Goal: Task Accomplishment & Management: Use online tool/utility

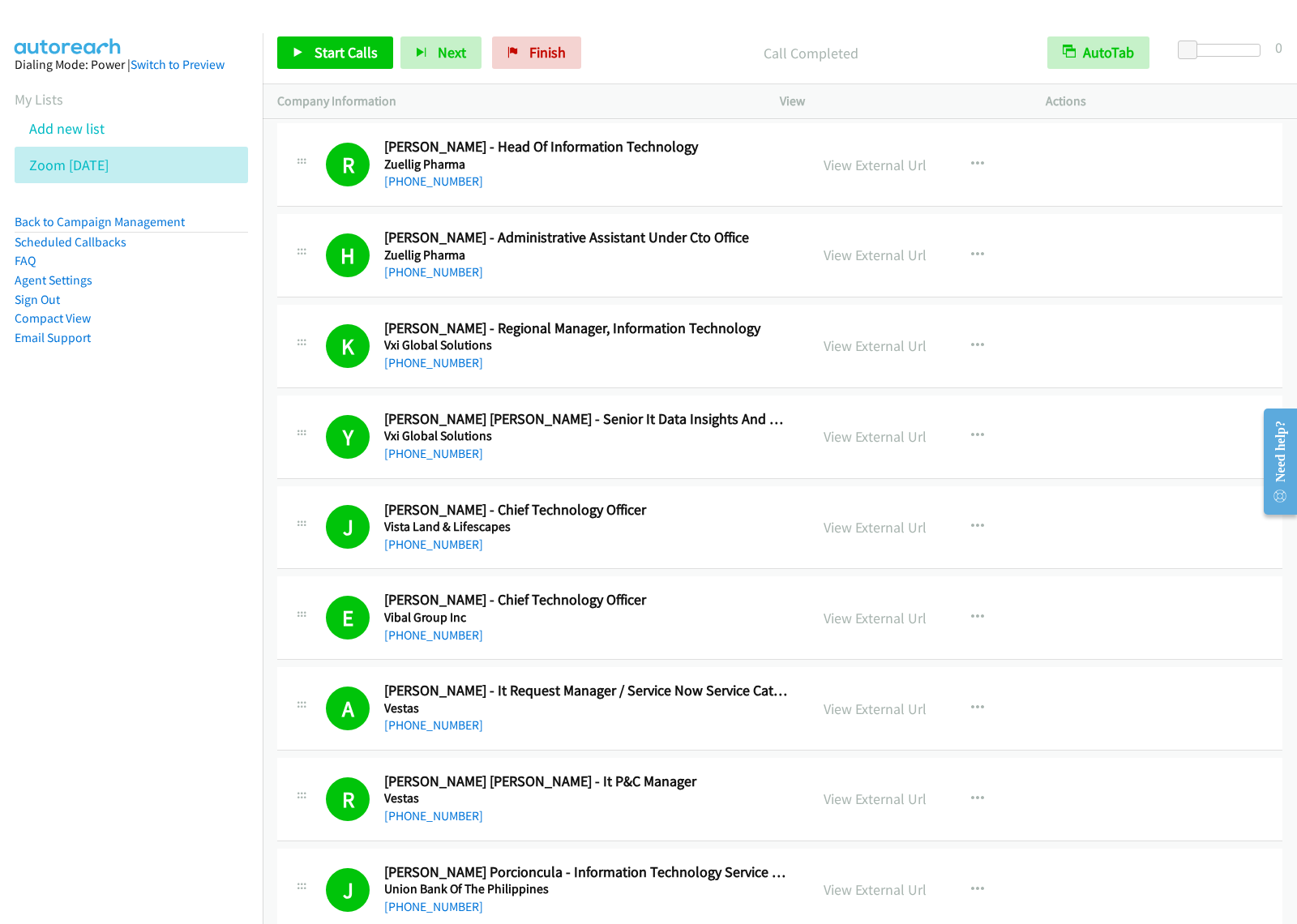
scroll to position [9321, 0]
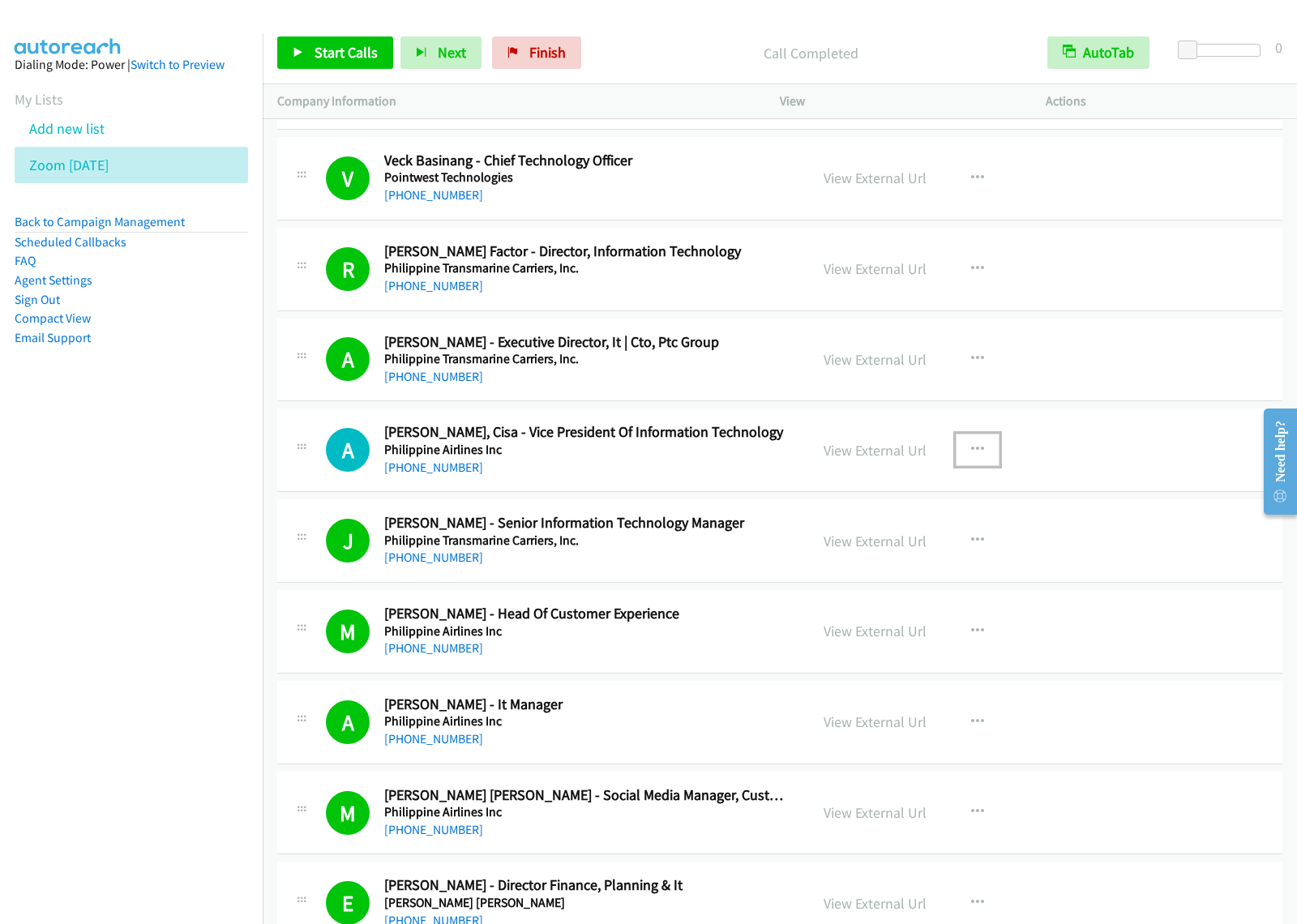
click at [971, 457] on icon "button" at bounding box center [977, 449] width 13 height 13
click at [860, 572] on link "Start Calls Here" at bounding box center [891, 555] width 215 height 32
click at [958, 457] on button "button" at bounding box center [977, 449] width 44 height 32
click at [873, 572] on link "Start Calls Here" at bounding box center [891, 555] width 215 height 32
click at [349, 46] on span "Start Calls" at bounding box center [346, 52] width 64 height 19
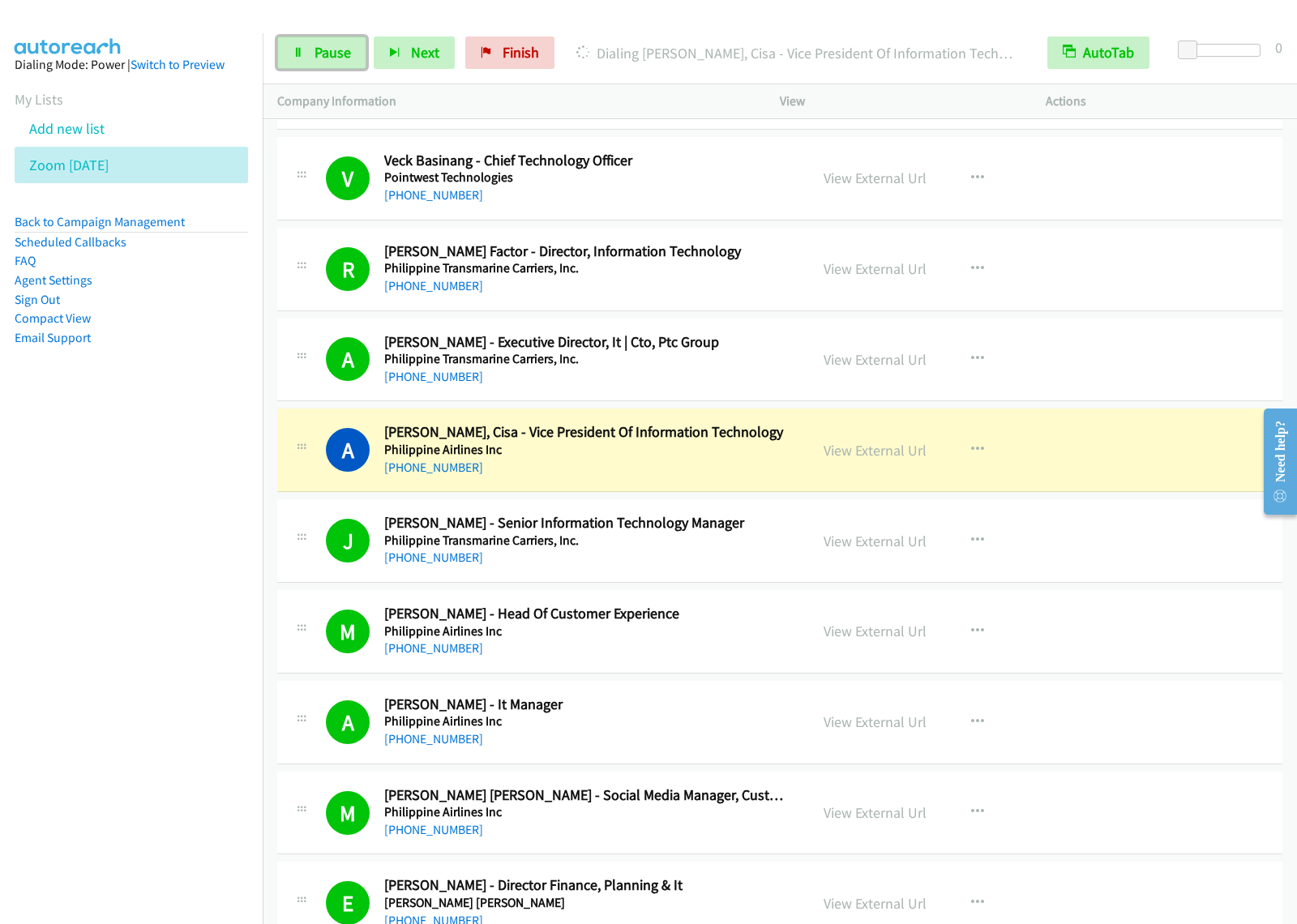
drag, startPoint x: 347, startPoint y: 49, endPoint x: 369, endPoint y: 49, distance: 22.0
click at [347, 49] on span "Pause" at bounding box center [333, 52] width 36 height 19
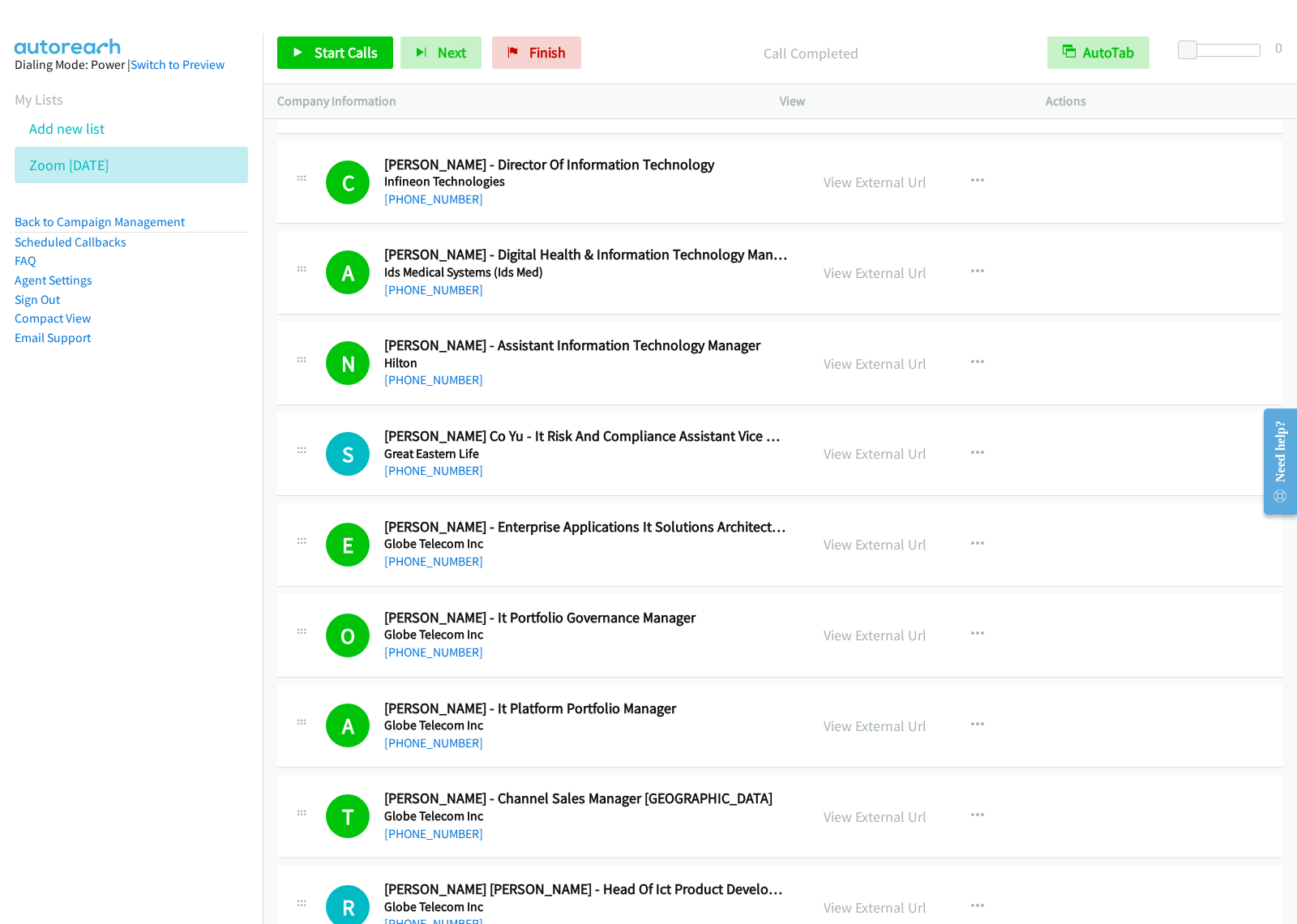
scroll to position [11449, 0]
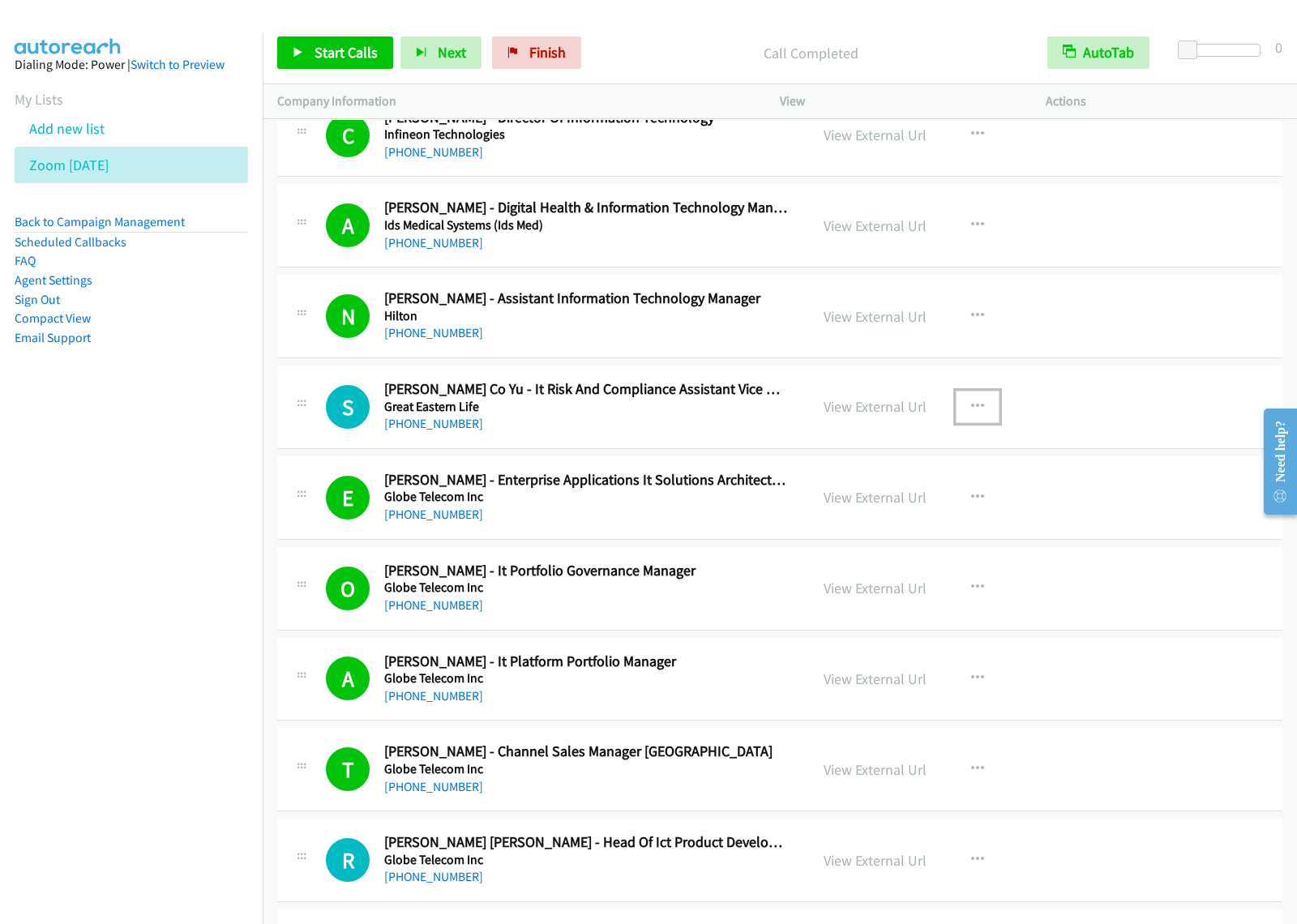
click at [971, 414] on icon "button" at bounding box center [977, 406] width 13 height 13
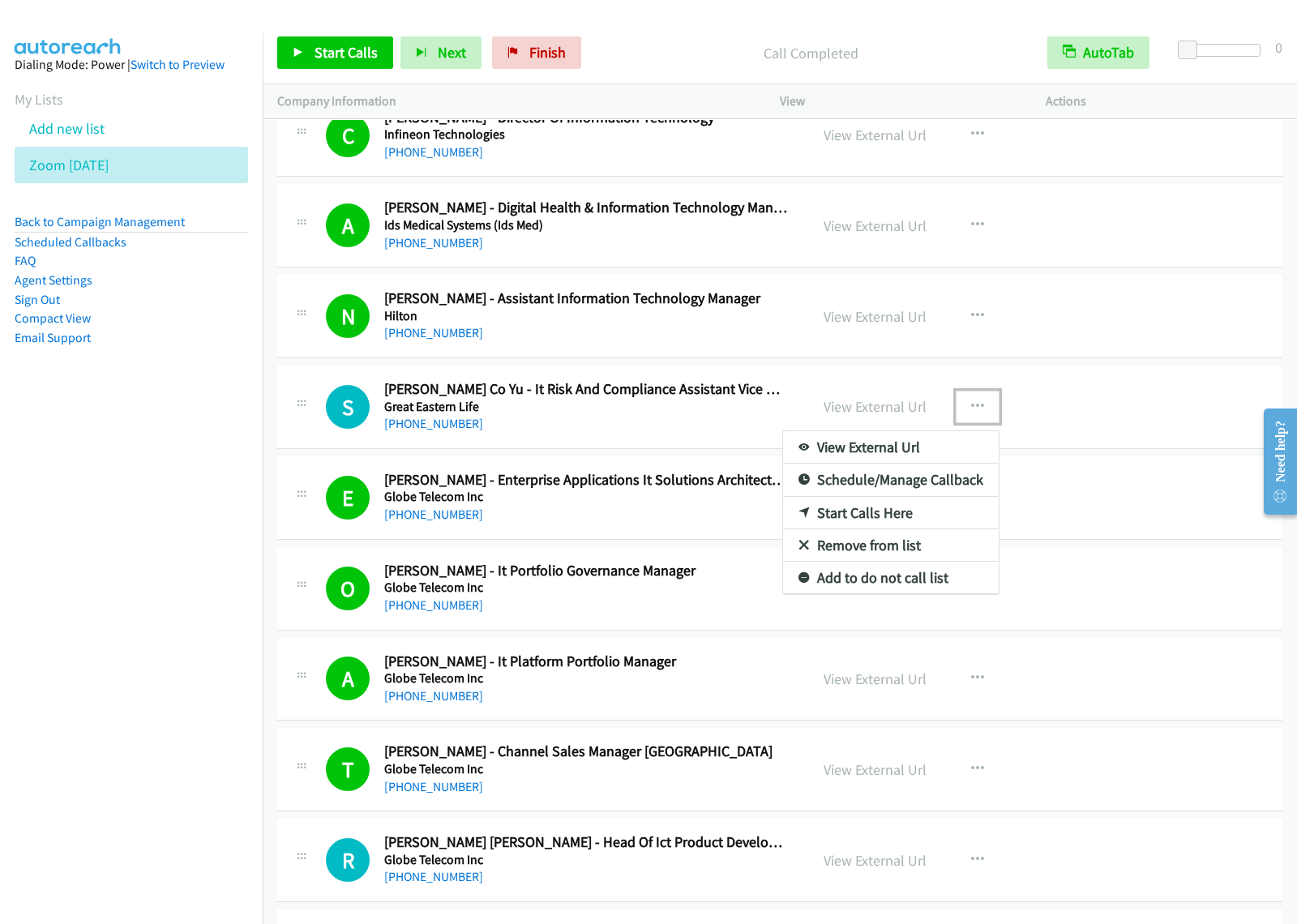
click at [884, 529] on link "Start Calls Here" at bounding box center [891, 512] width 215 height 32
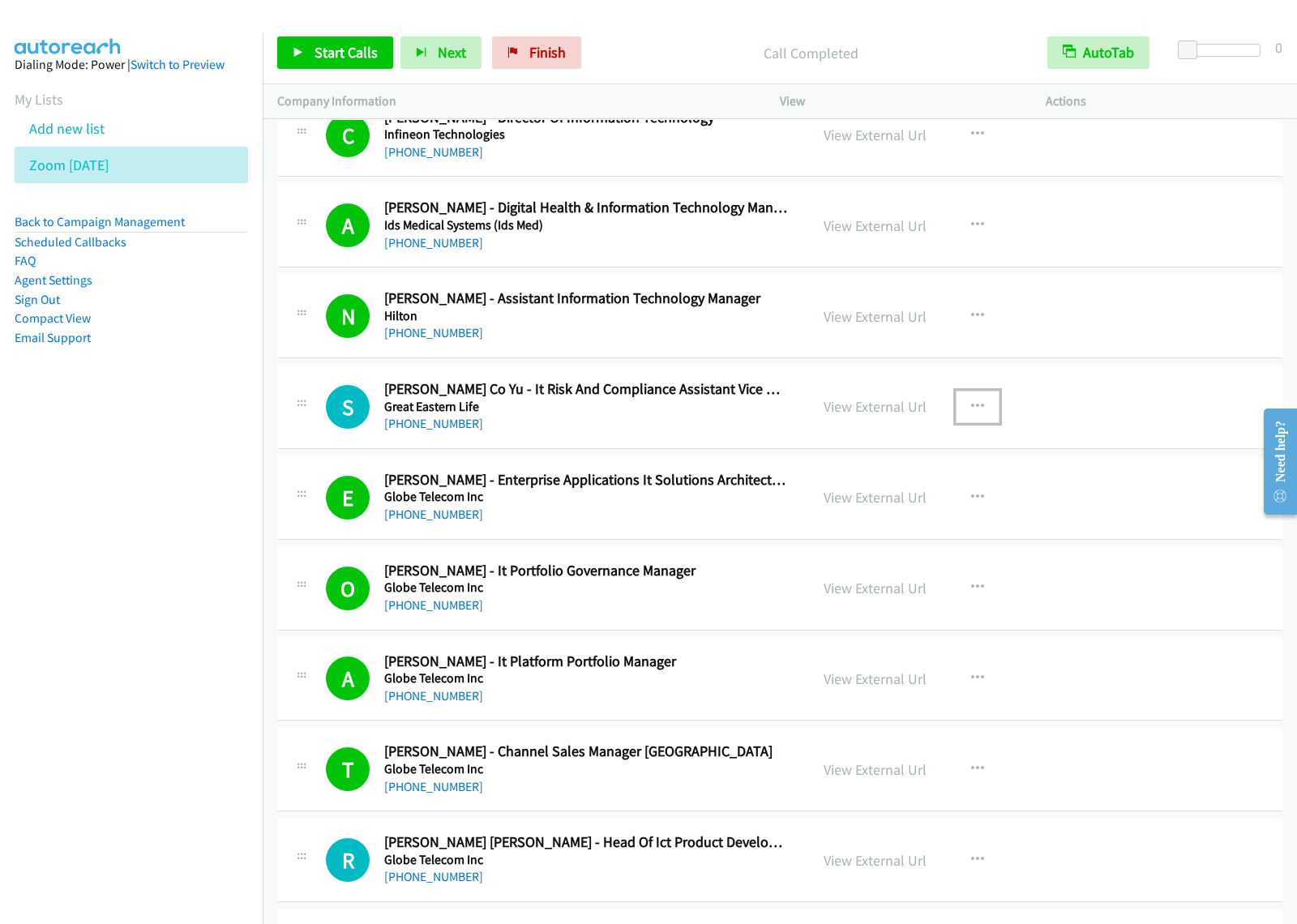
click at [973, 423] on button "button" at bounding box center [977, 407] width 44 height 32
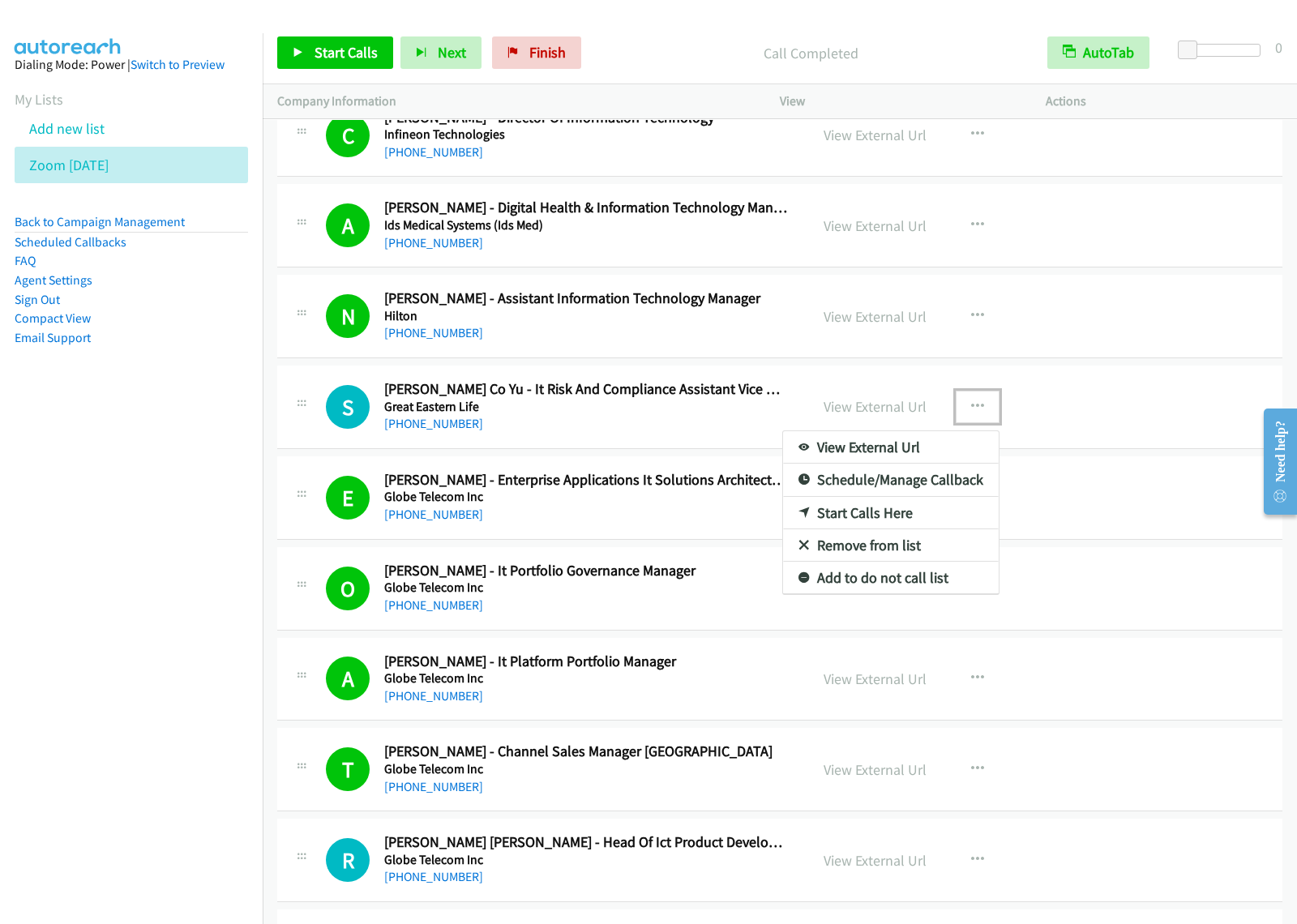
click at [921, 523] on link "Start Calls Here" at bounding box center [891, 512] width 215 height 32
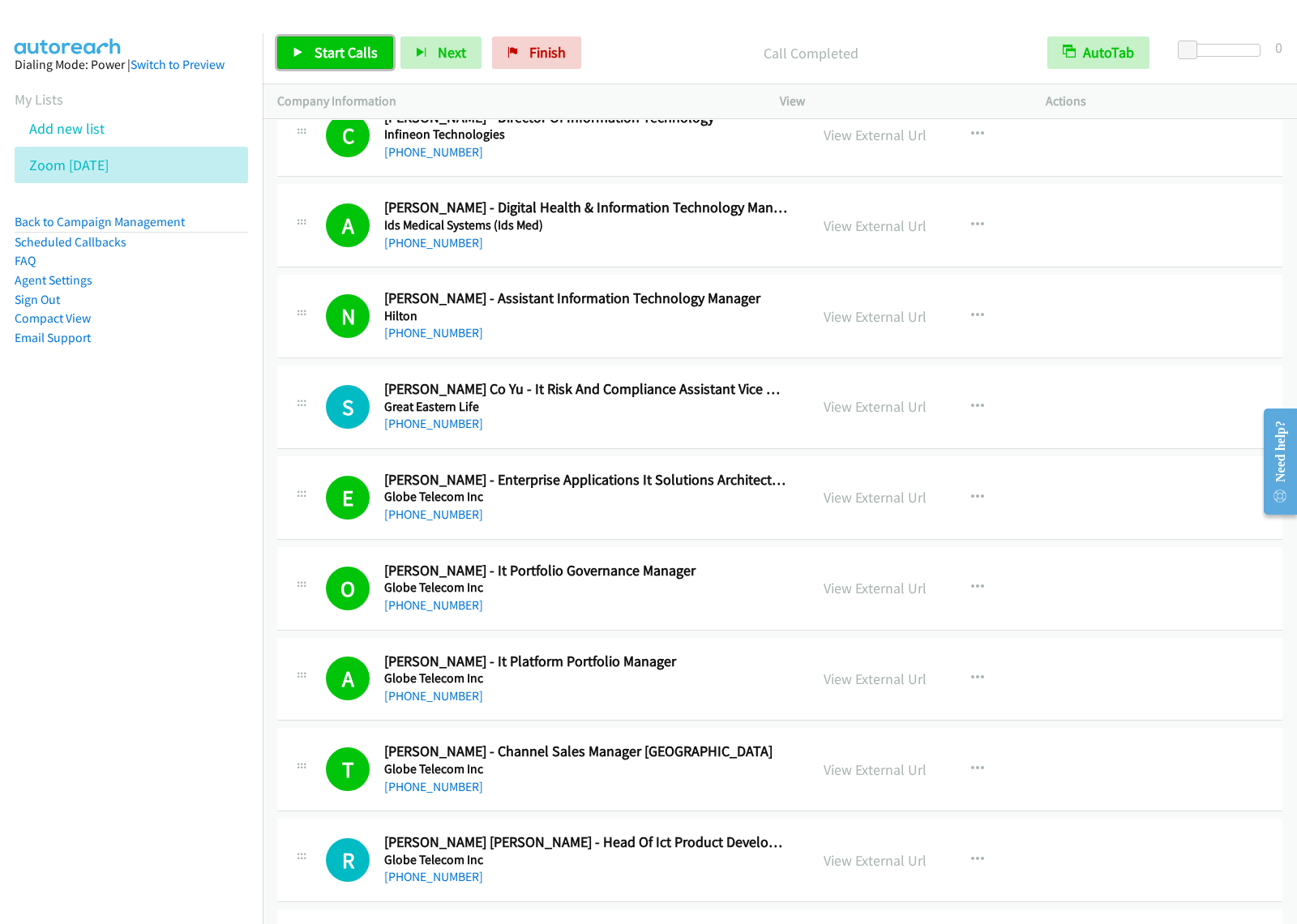
click at [310, 54] on link "Start Calls" at bounding box center [335, 52] width 116 height 32
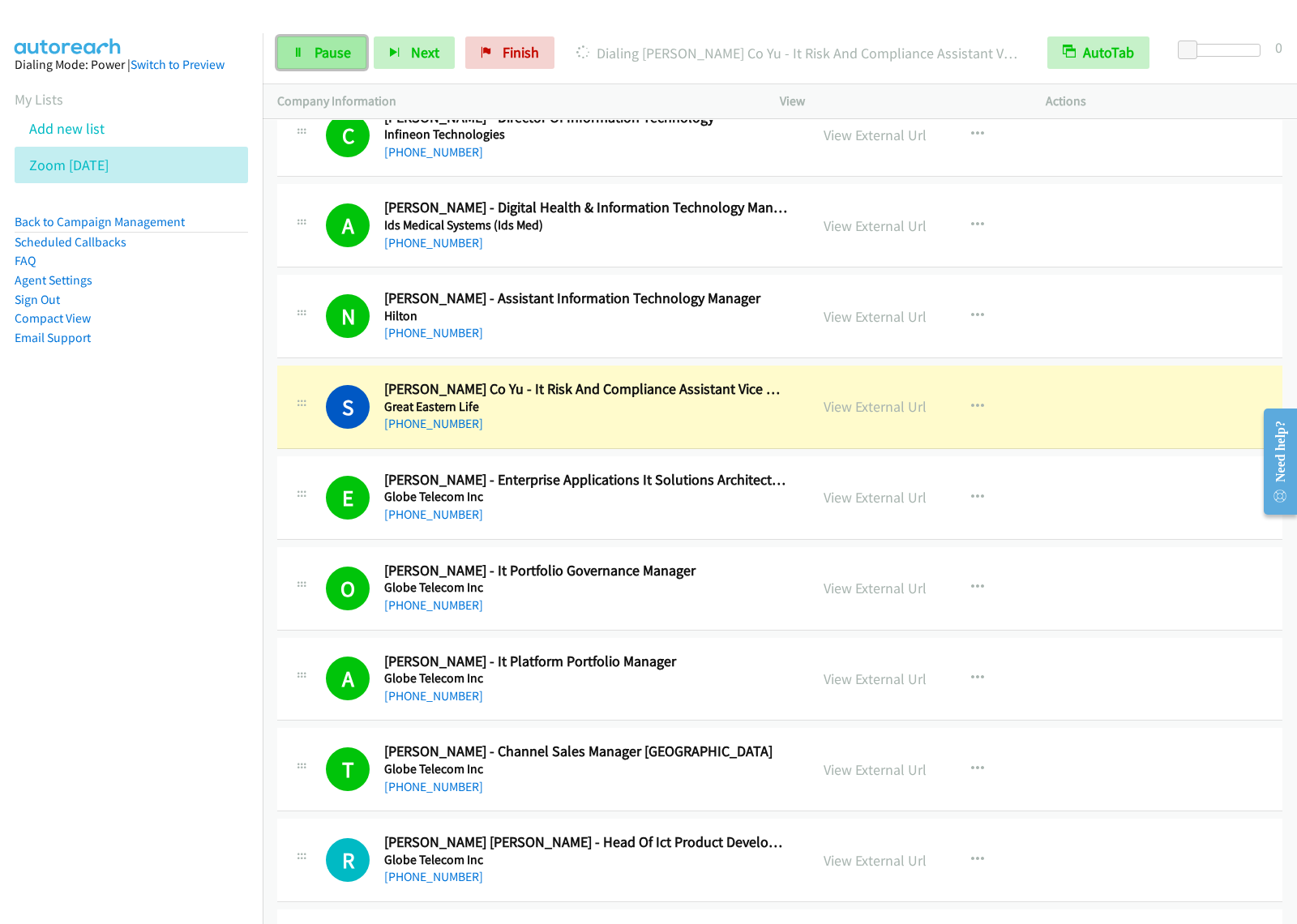
click at [321, 60] on span "Pause" at bounding box center [333, 52] width 36 height 19
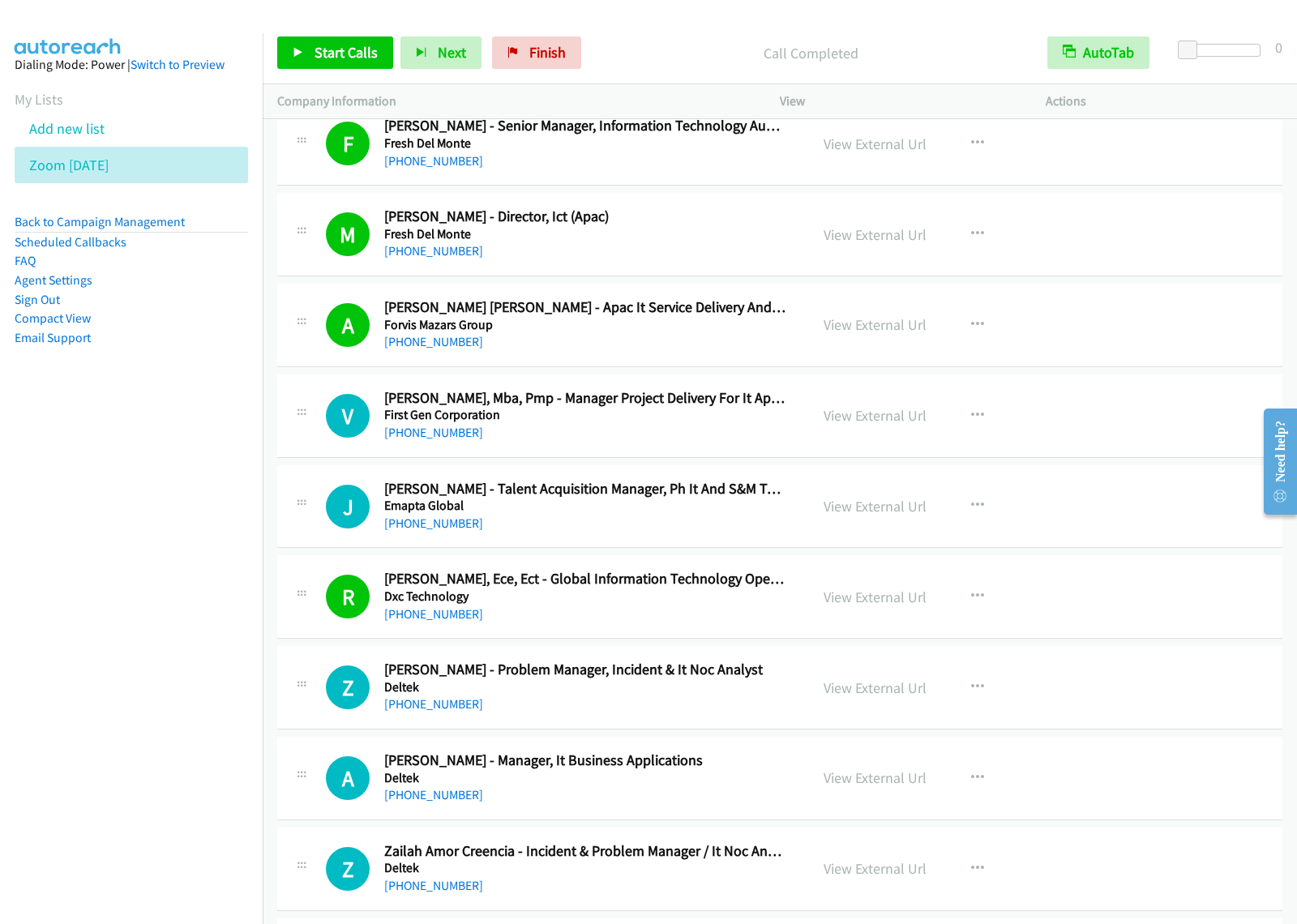
scroll to position [12562, 0]
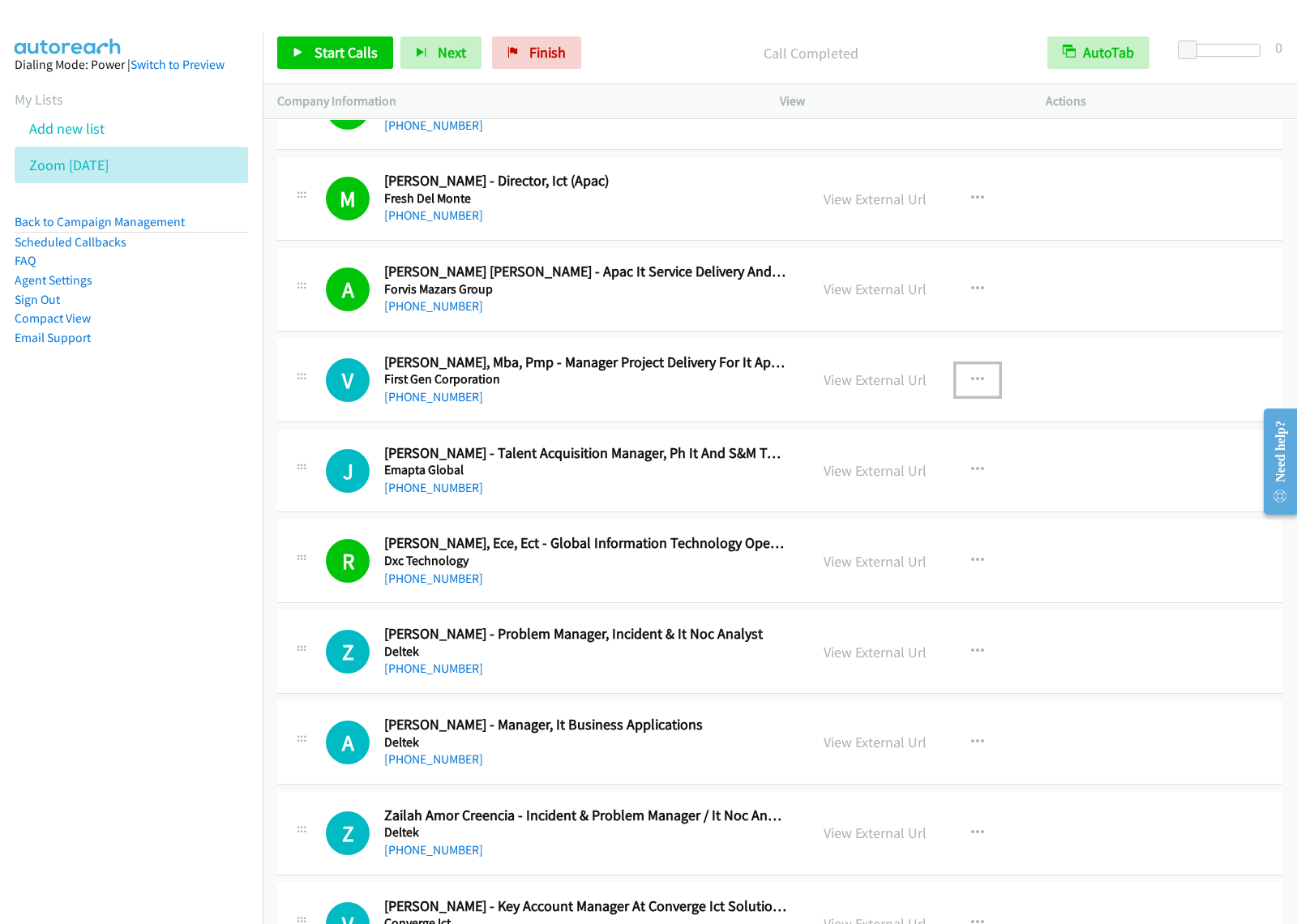
click at [975, 396] on button "button" at bounding box center [977, 379] width 44 height 32
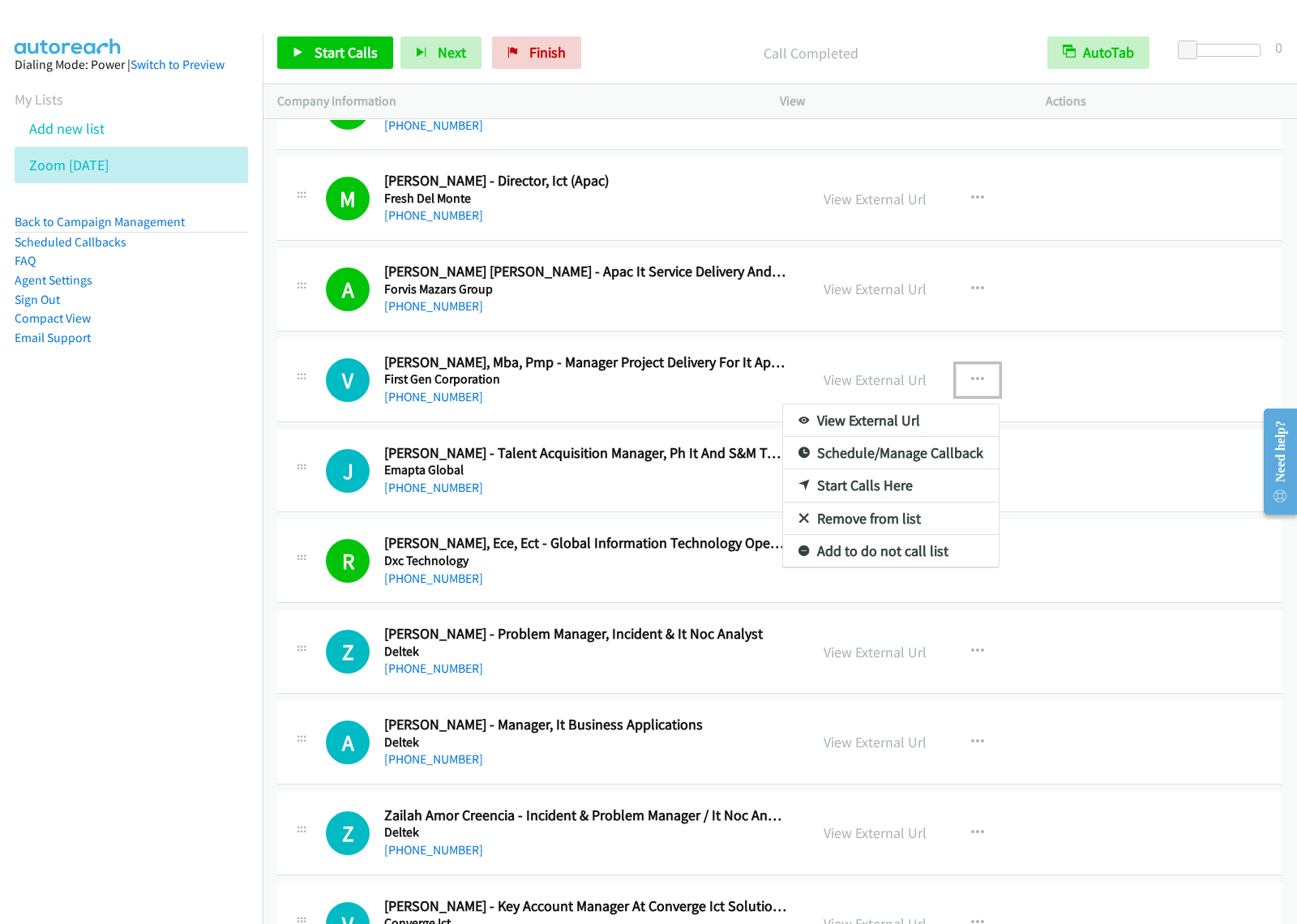
click at [925, 502] on link "Start Calls Here" at bounding box center [891, 485] width 215 height 32
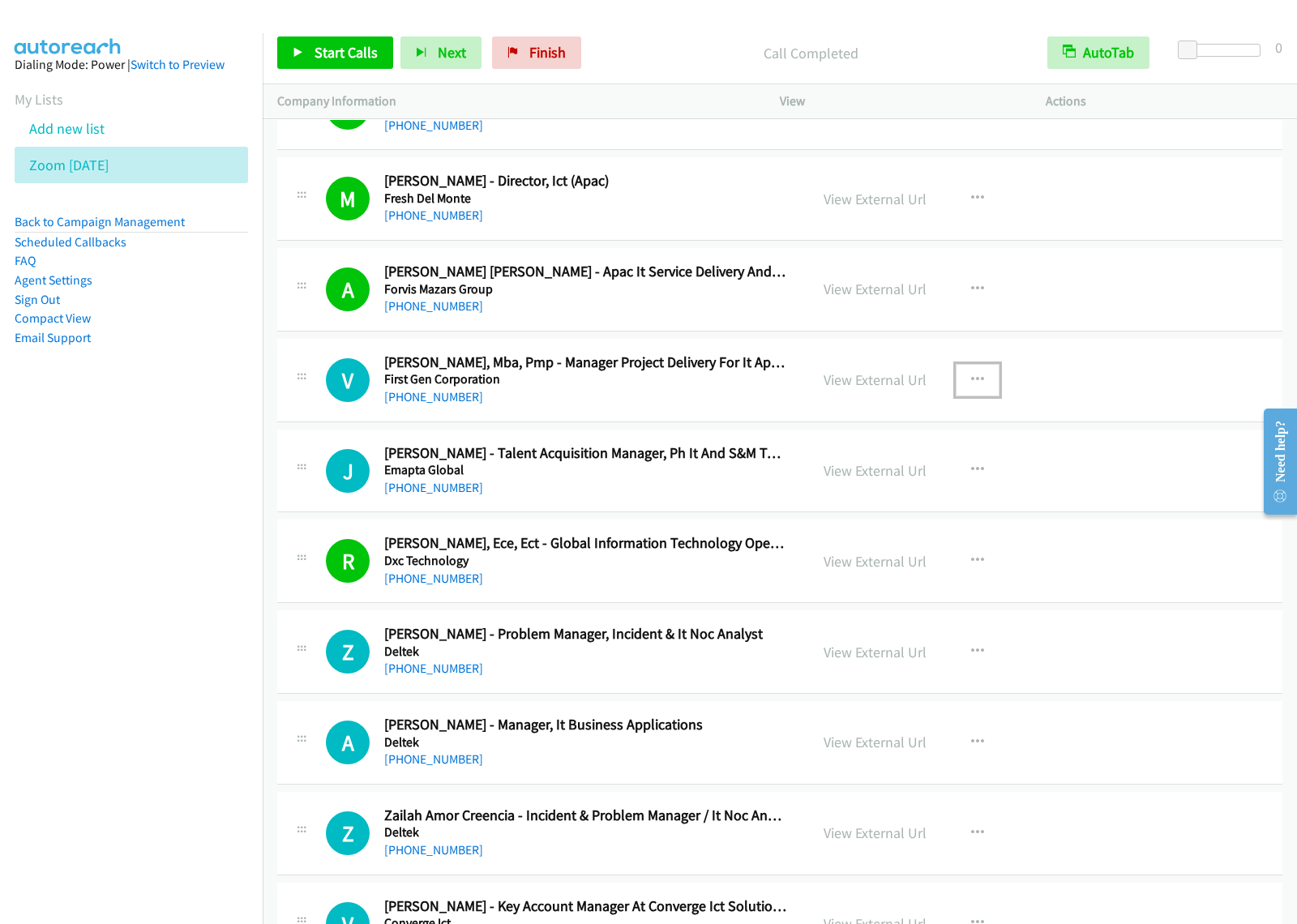
click at [971, 386] on icon "button" at bounding box center [977, 379] width 13 height 13
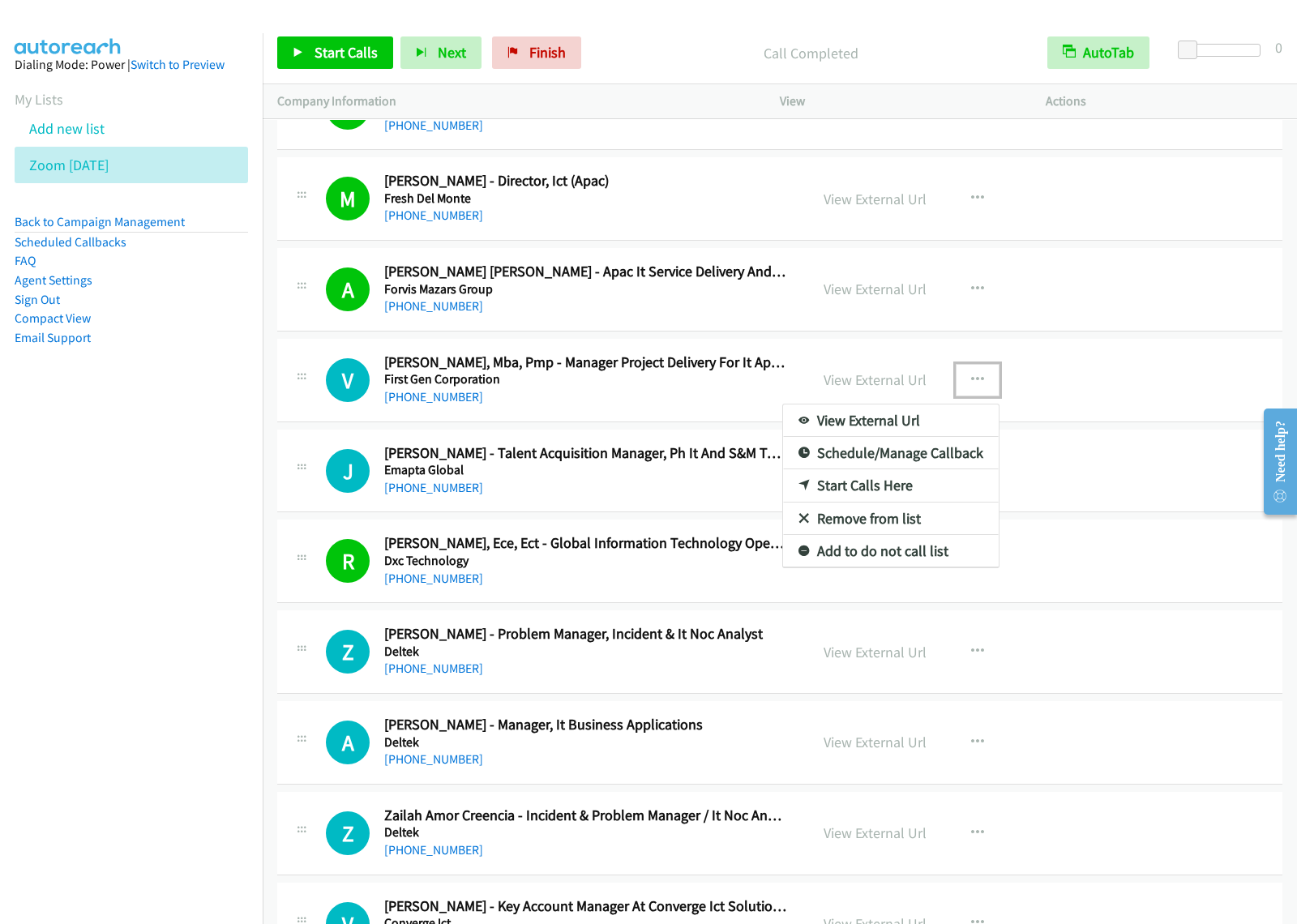
click at [910, 502] on link "Start Calls Here" at bounding box center [891, 485] width 215 height 32
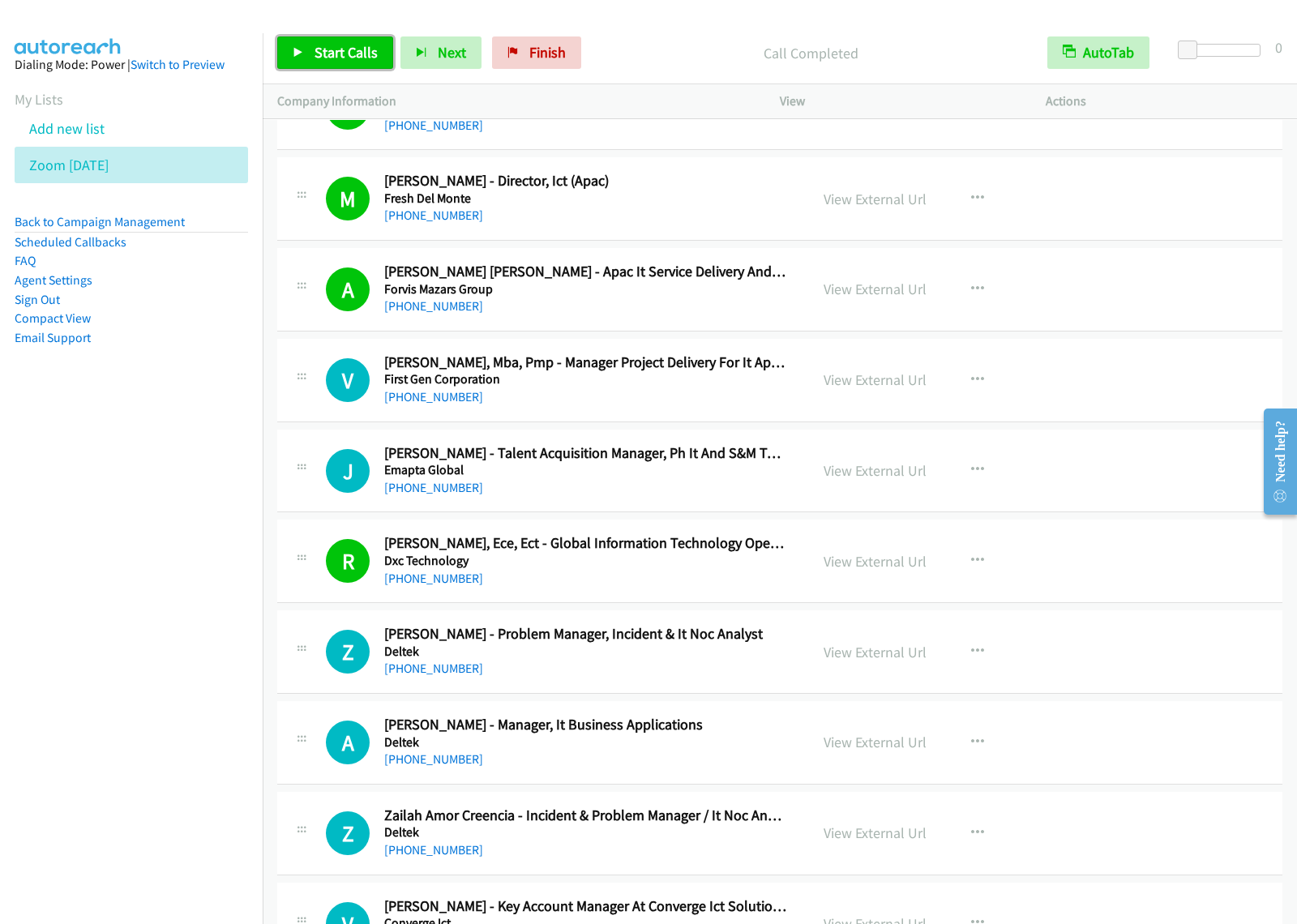
click at [293, 51] on icon at bounding box center [298, 54] width 12 height 12
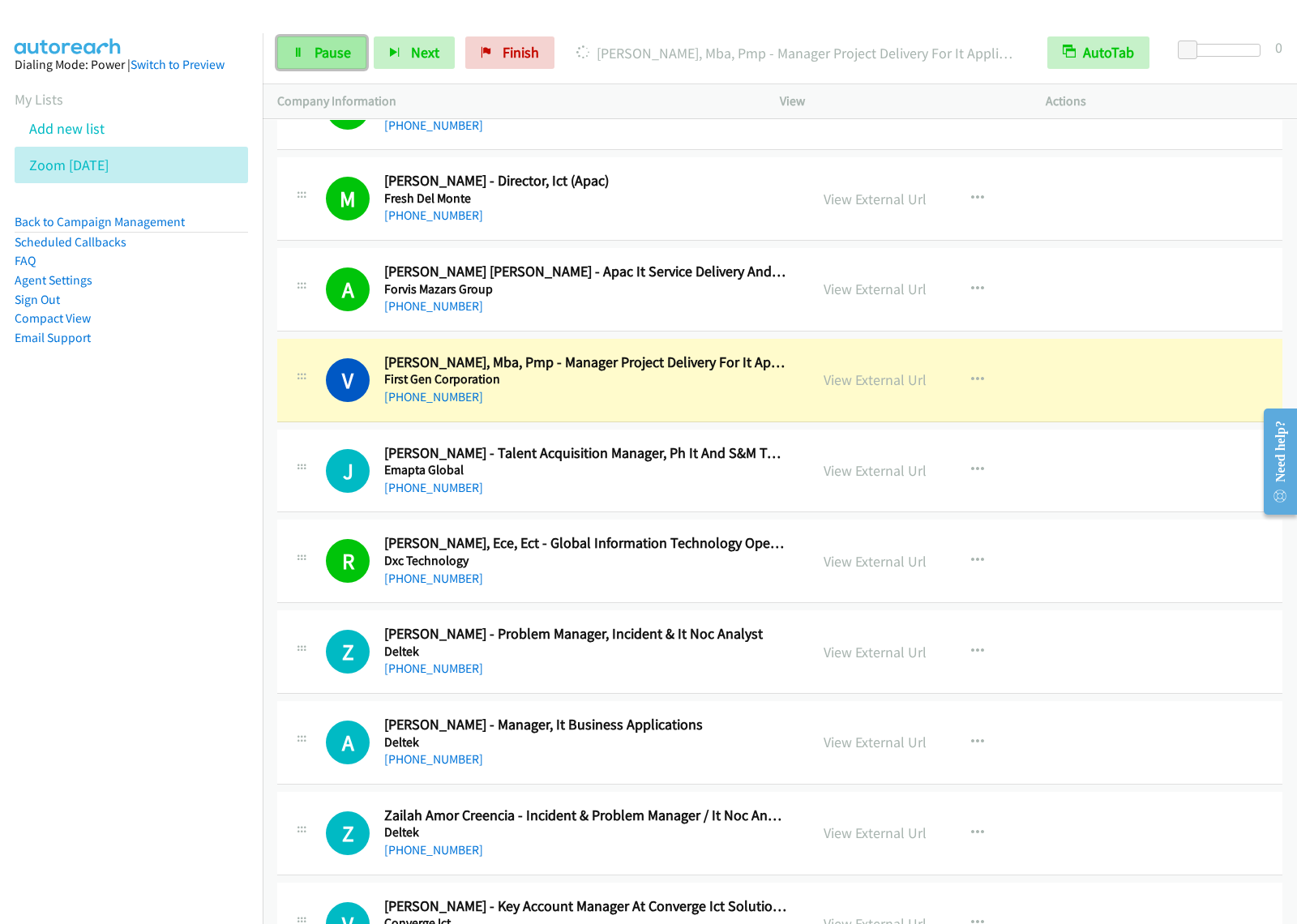
drag, startPoint x: 319, startPoint y: 59, endPoint x: 365, endPoint y: 57, distance: 46.0
click at [318, 59] on span "Pause" at bounding box center [333, 52] width 36 height 19
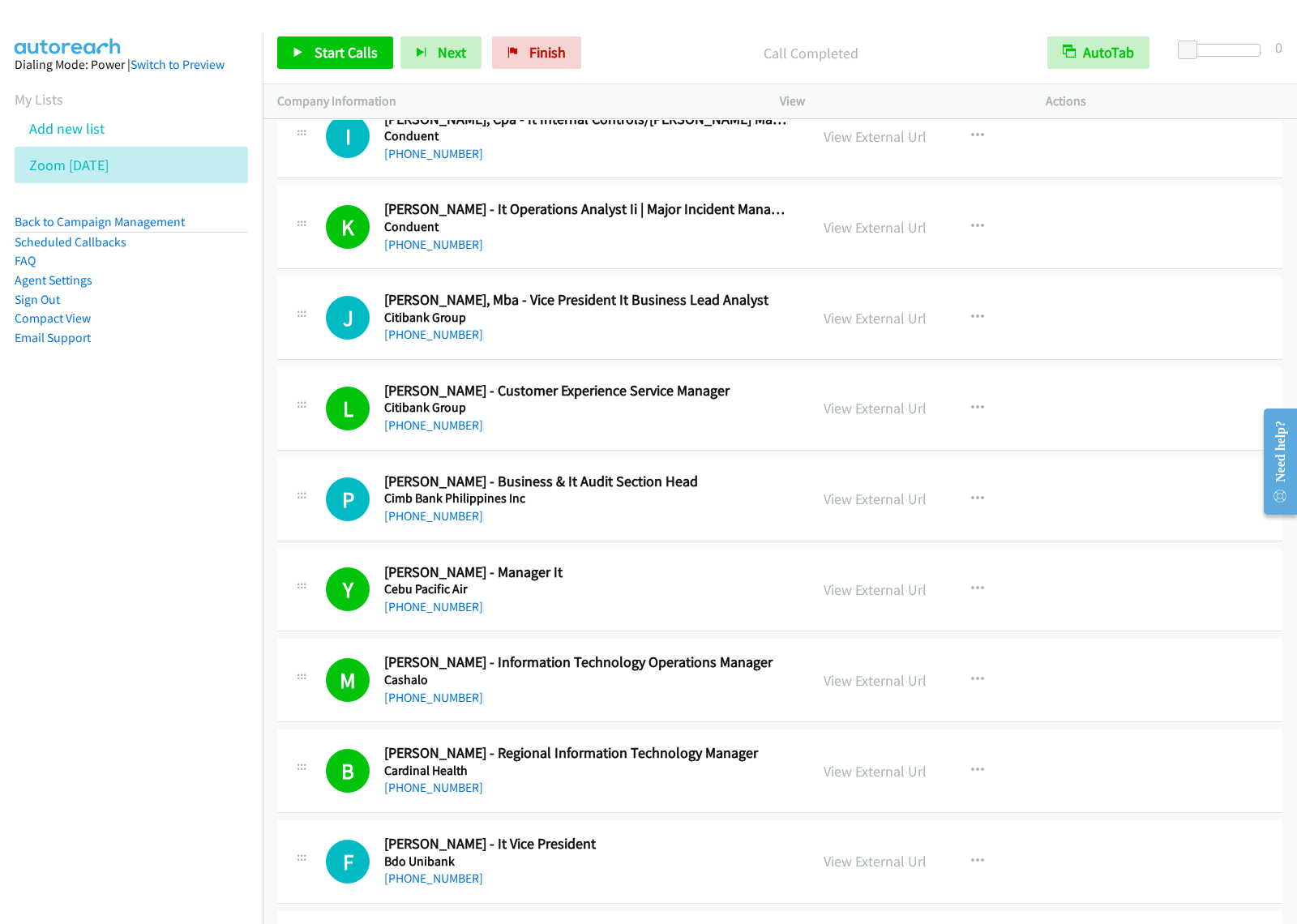
scroll to position [13475, 0]
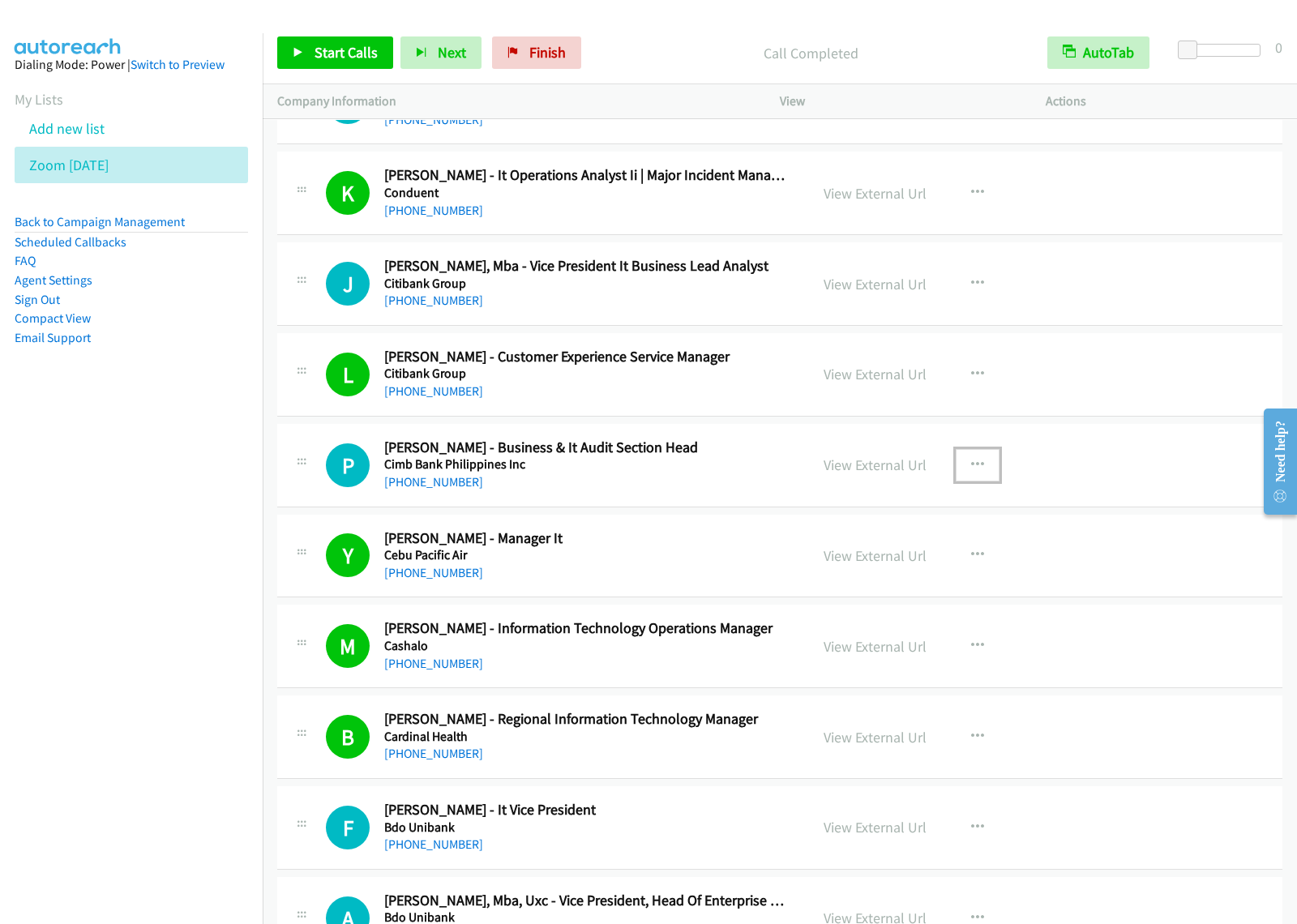
click at [983, 481] on button "button" at bounding box center [977, 464] width 44 height 32
click at [872, 587] on link "Start Calls Here" at bounding box center [891, 570] width 215 height 32
drag, startPoint x: 961, startPoint y: 495, endPoint x: 951, endPoint y: 514, distance: 21.5
click at [961, 481] on button "button" at bounding box center [977, 464] width 44 height 32
click at [893, 587] on link "Start Calls Here" at bounding box center [891, 570] width 215 height 32
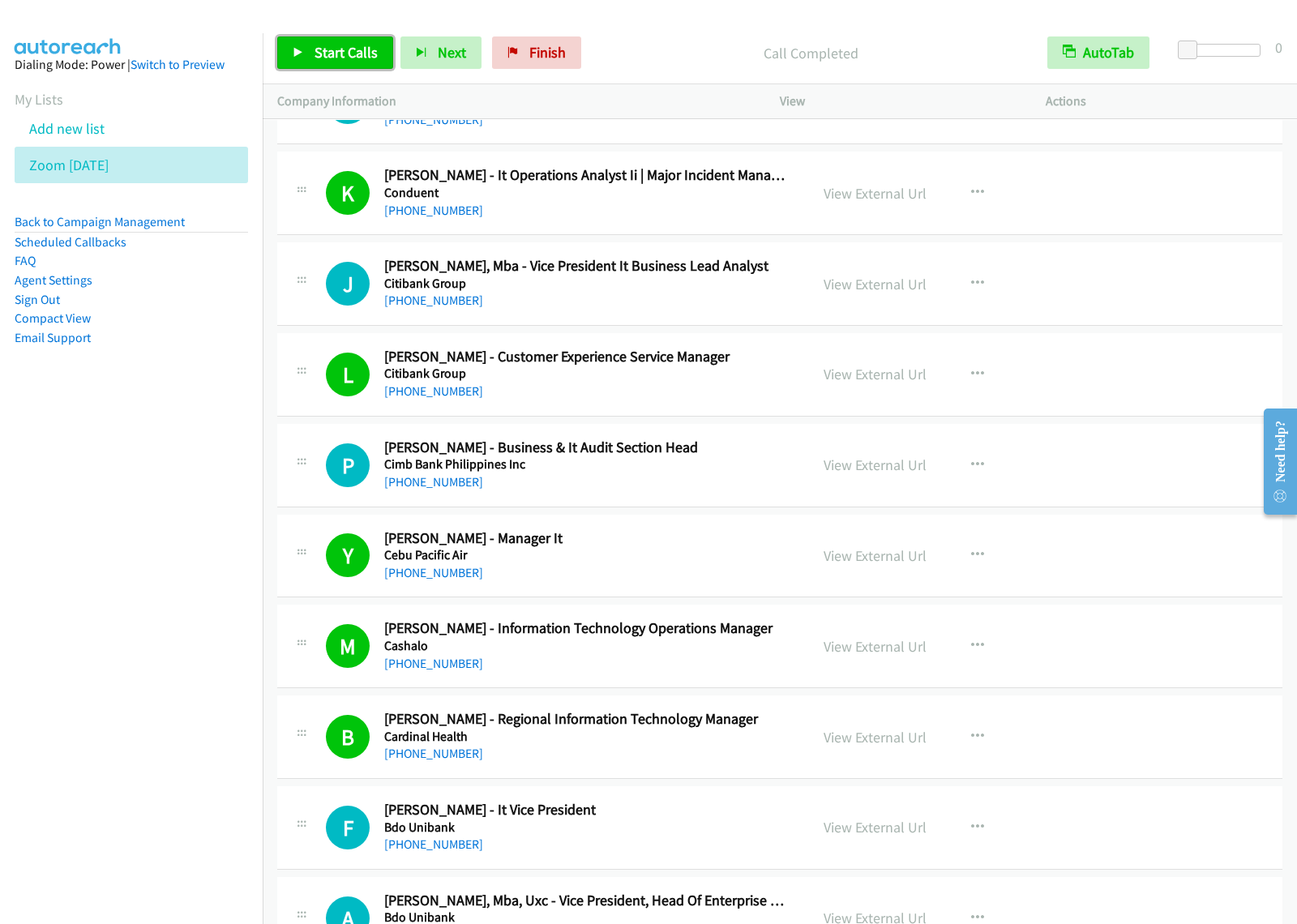
click at [375, 53] on span "Start Calls" at bounding box center [346, 52] width 64 height 19
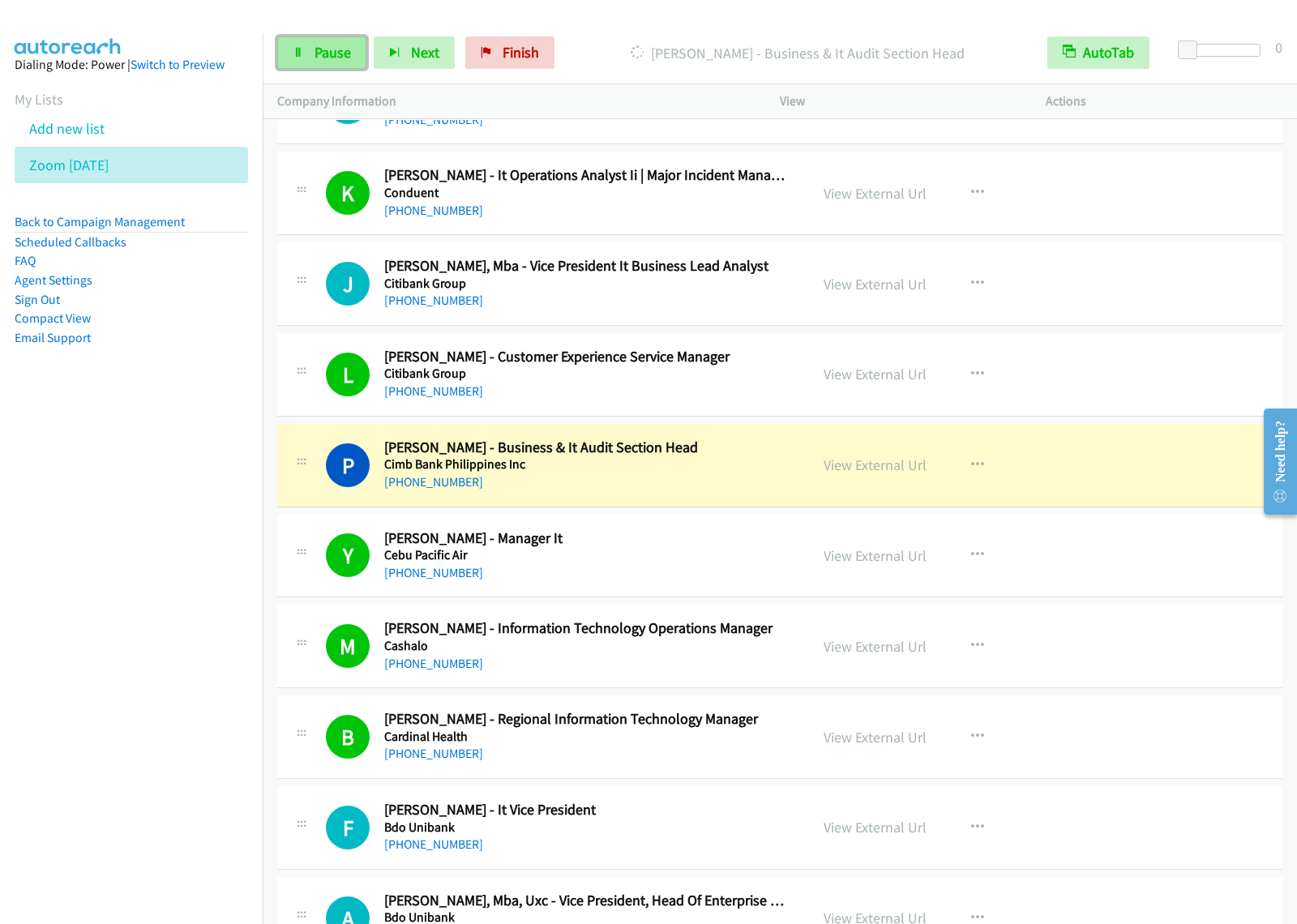
click at [330, 55] on span "Pause" at bounding box center [333, 52] width 36 height 19
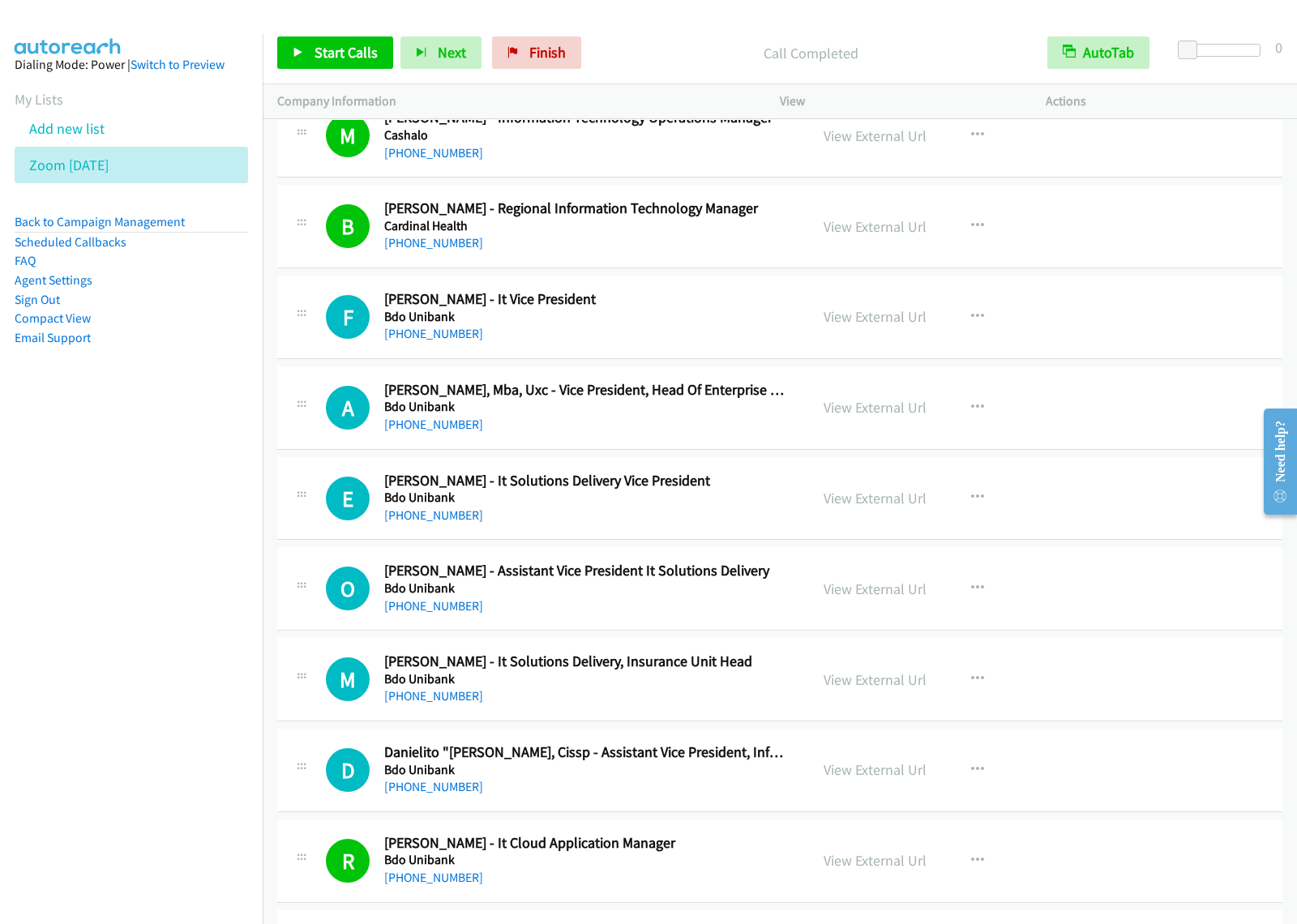
scroll to position [13981, 0]
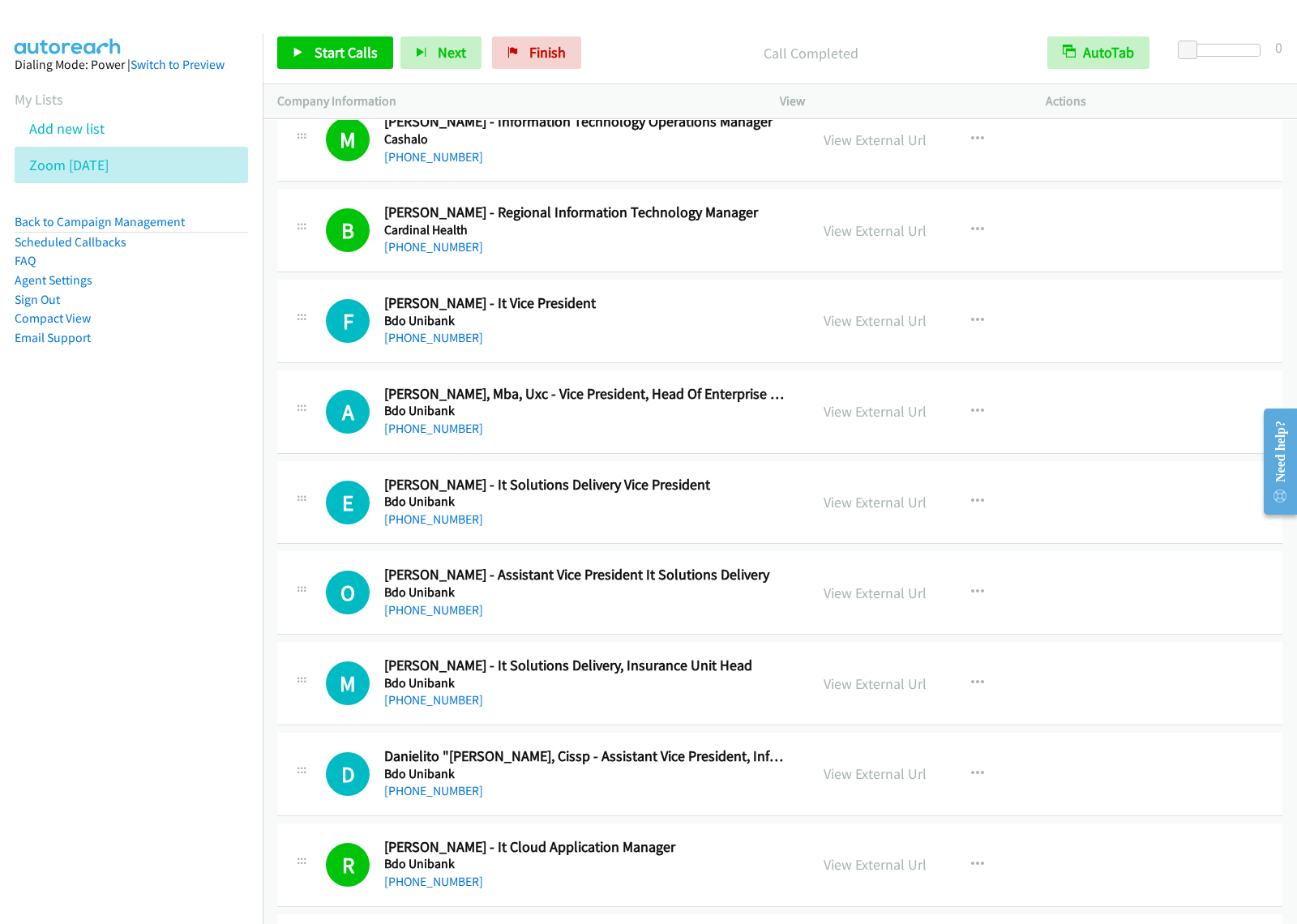
drag, startPoint x: 714, startPoint y: 336, endPoint x: 963, endPoint y: 337, distance: 249.0
click at [977, 337] on button "button" at bounding box center [977, 321] width 44 height 32
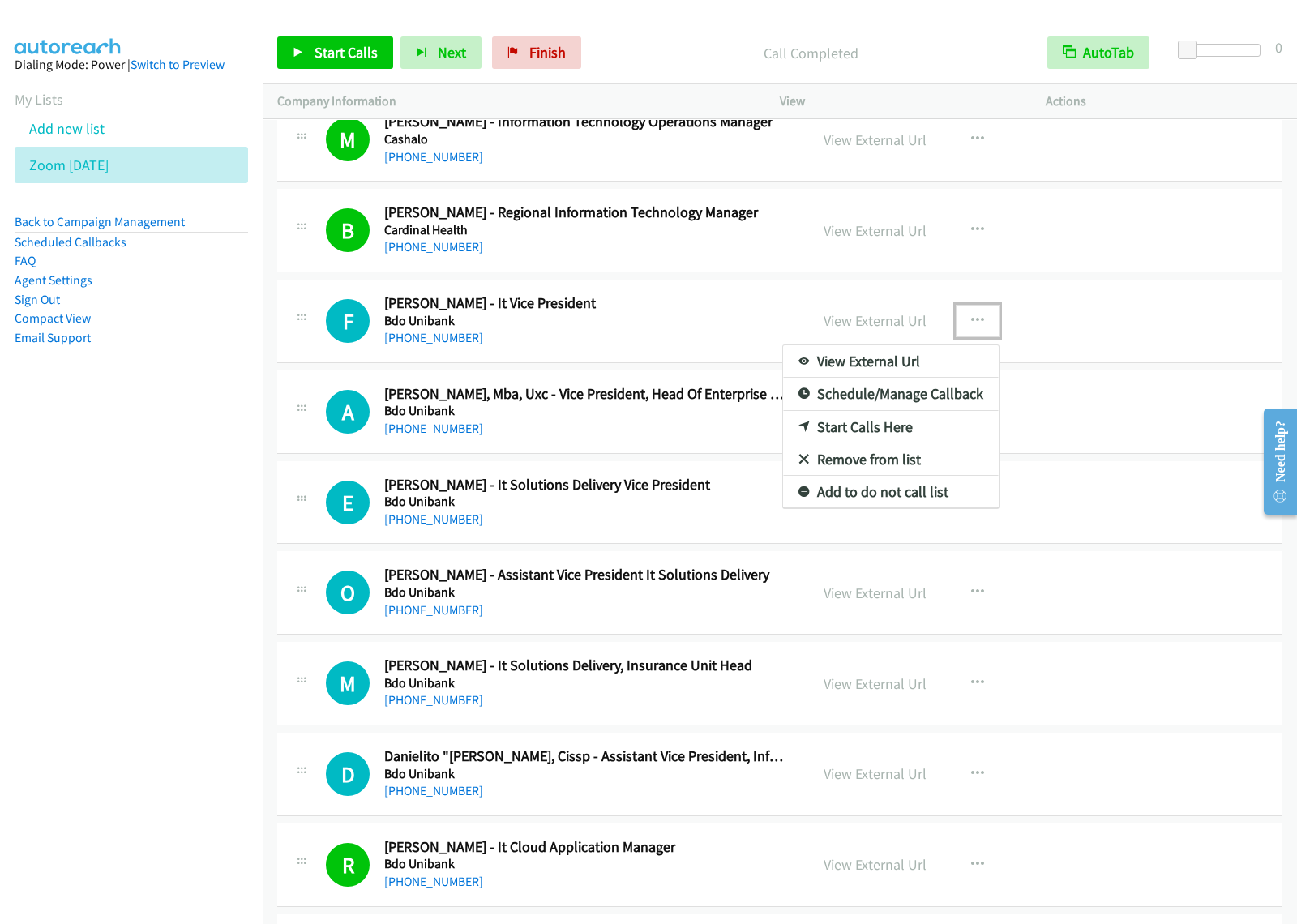
click at [879, 435] on link "Start Calls Here" at bounding box center [891, 426] width 215 height 32
click at [965, 337] on button "button" at bounding box center [977, 321] width 44 height 32
click at [900, 443] on link "Start Calls Here" at bounding box center [891, 426] width 215 height 32
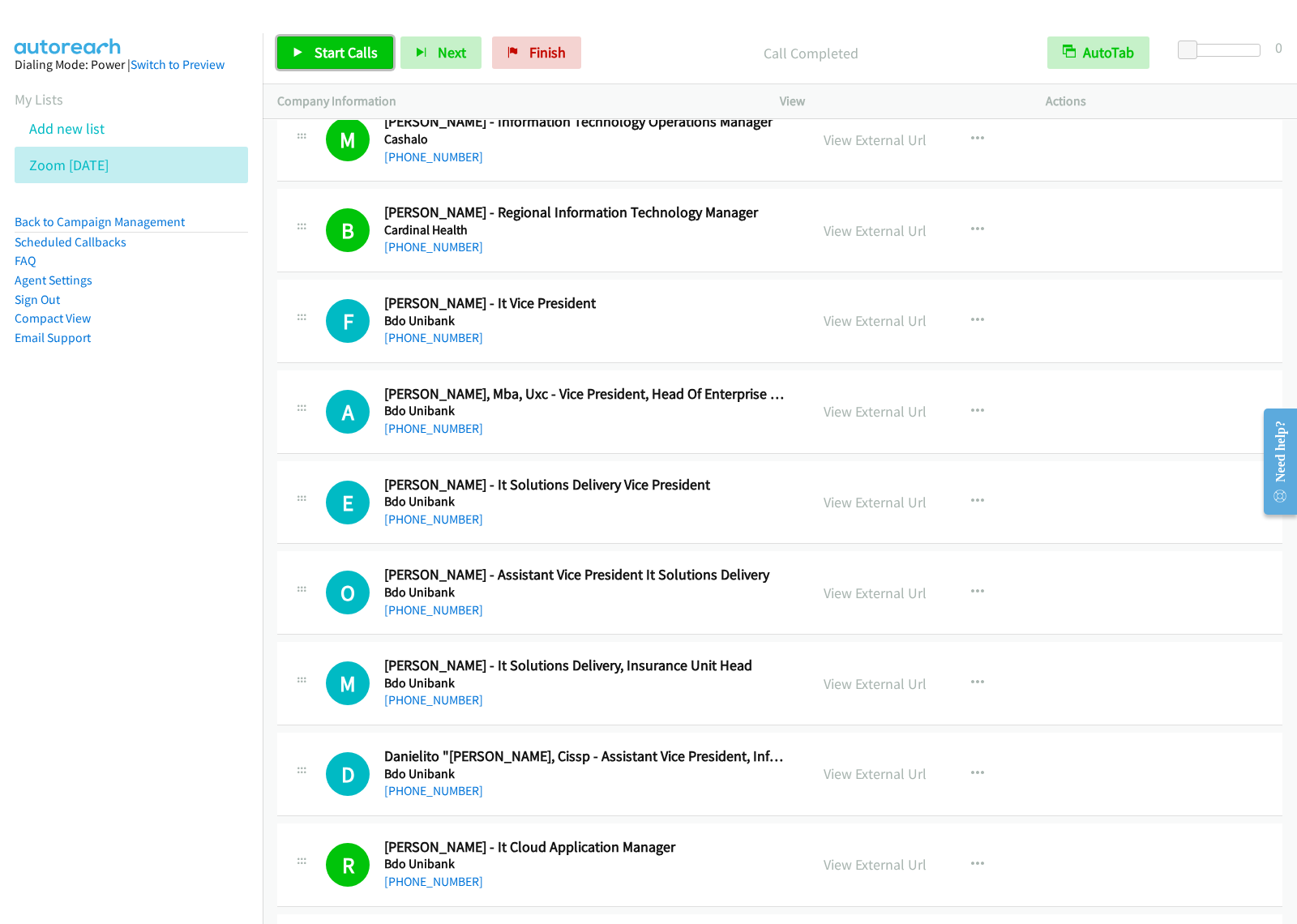
click at [315, 45] on span "Start Calls" at bounding box center [346, 52] width 64 height 19
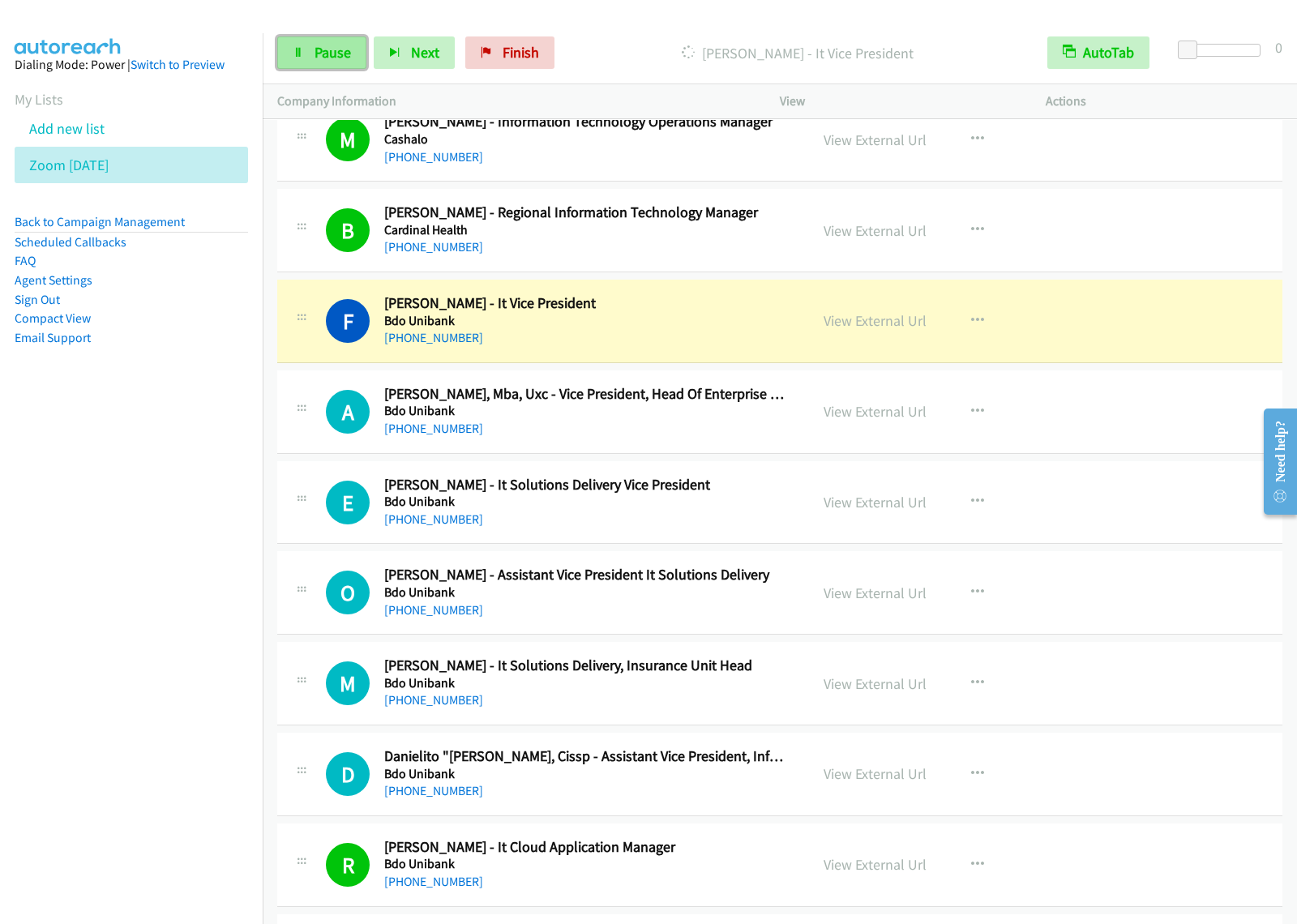
click at [343, 64] on link "Pause" at bounding box center [321, 52] width 89 height 32
click at [207, 472] on nav "Dialing Mode: Power | Switch to Preview My Lists Add new list Zoom [DATE] Back …" at bounding box center [131, 495] width 263 height 924
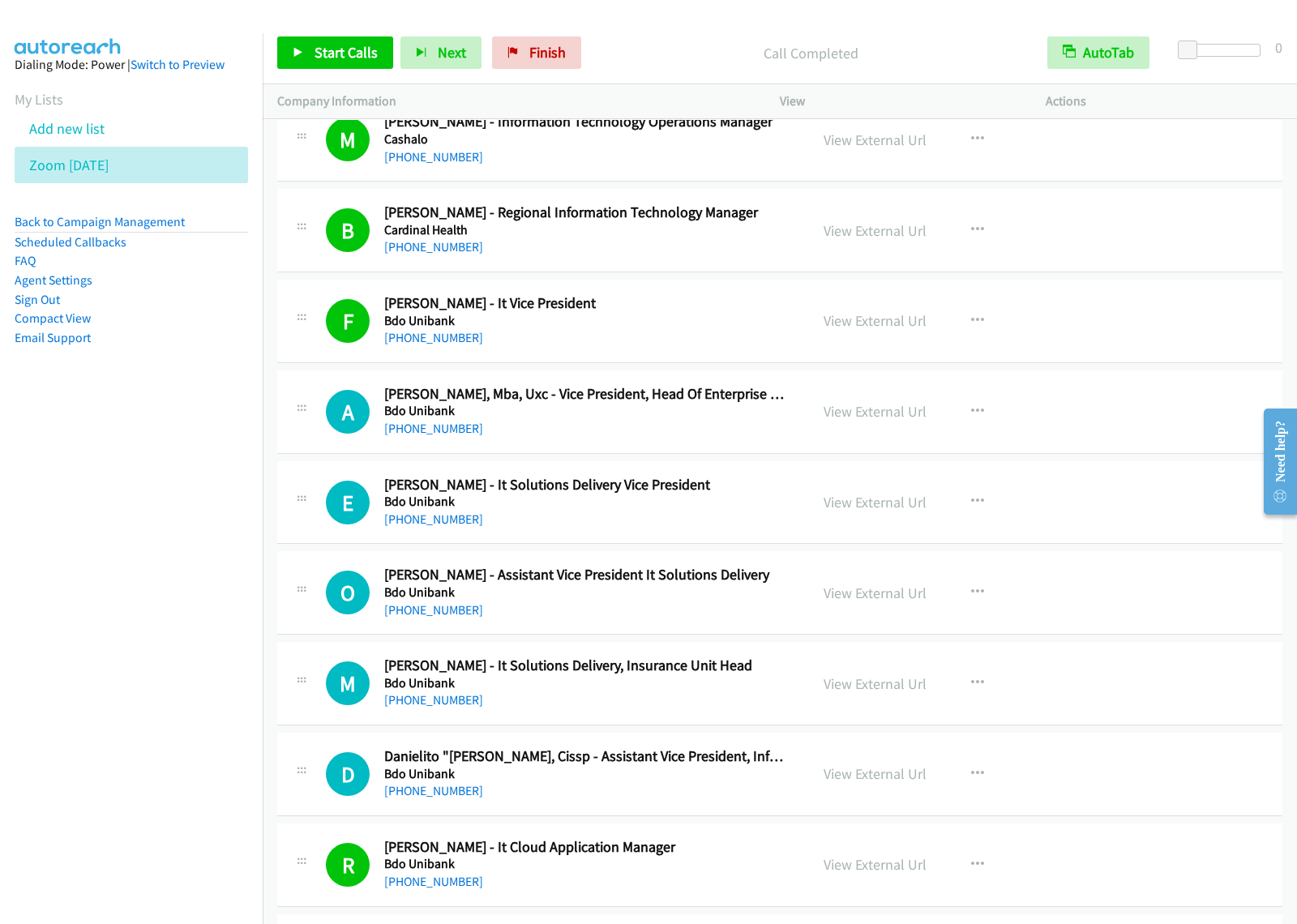
scroll to position [14083, 0]
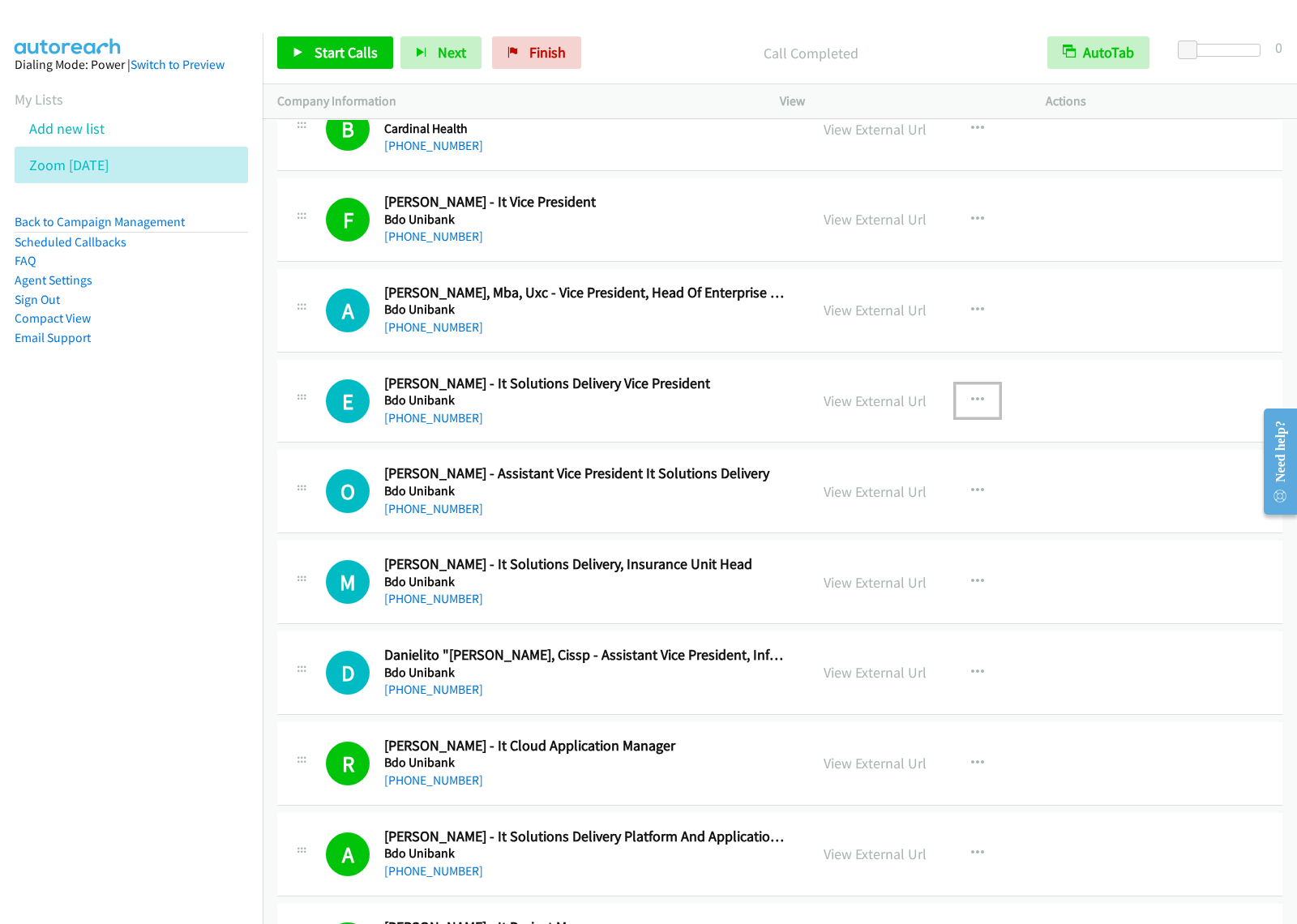
click at [979, 417] on button "button" at bounding box center [977, 400] width 44 height 32
click at [897, 523] on link "Start Calls Here" at bounding box center [891, 506] width 215 height 32
click at [978, 417] on button "button" at bounding box center [977, 400] width 44 height 32
click at [910, 523] on link "Start Calls Here" at bounding box center [891, 506] width 215 height 32
click at [333, 49] on span "Start Calls" at bounding box center [346, 52] width 64 height 19
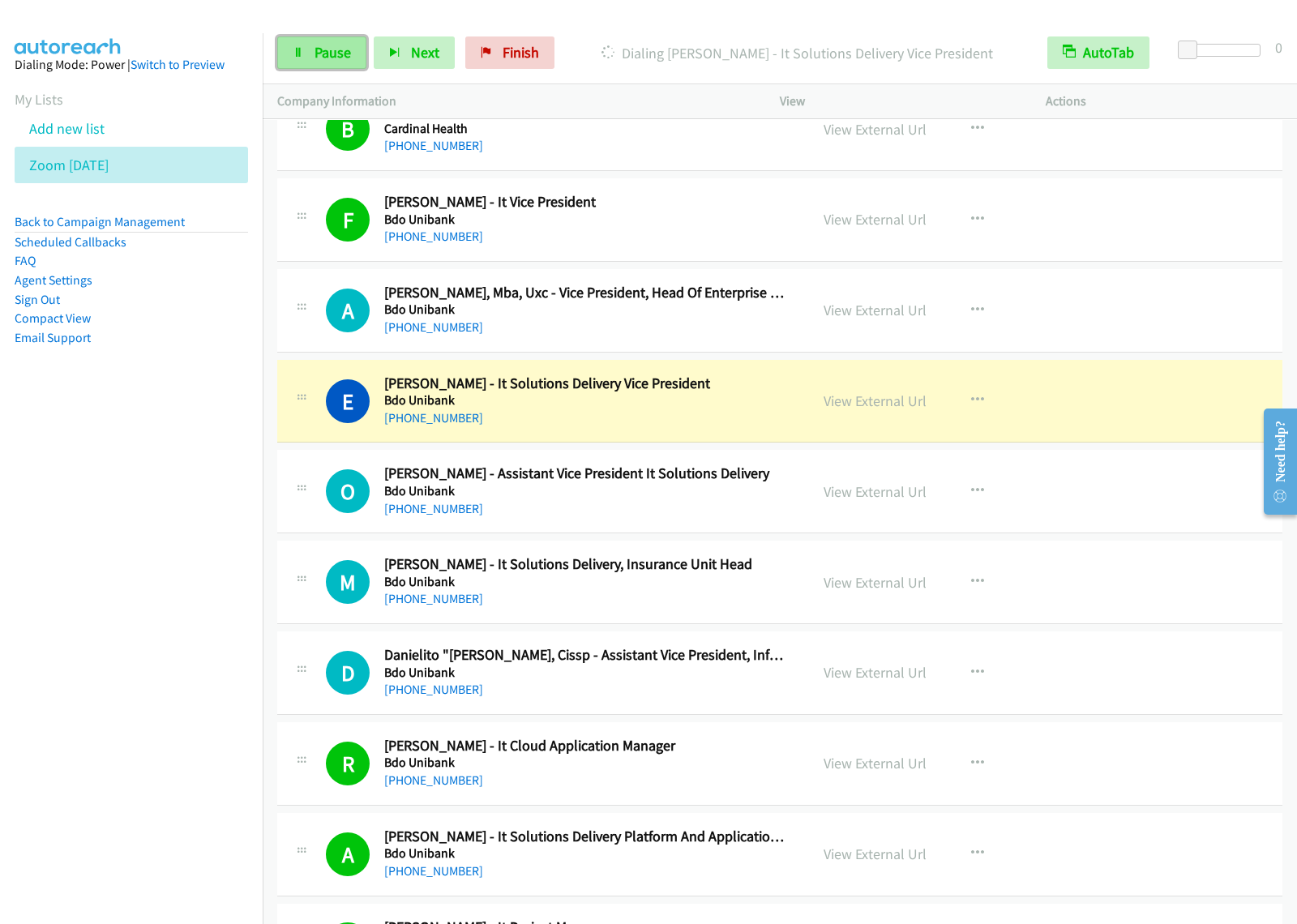
click at [319, 59] on span "Pause" at bounding box center [333, 52] width 36 height 19
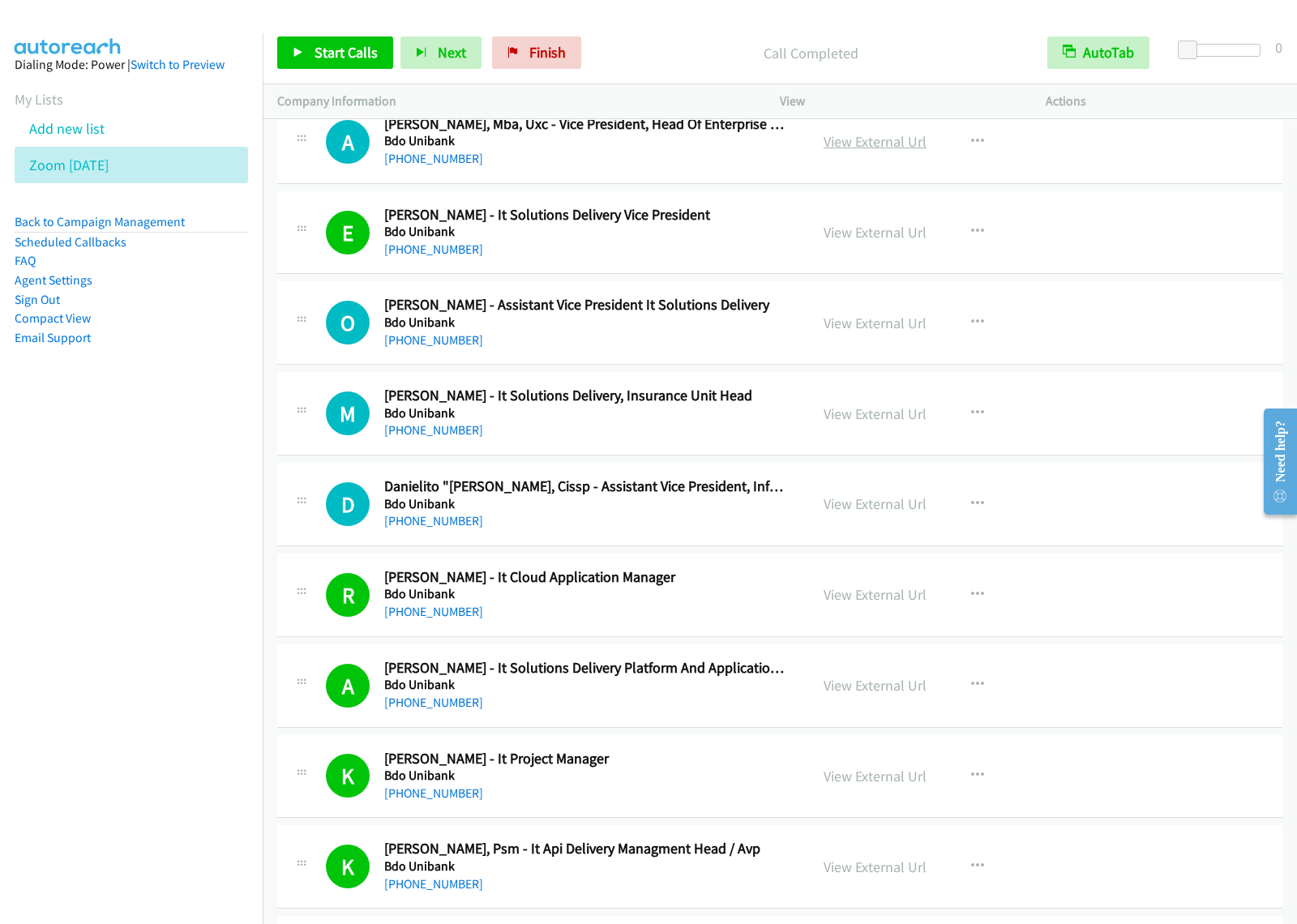
scroll to position [14285, 0]
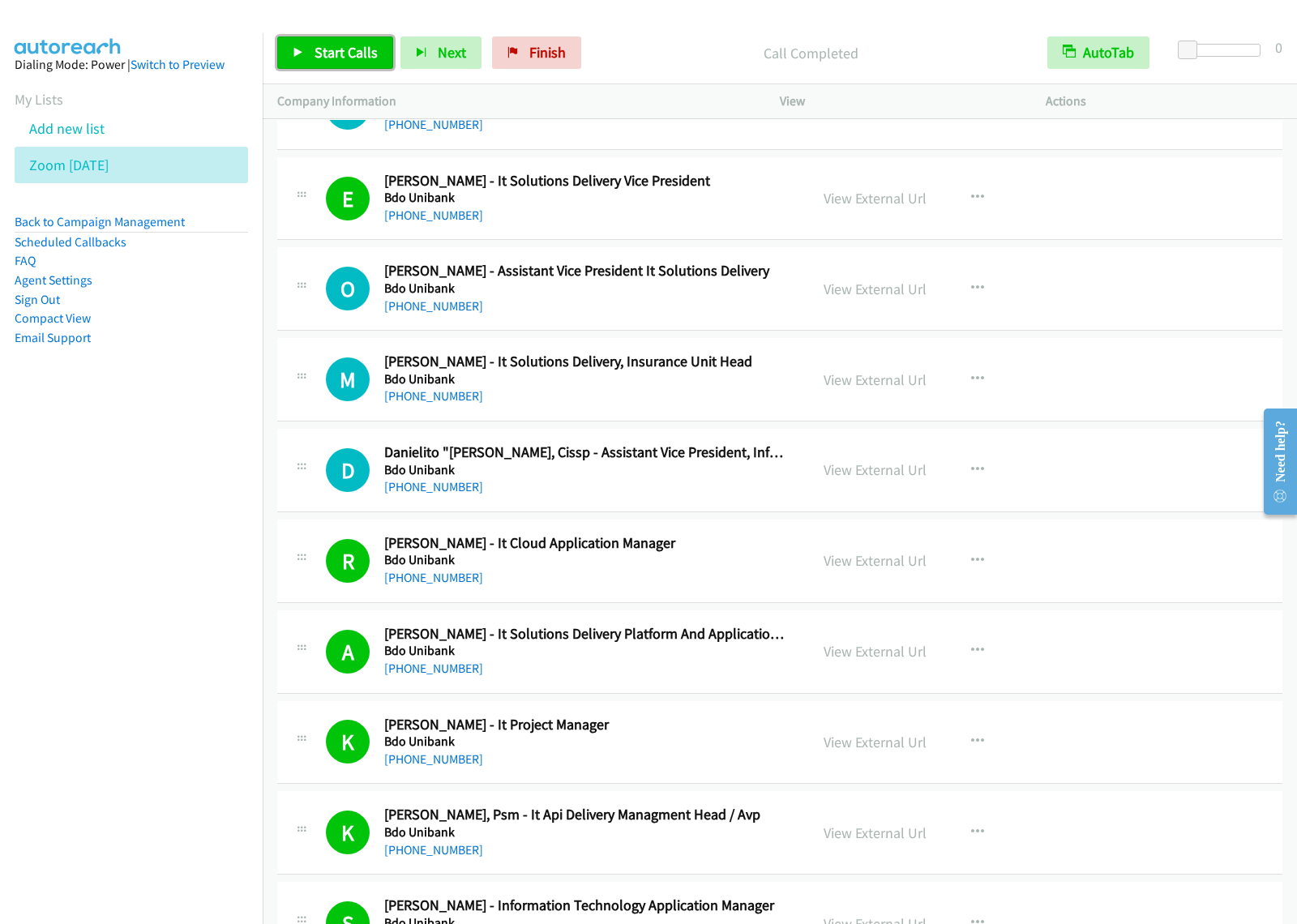
click at [335, 66] on link "Start Calls" at bounding box center [335, 52] width 116 height 32
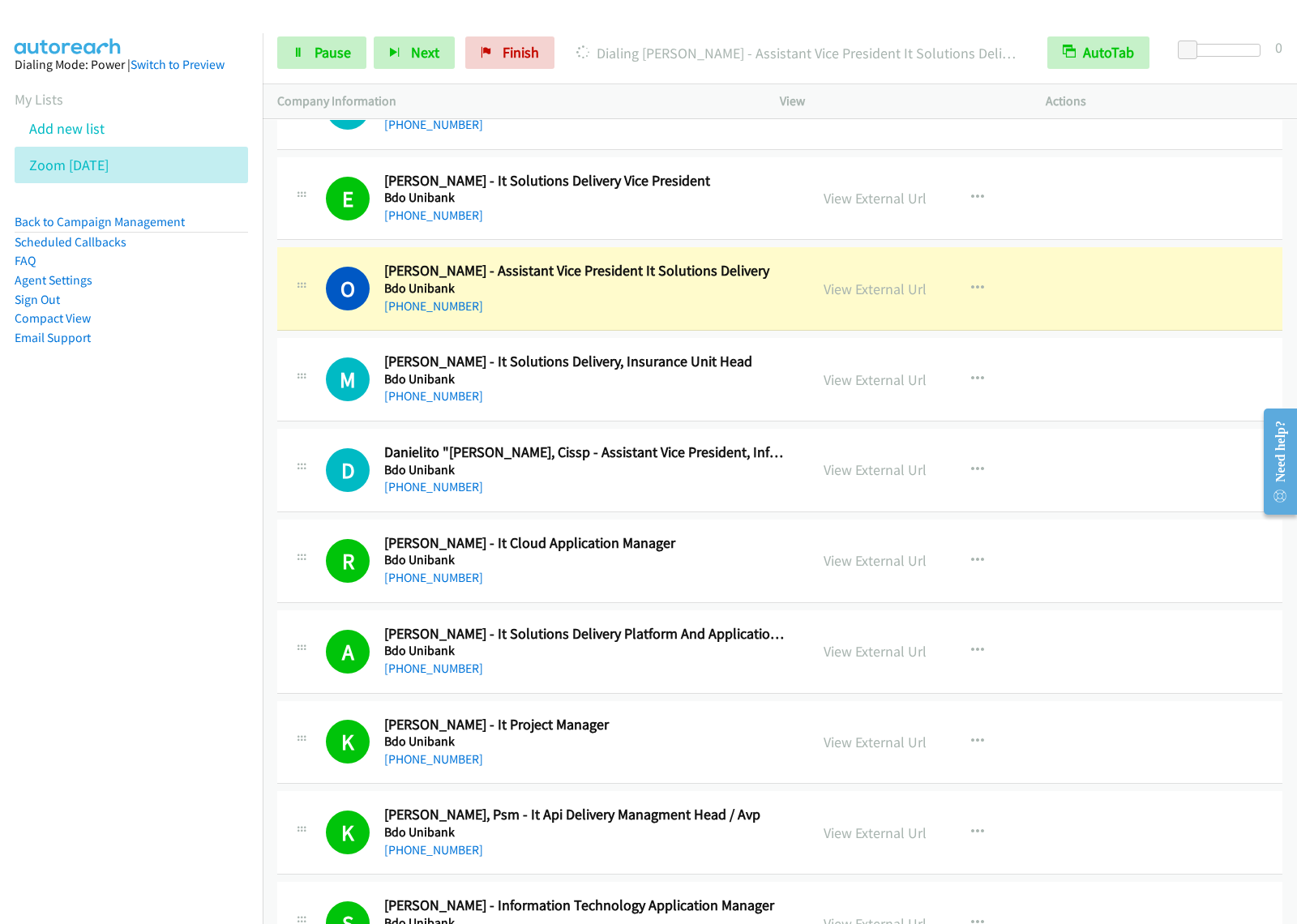
click at [345, 69] on div "Start Calls Pause Next Finish [PERSON_NAME] - Assistant Vice President It Solut…" at bounding box center [781, 53] width 1035 height 63
click at [345, 60] on span "Pause" at bounding box center [333, 52] width 36 height 19
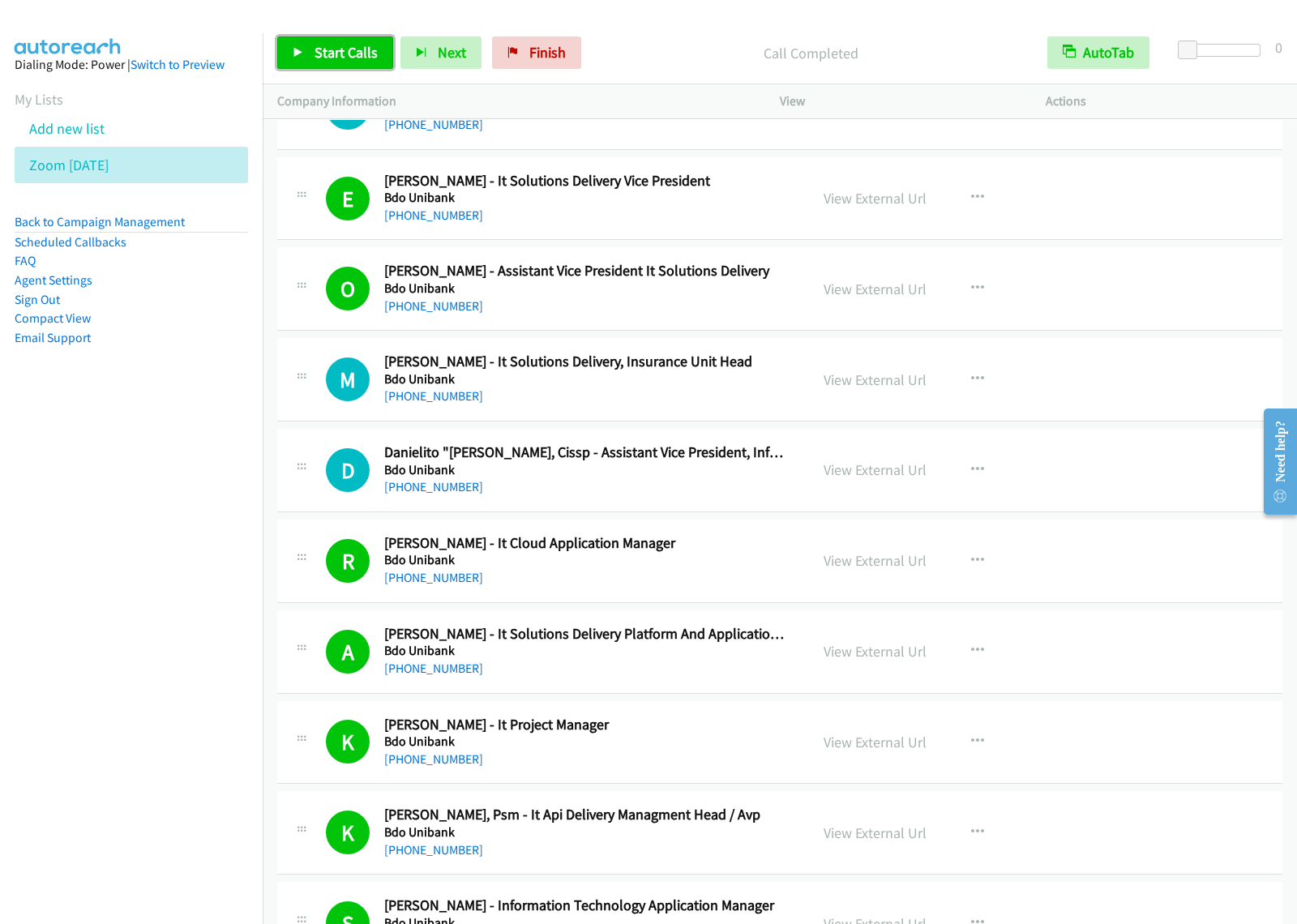
click at [372, 49] on span "Start Calls" at bounding box center [346, 52] width 64 height 19
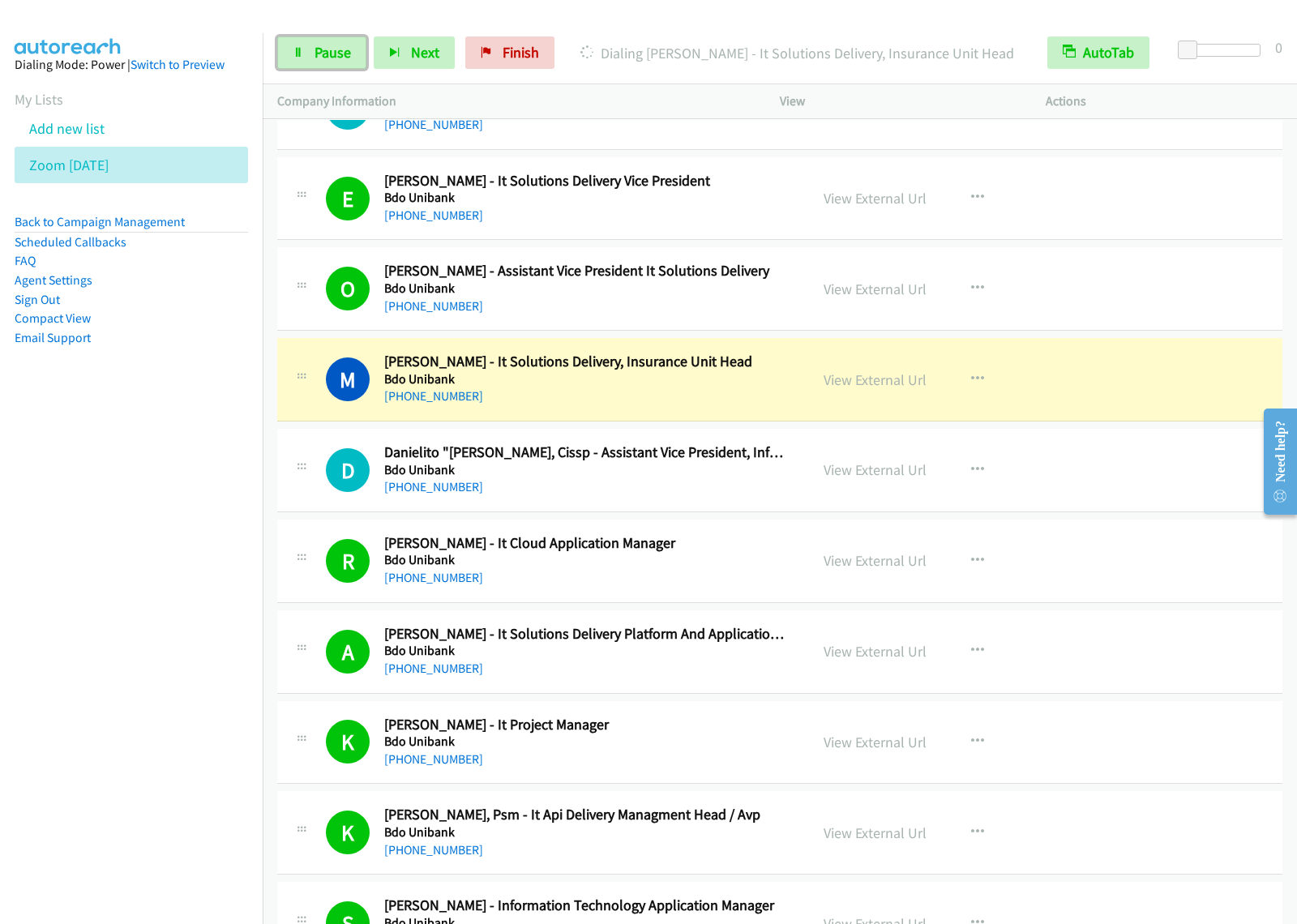
click at [335, 55] on span "Pause" at bounding box center [333, 52] width 36 height 19
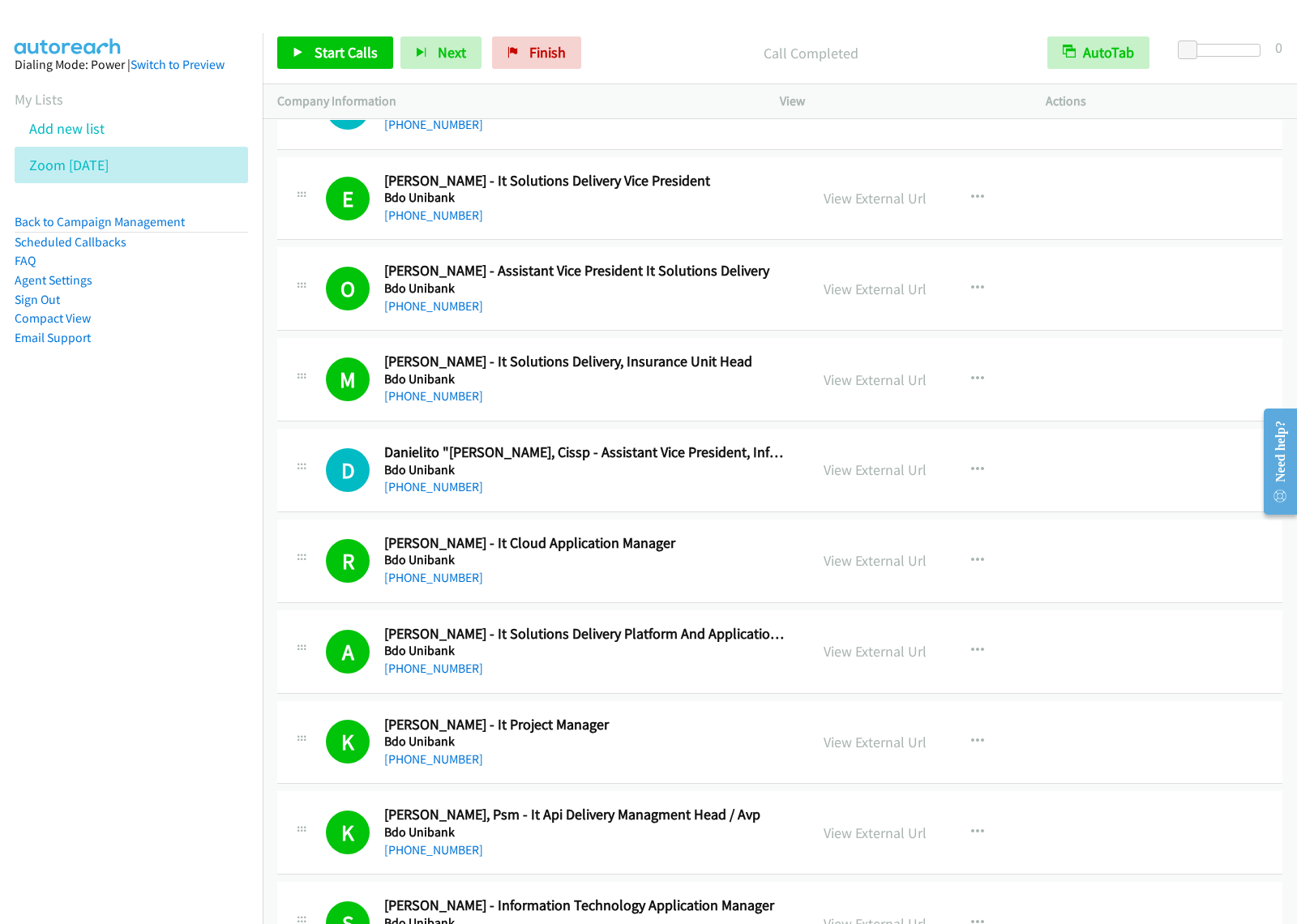
click at [584, 512] on div "D Callback Scheduled [PERSON_NAME] "[PERSON_NAME], Cissp - Assistant Vice Presi…" at bounding box center [780, 470] width 1006 height 83
click at [962, 486] on button "button" at bounding box center [977, 469] width 44 height 32
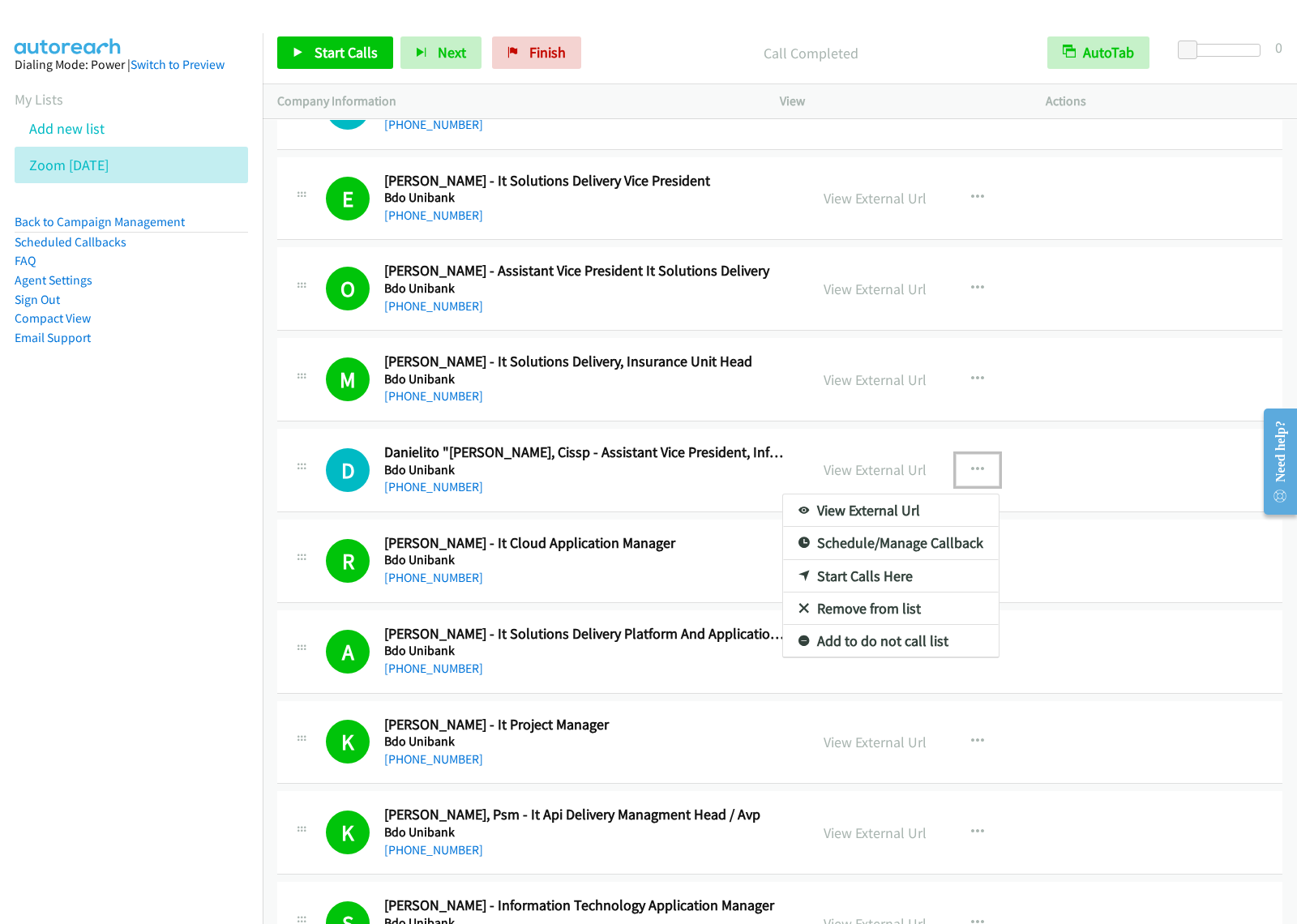
click at [879, 527] on link "View External Url" at bounding box center [891, 510] width 215 height 32
click at [974, 476] on icon "button" at bounding box center [977, 469] width 13 height 13
click at [889, 593] on link "Start Calls Here" at bounding box center [891, 576] width 215 height 32
click at [975, 476] on icon "button" at bounding box center [977, 469] width 13 height 13
click at [909, 593] on link "Start Calls Here" at bounding box center [891, 576] width 215 height 32
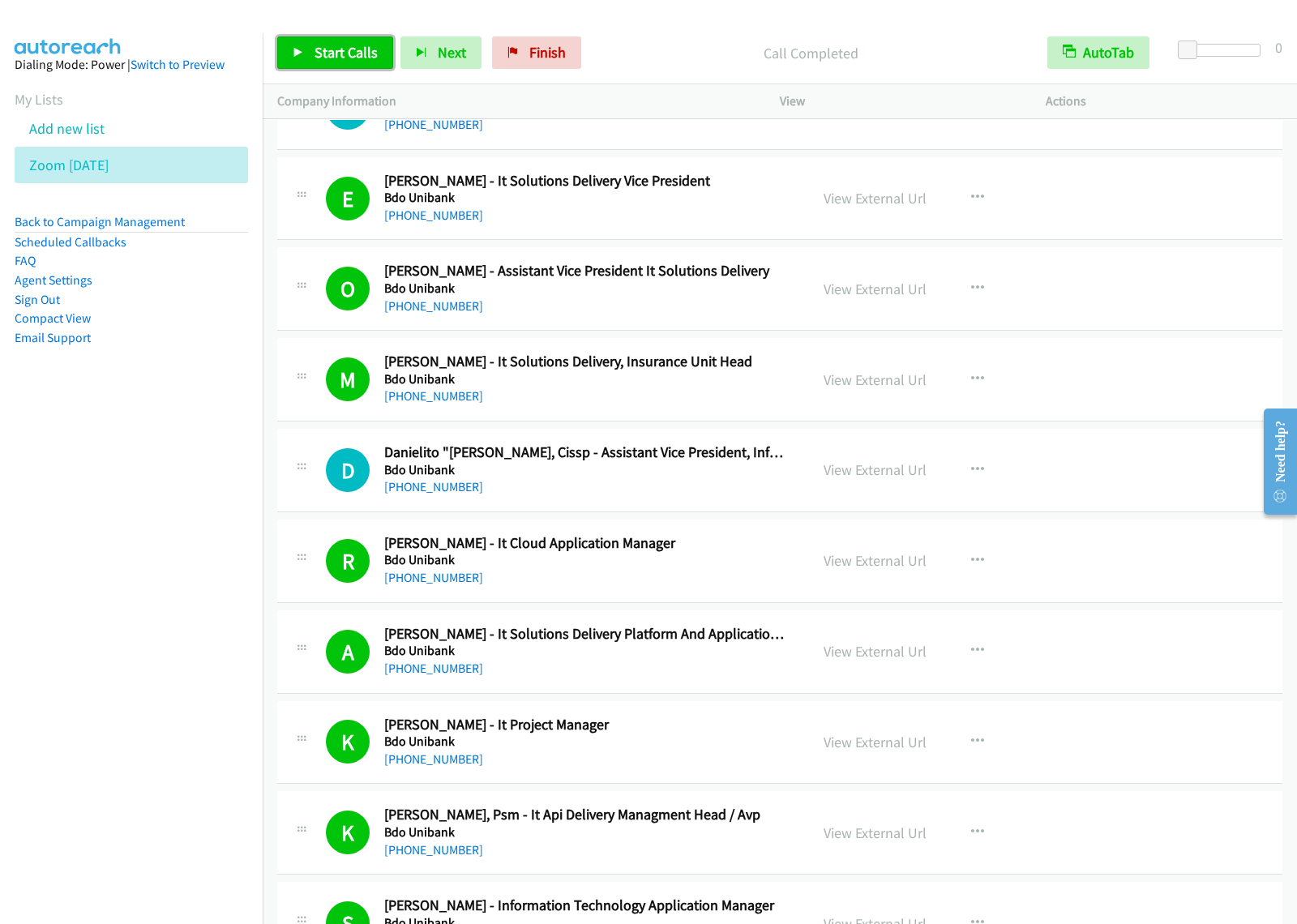
click at [329, 62] on span "Start Calls" at bounding box center [346, 52] width 64 height 19
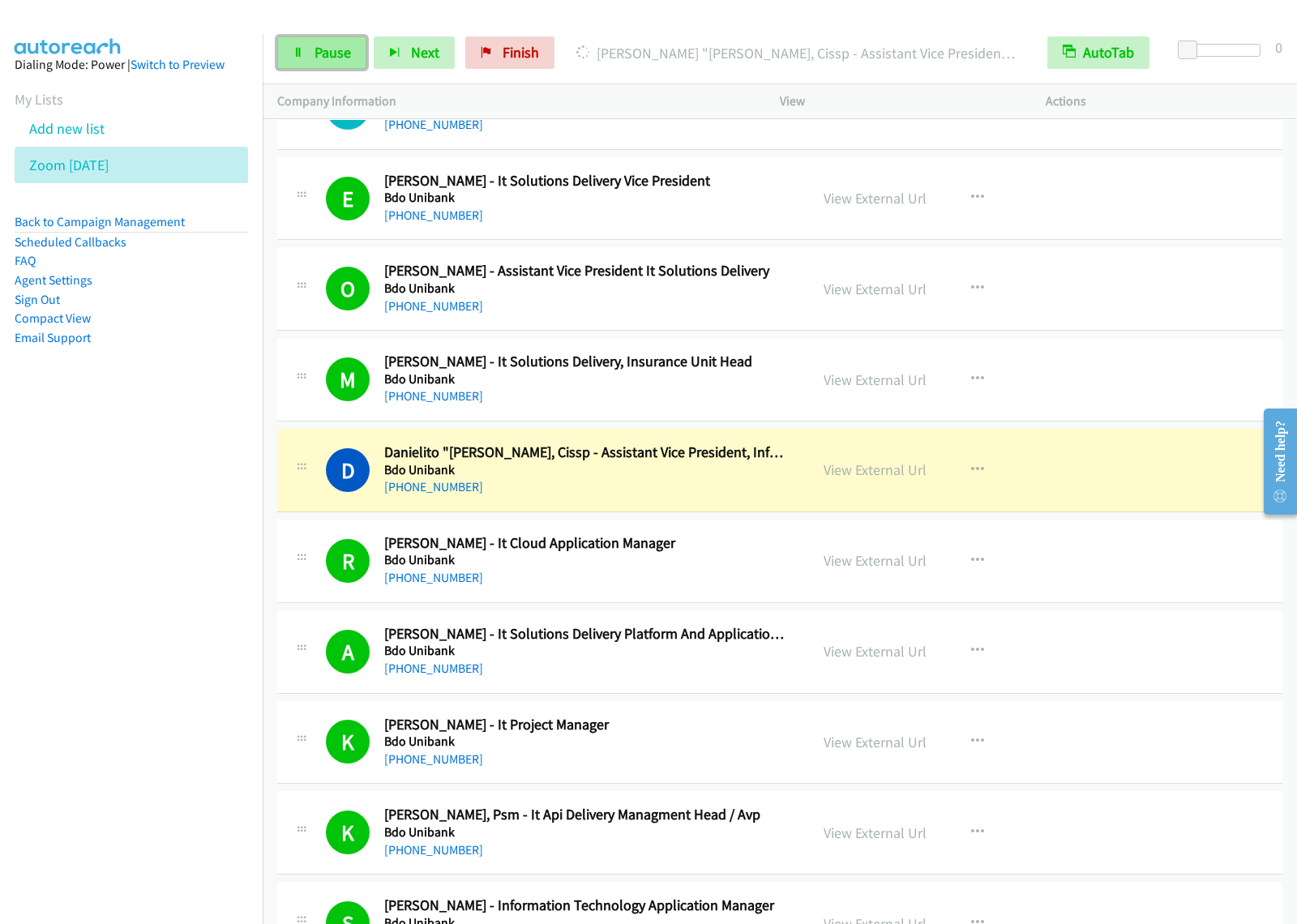
click at [341, 59] on span "Pause" at bounding box center [333, 52] width 36 height 19
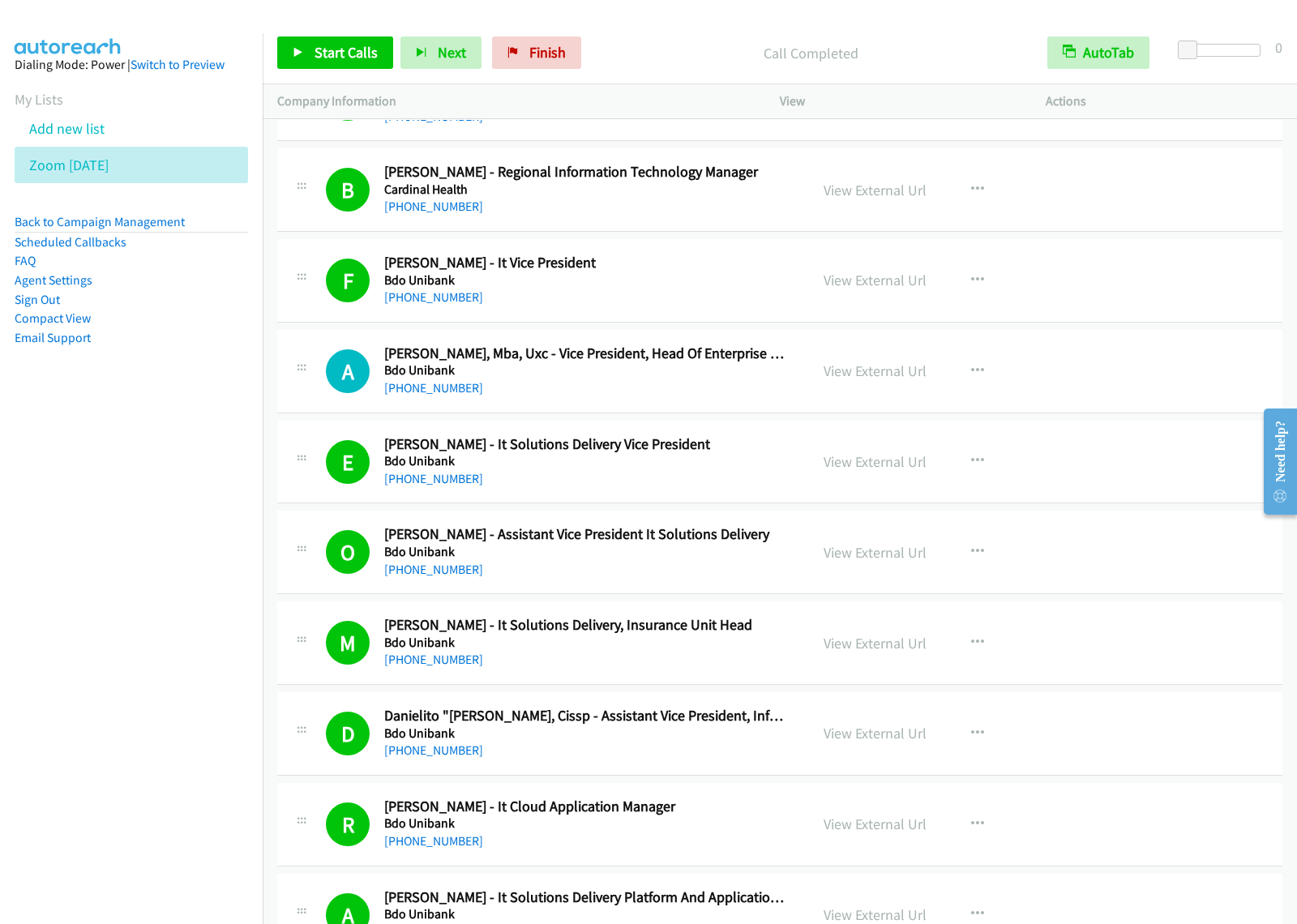
scroll to position [13981, 0]
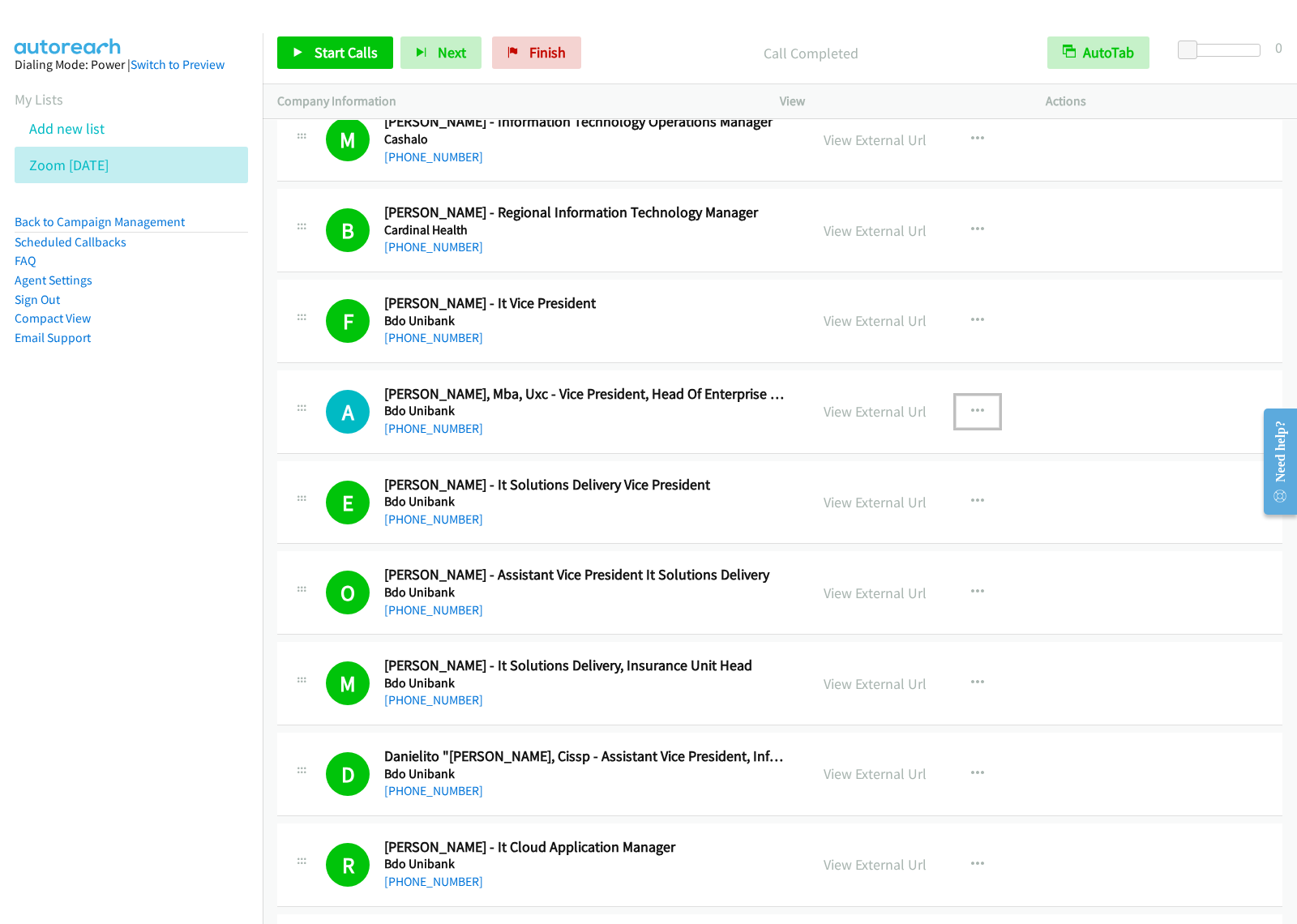
click at [961, 428] on button "button" at bounding box center [977, 412] width 44 height 32
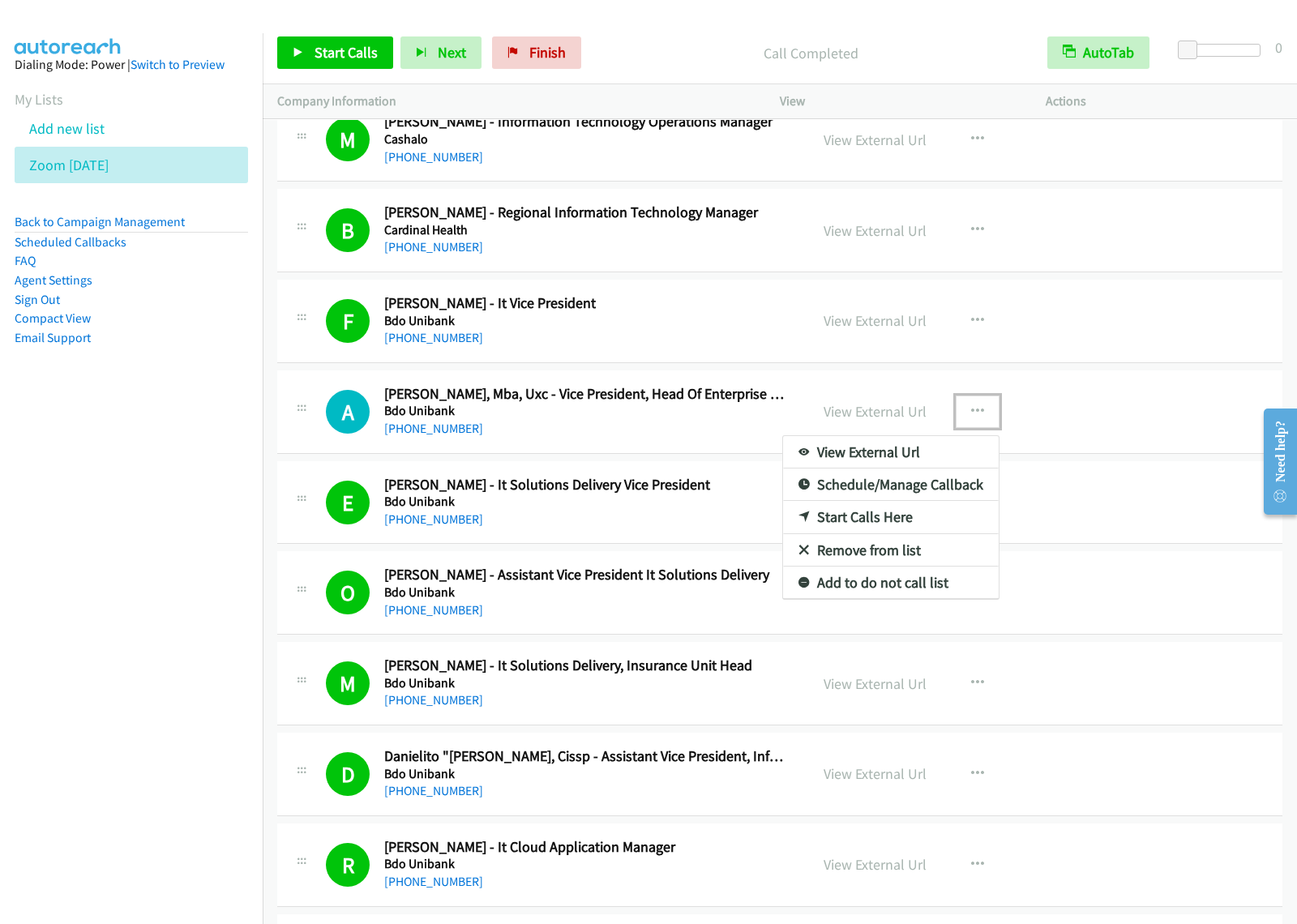
click at [921, 468] on link "View External Url" at bounding box center [891, 452] width 215 height 32
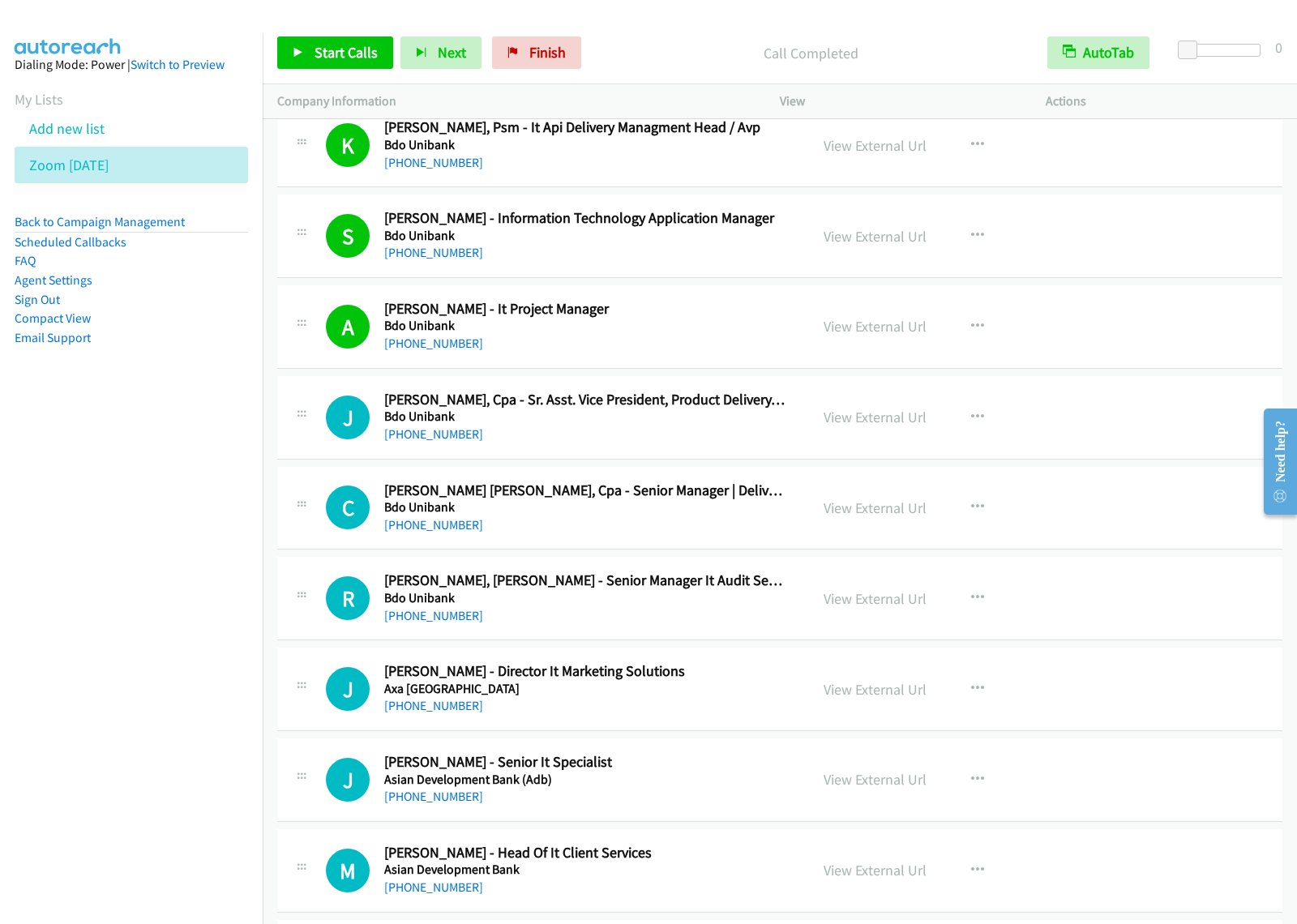
scroll to position [15298, 0]
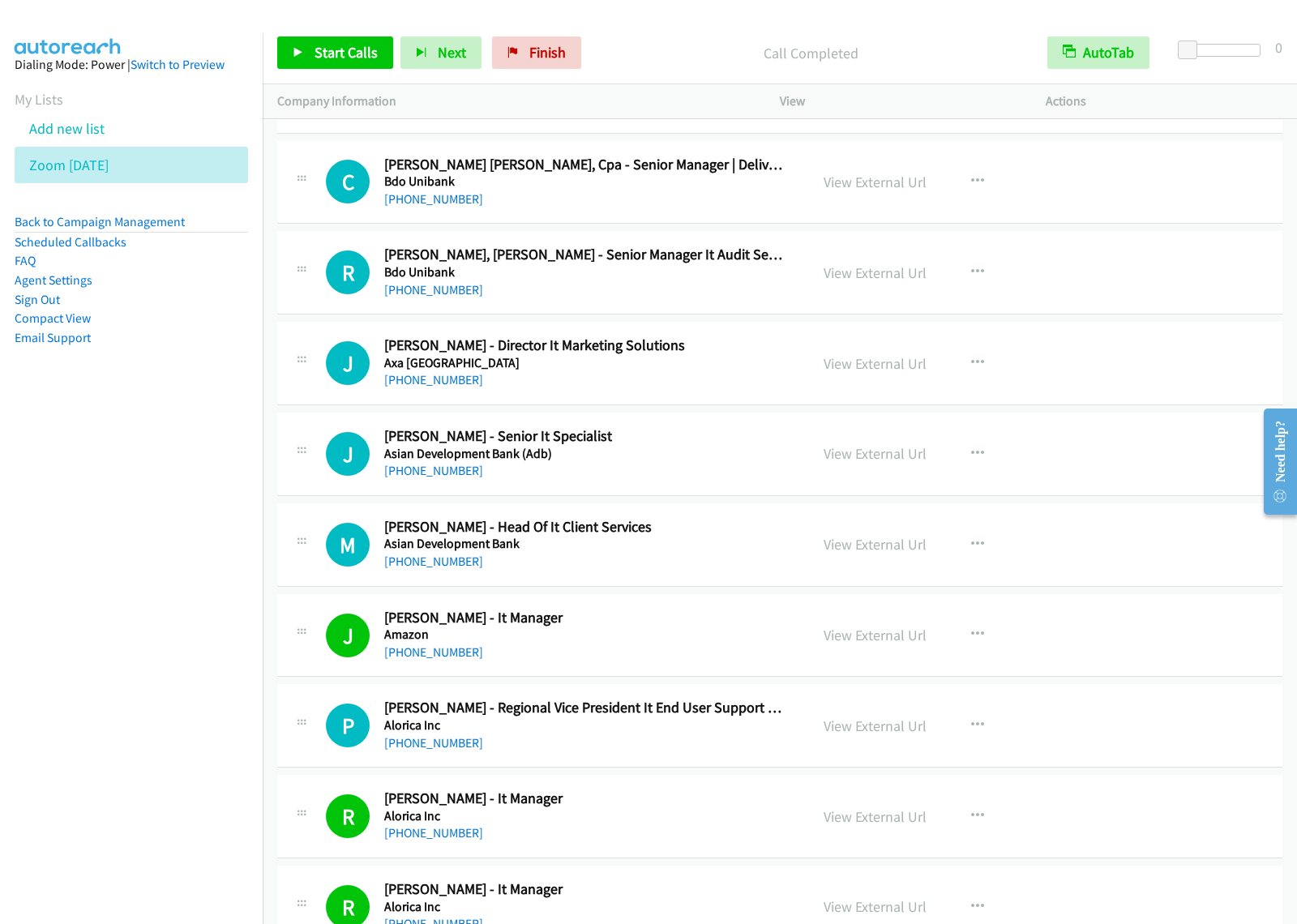
drag, startPoint x: 88, startPoint y: 462, endPoint x: 260, endPoint y: 401, distance: 182.5
click at [91, 462] on nav "Dialing Mode: Power | Switch to Preview My Lists Add new list Zoom [DATE] Back …" at bounding box center [131, 495] width 263 height 924
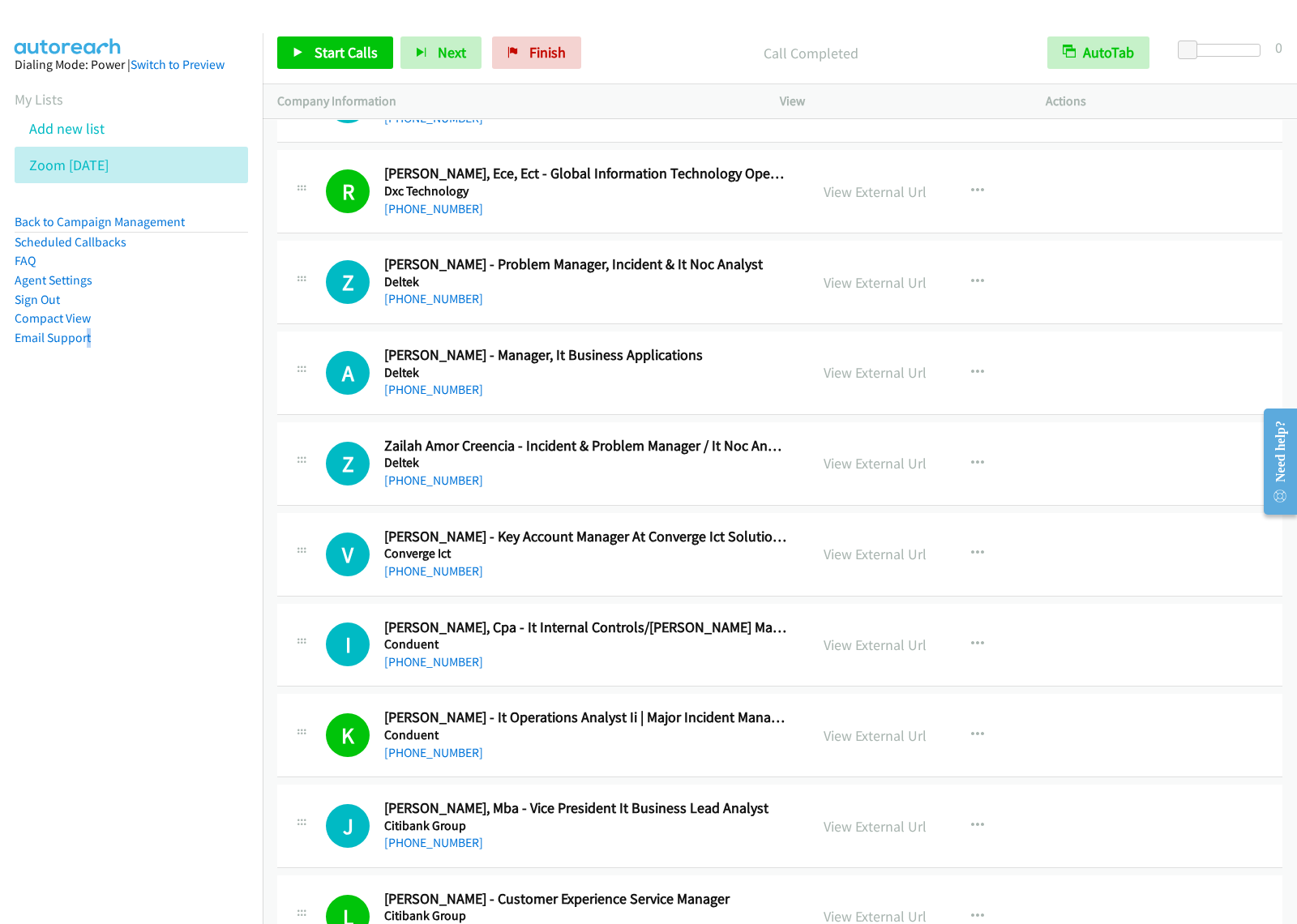
scroll to position [12968, 0]
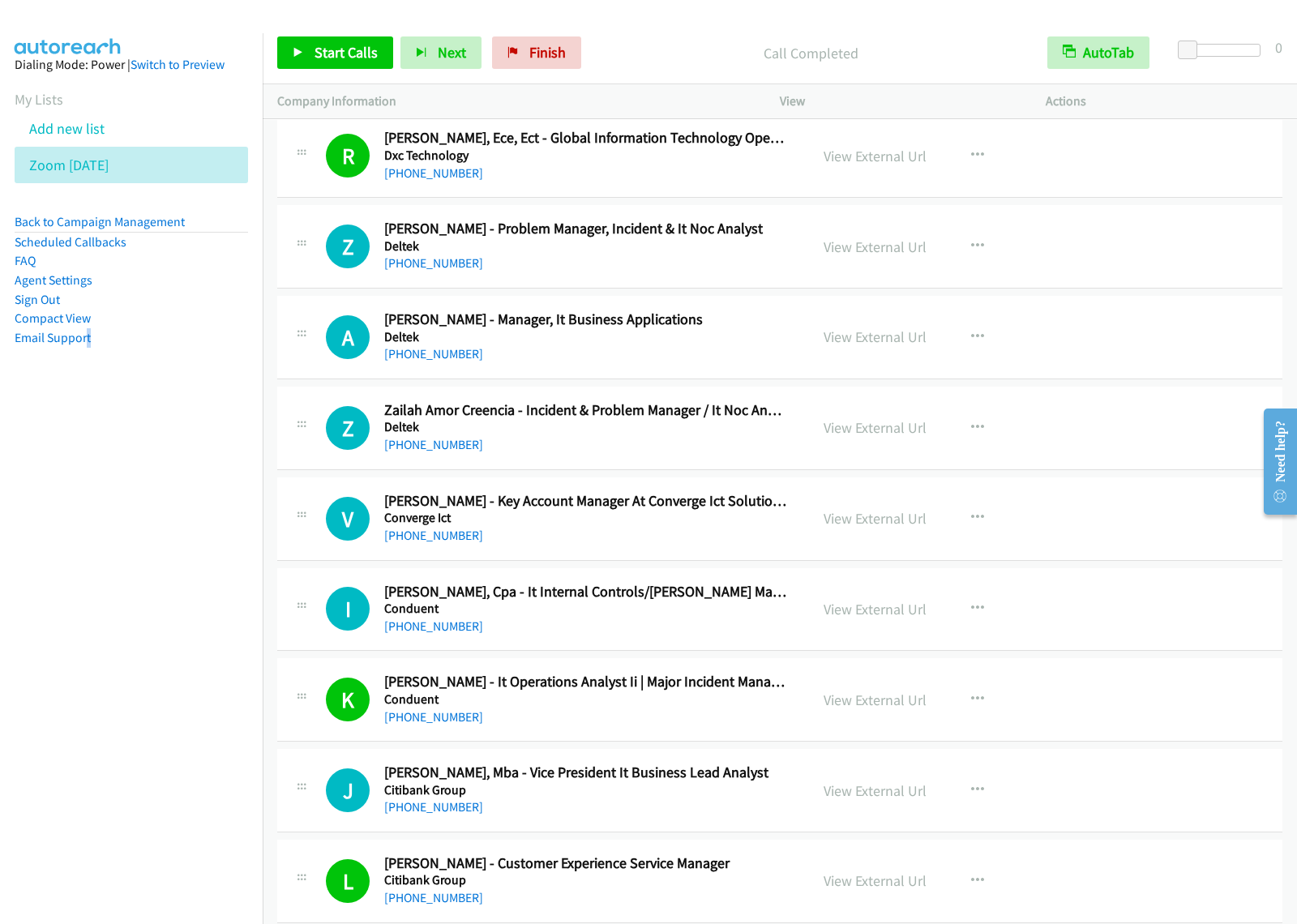
click at [595, 455] on div "[PHONE_NUMBER]" at bounding box center [586, 445] width 403 height 20
click at [959, 444] on button "button" at bounding box center [977, 427] width 44 height 32
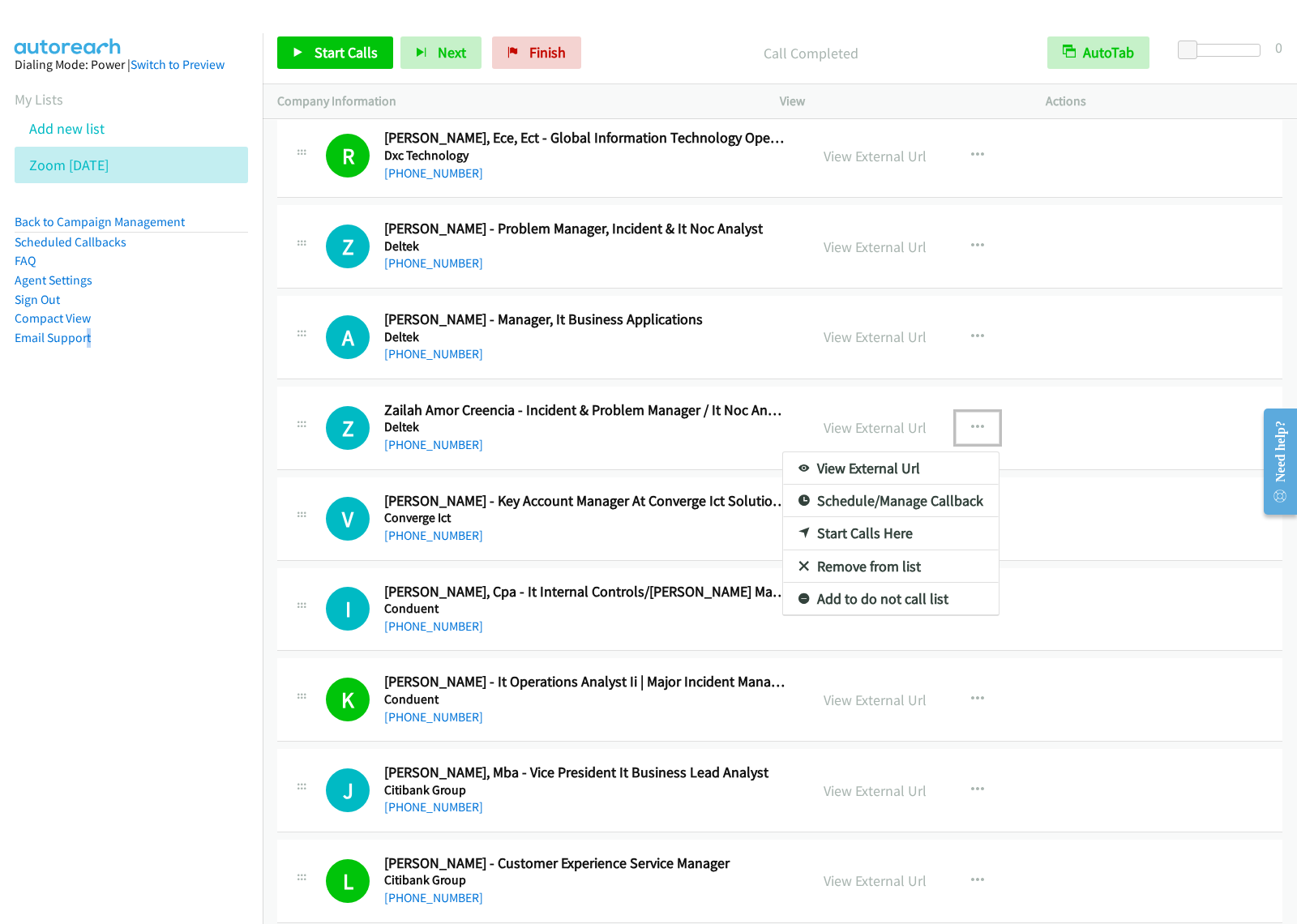
click at [884, 550] on link "Start Calls Here" at bounding box center [891, 533] width 215 height 32
click at [971, 434] on icon "button" at bounding box center [977, 427] width 13 height 13
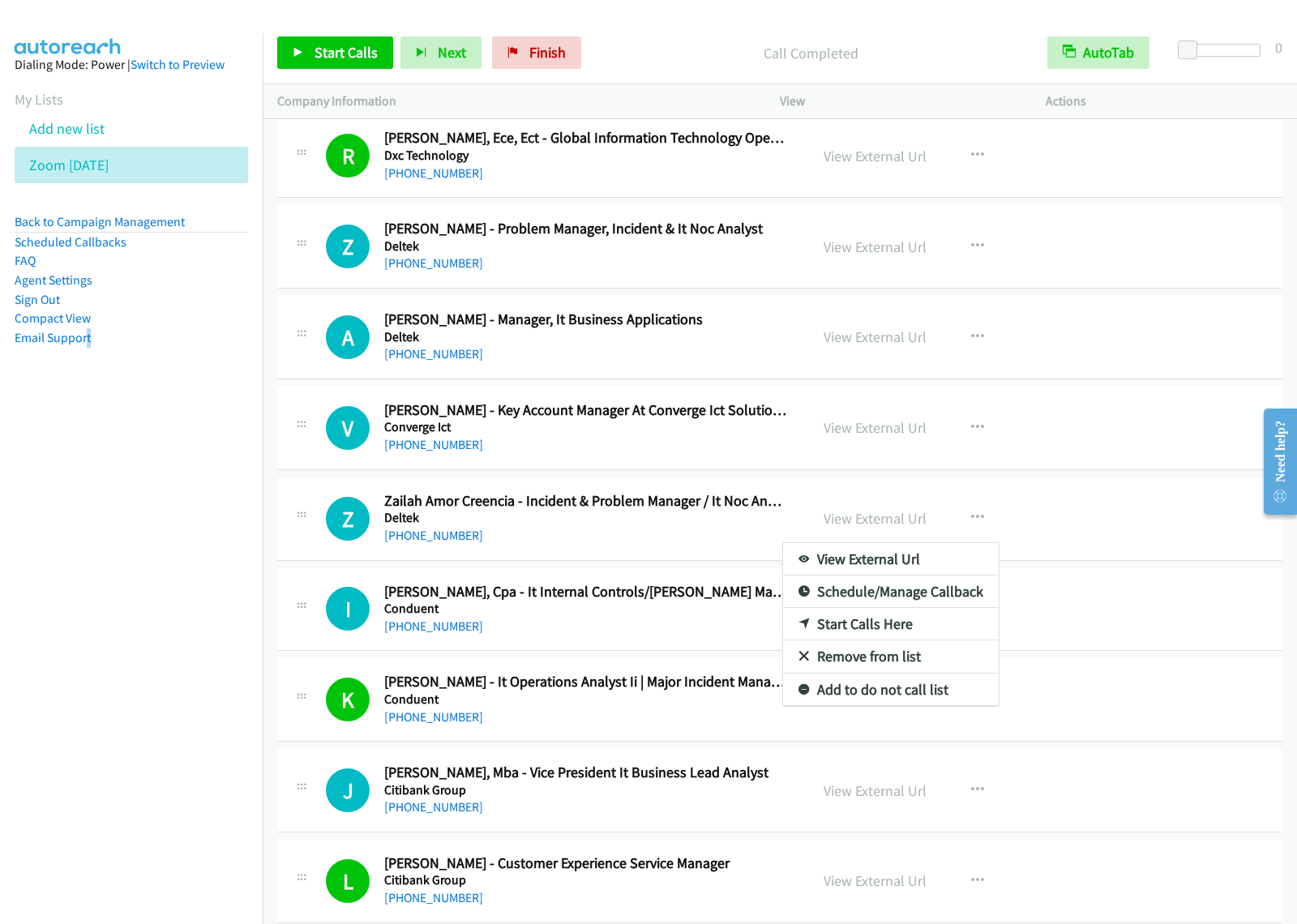
click at [627, 555] on div at bounding box center [648, 462] width 1297 height 924
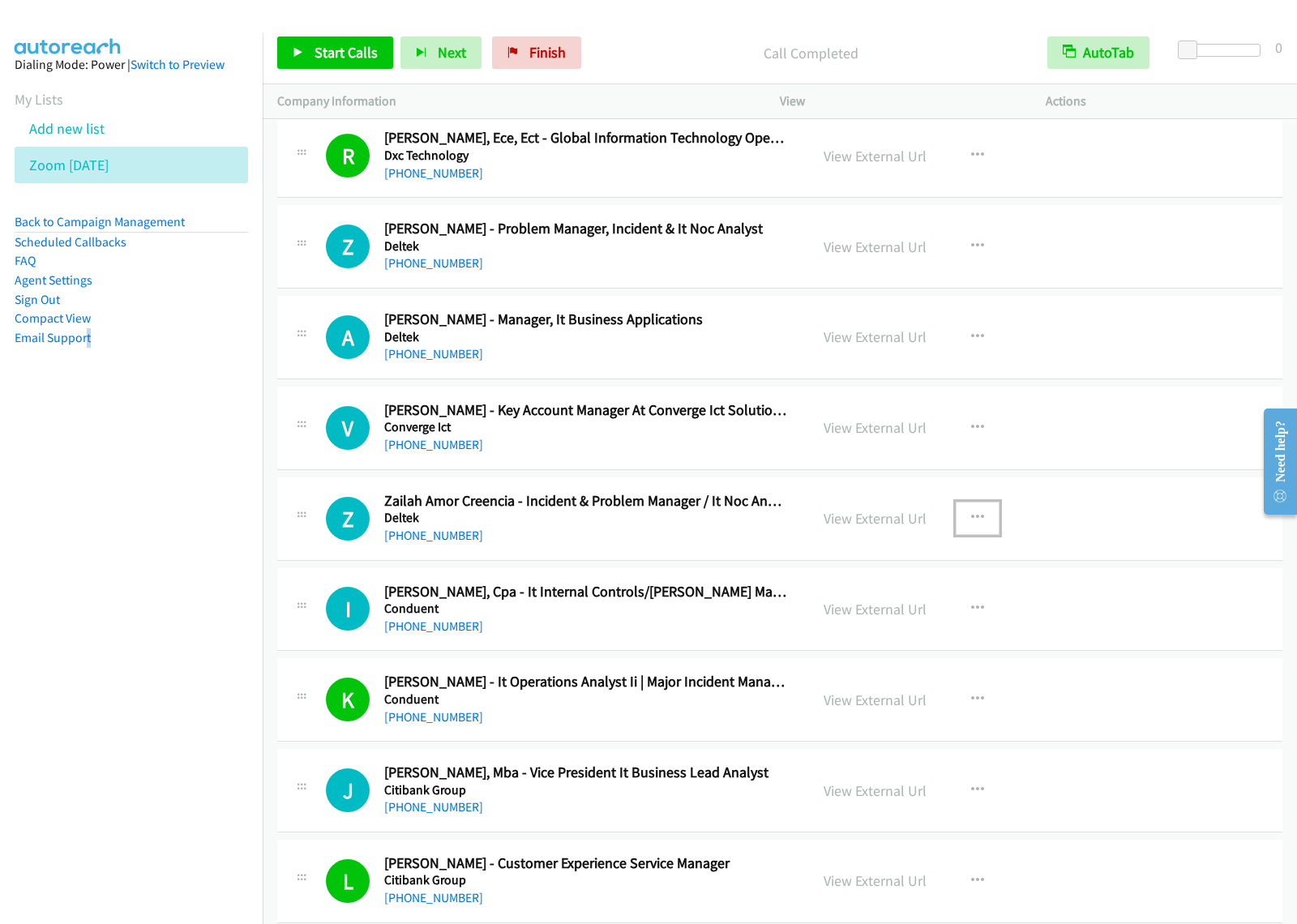
click at [971, 524] on icon "button" at bounding box center [977, 517] width 13 height 13
click at [889, 640] on link "Start Calls Here" at bounding box center [891, 624] width 215 height 32
click at [363, 45] on span "Start Calls" at bounding box center [346, 52] width 64 height 19
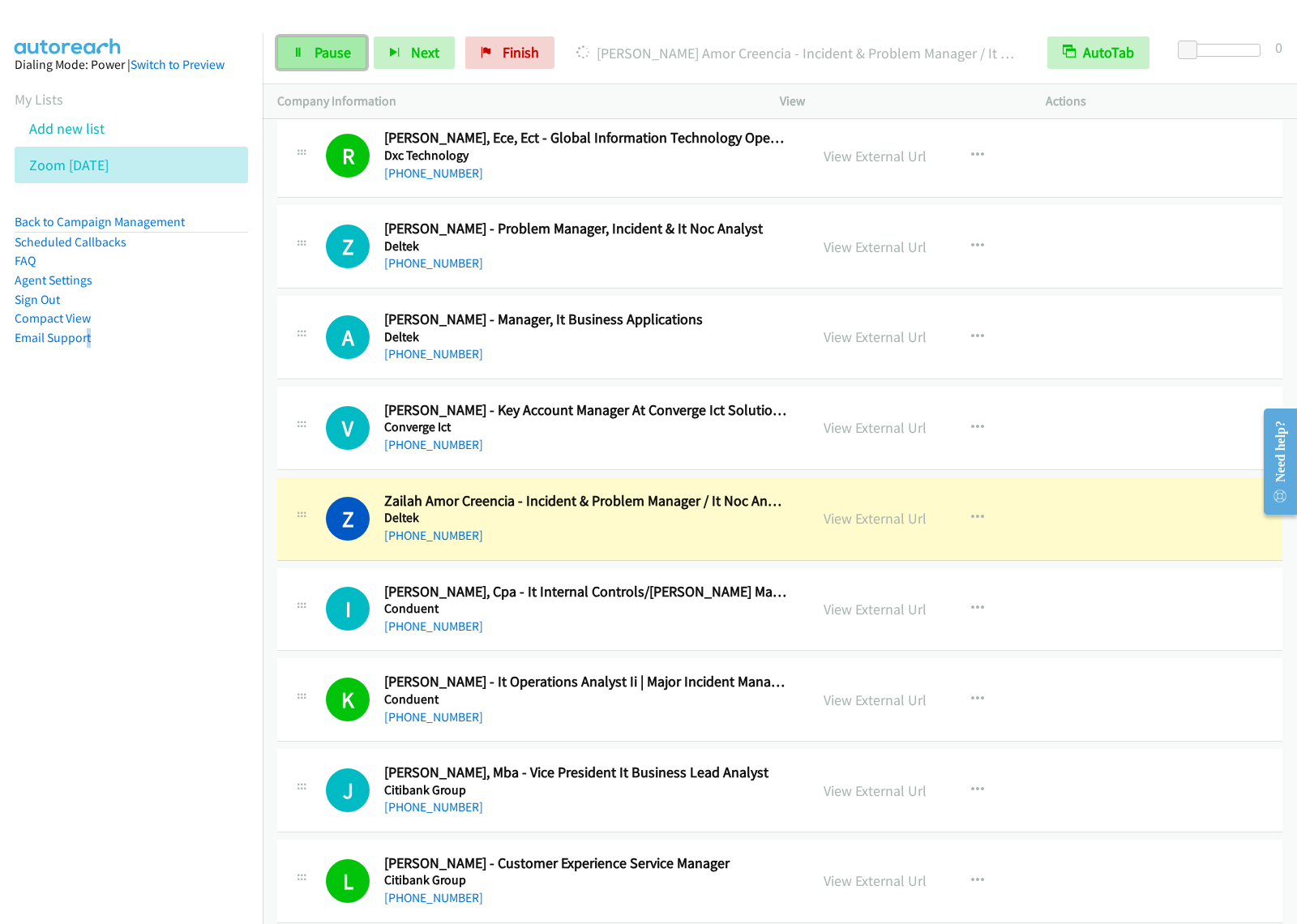
click at [318, 54] on span "Pause" at bounding box center [333, 52] width 36 height 19
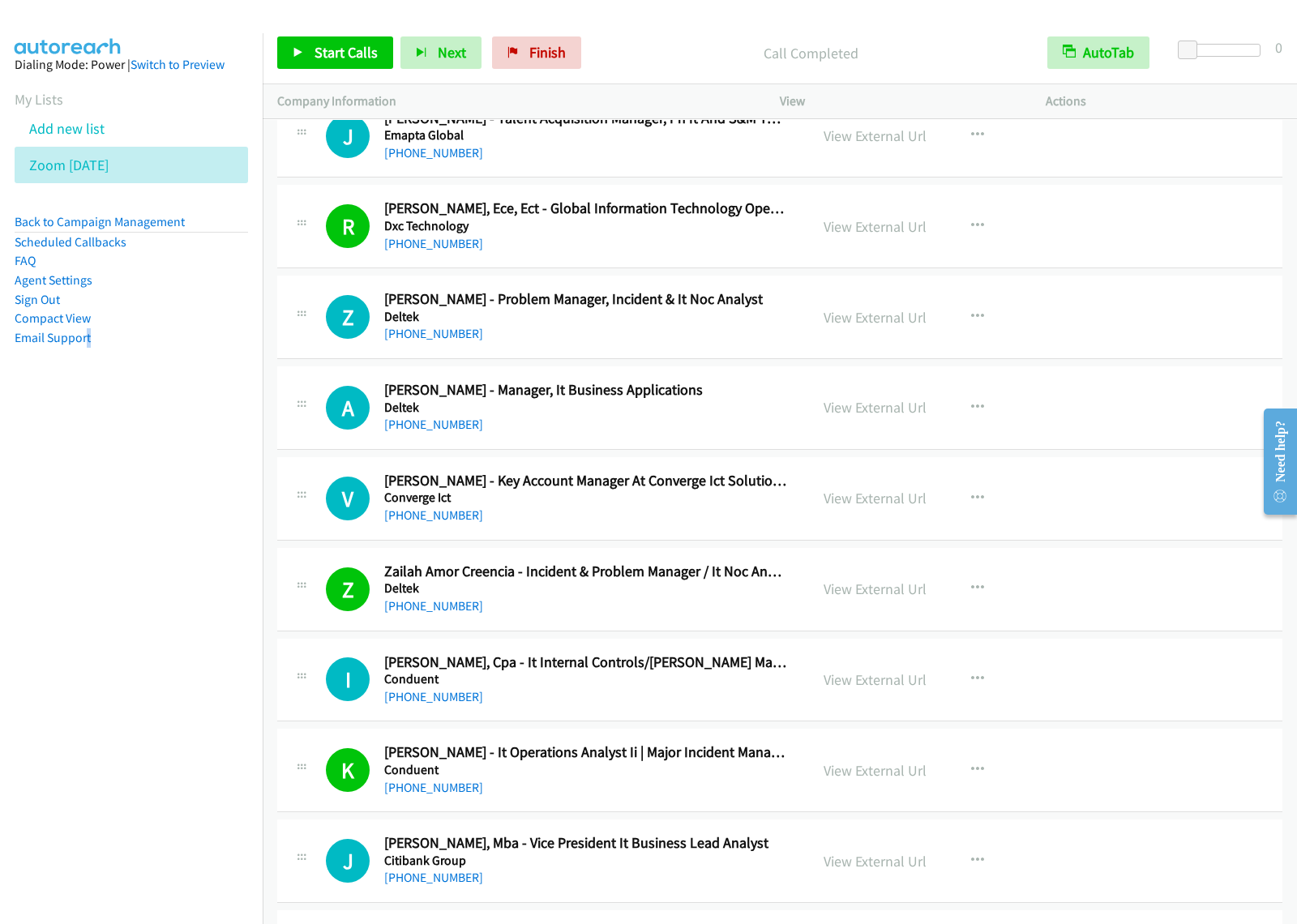
scroll to position [12867, 0]
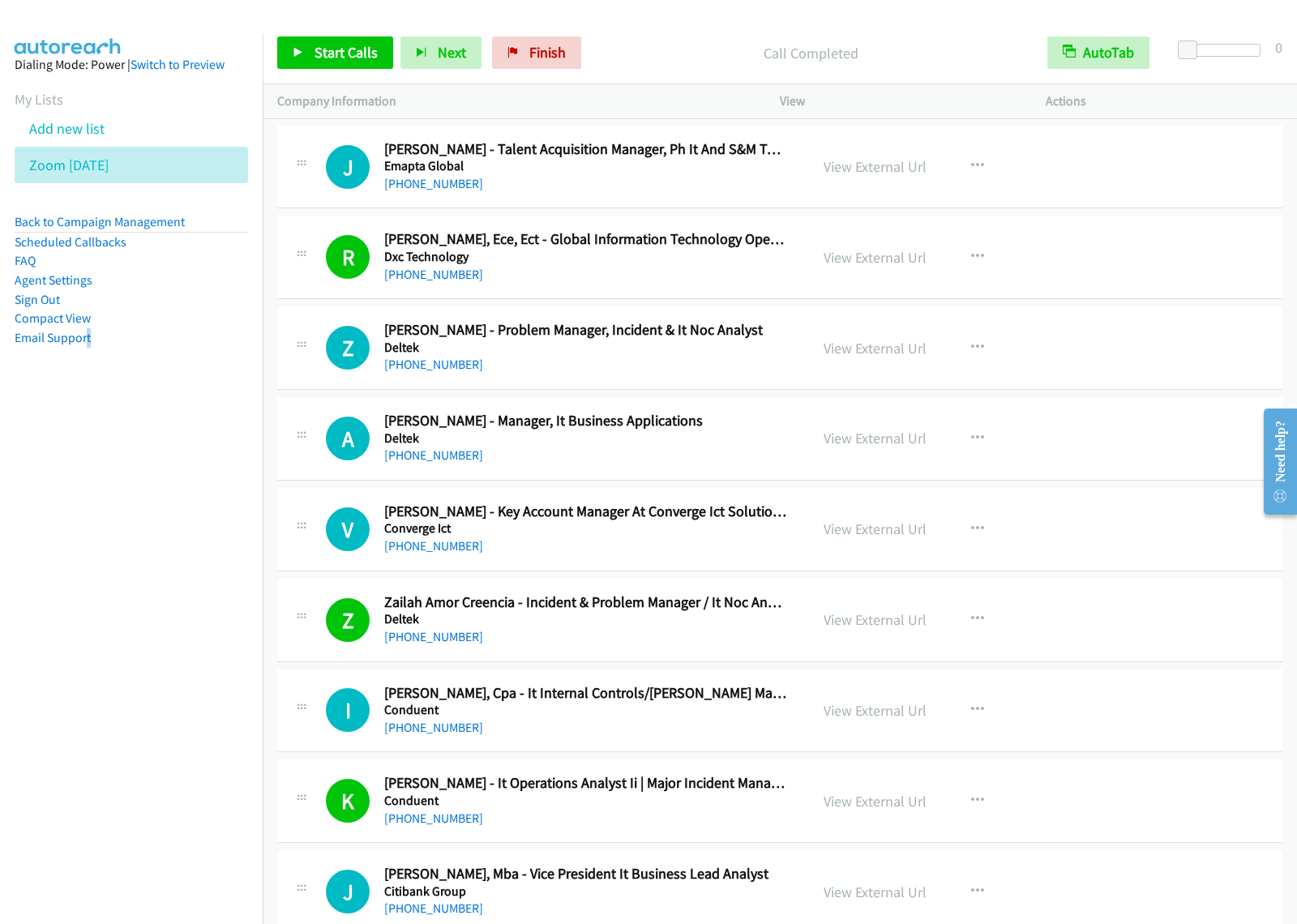
click at [728, 374] on div "[PHONE_NUMBER]" at bounding box center [586, 365] width 403 height 20
click at [956, 455] on button "button" at bounding box center [977, 438] width 44 height 32
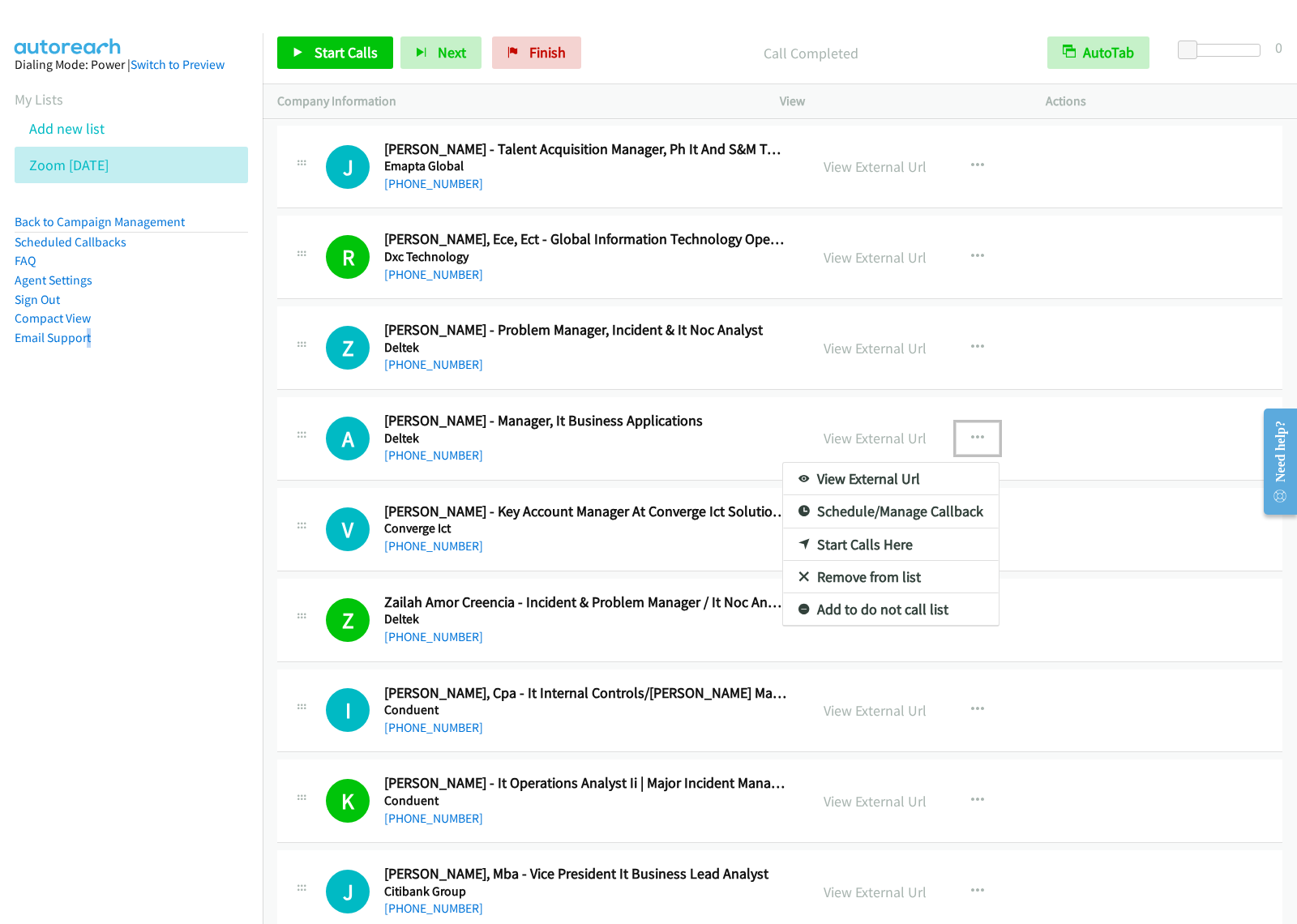
click at [870, 561] on link "Start Calls Here" at bounding box center [891, 544] width 215 height 32
click at [982, 455] on button "button" at bounding box center [977, 438] width 44 height 32
click at [910, 561] on link "Start Calls Here" at bounding box center [891, 544] width 215 height 32
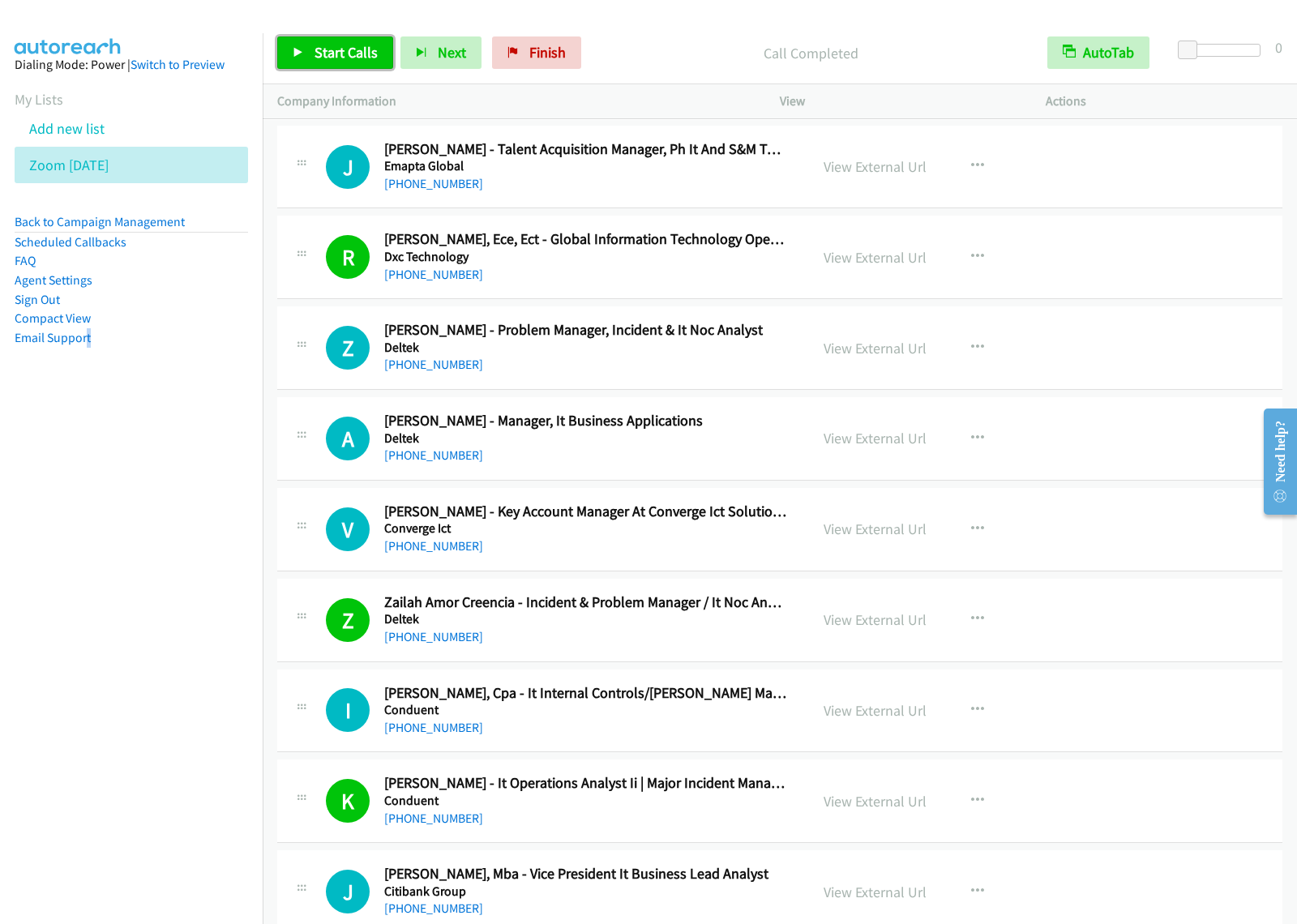
click at [375, 54] on span "Start Calls" at bounding box center [346, 52] width 64 height 19
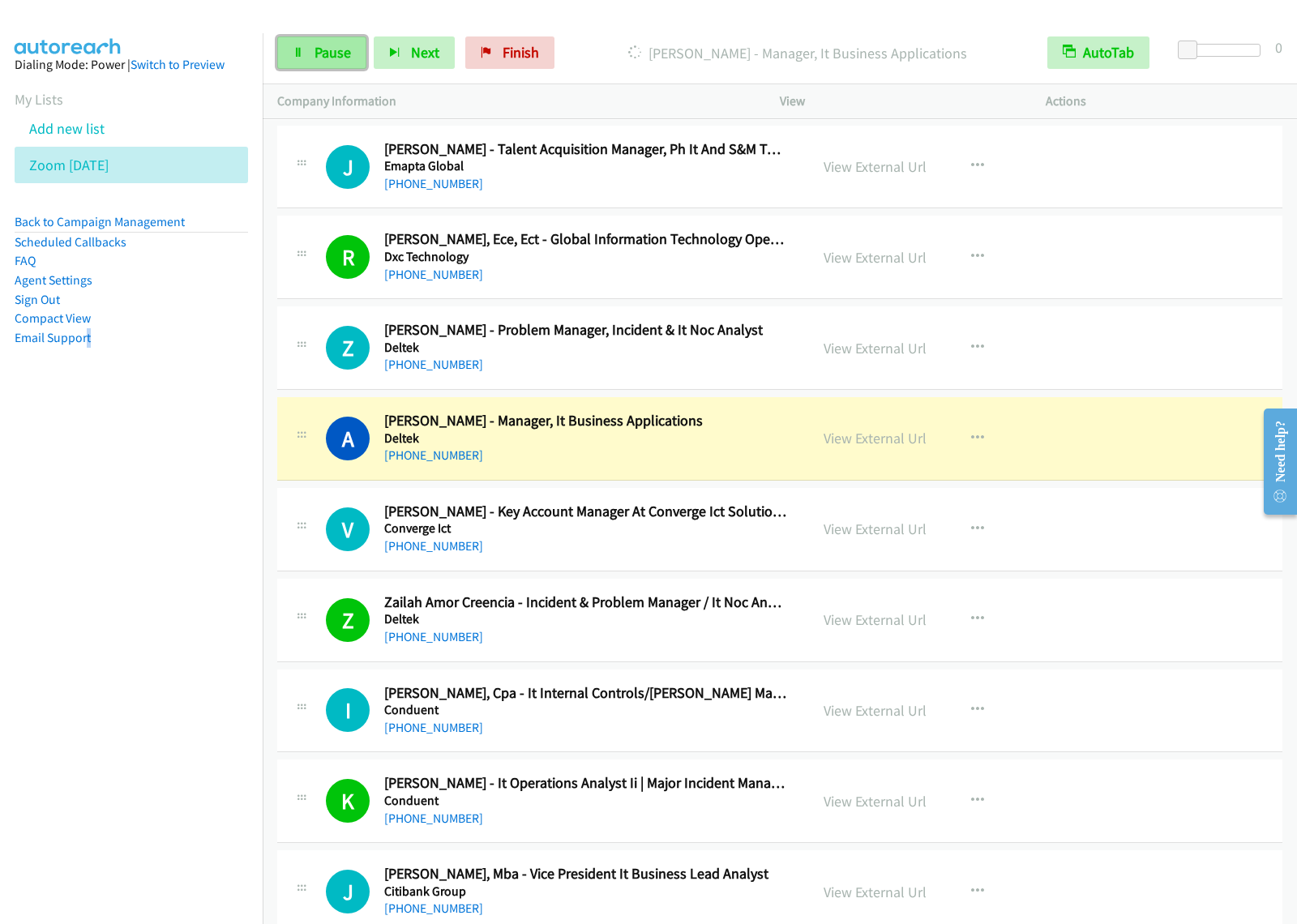
drag, startPoint x: 300, startPoint y: 47, endPoint x: 312, endPoint y: 43, distance: 12.6
click at [300, 48] on icon at bounding box center [298, 54] width 12 height 12
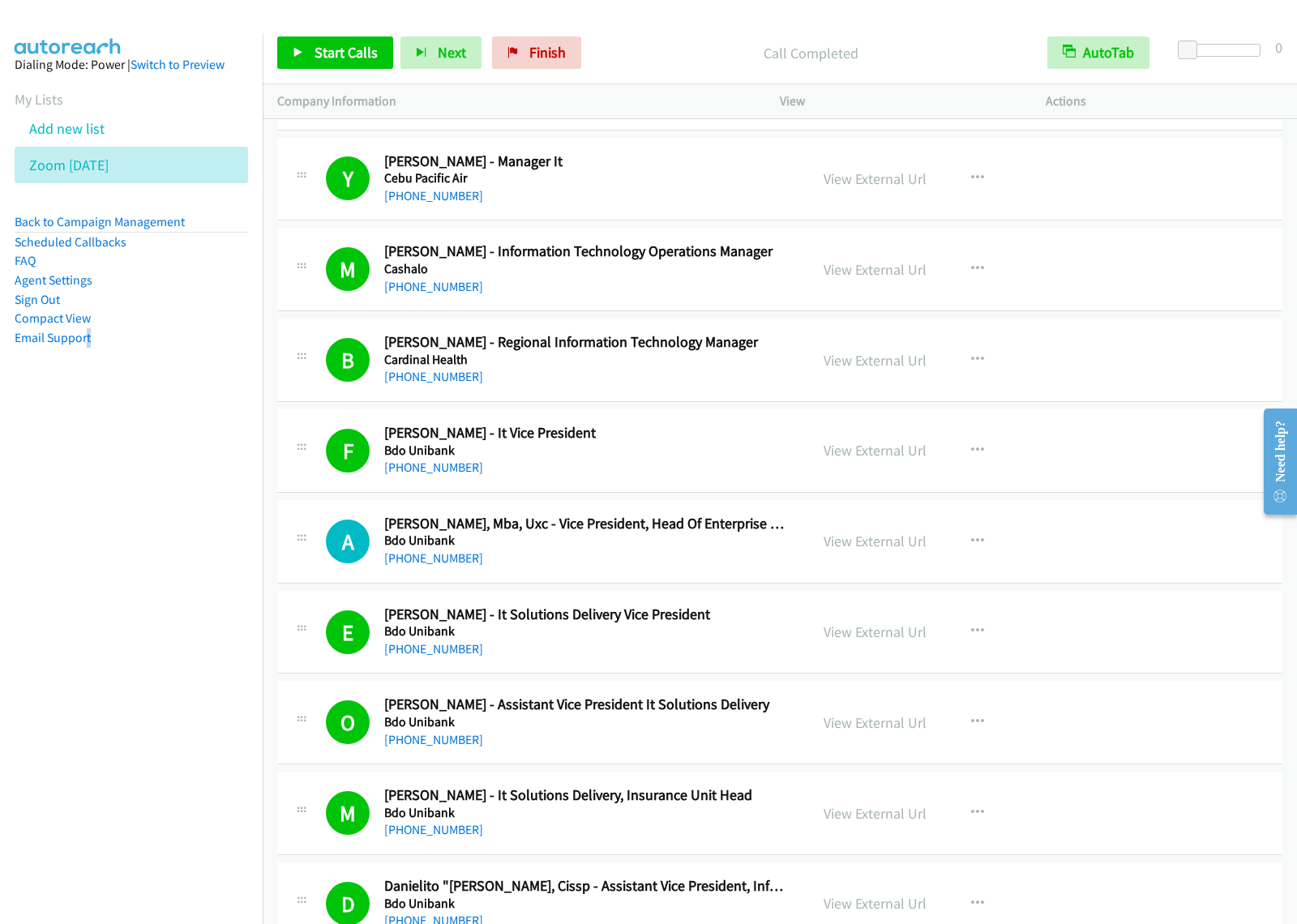
scroll to position [13880, 0]
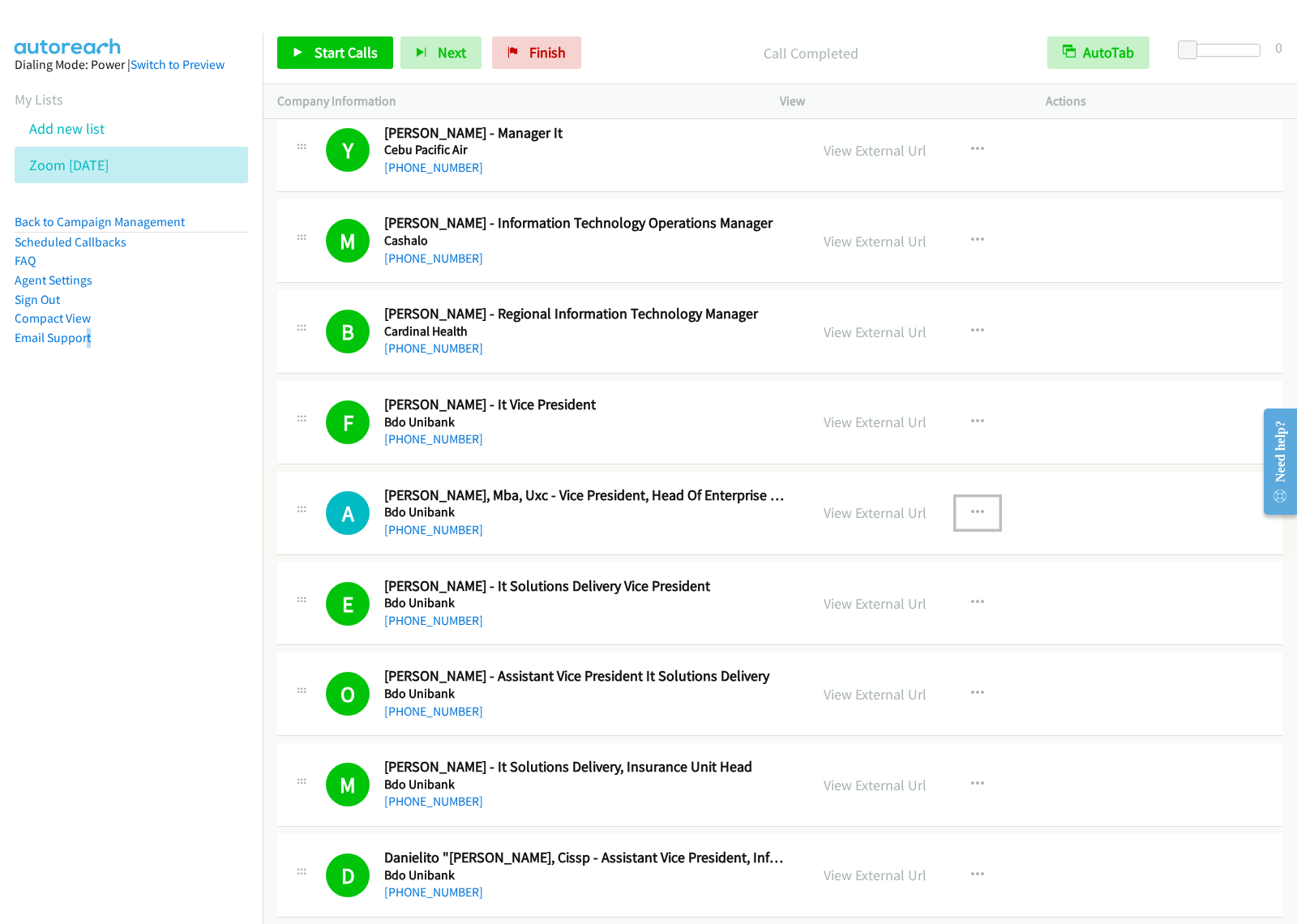
click at [971, 519] on icon "button" at bounding box center [977, 512] width 13 height 13
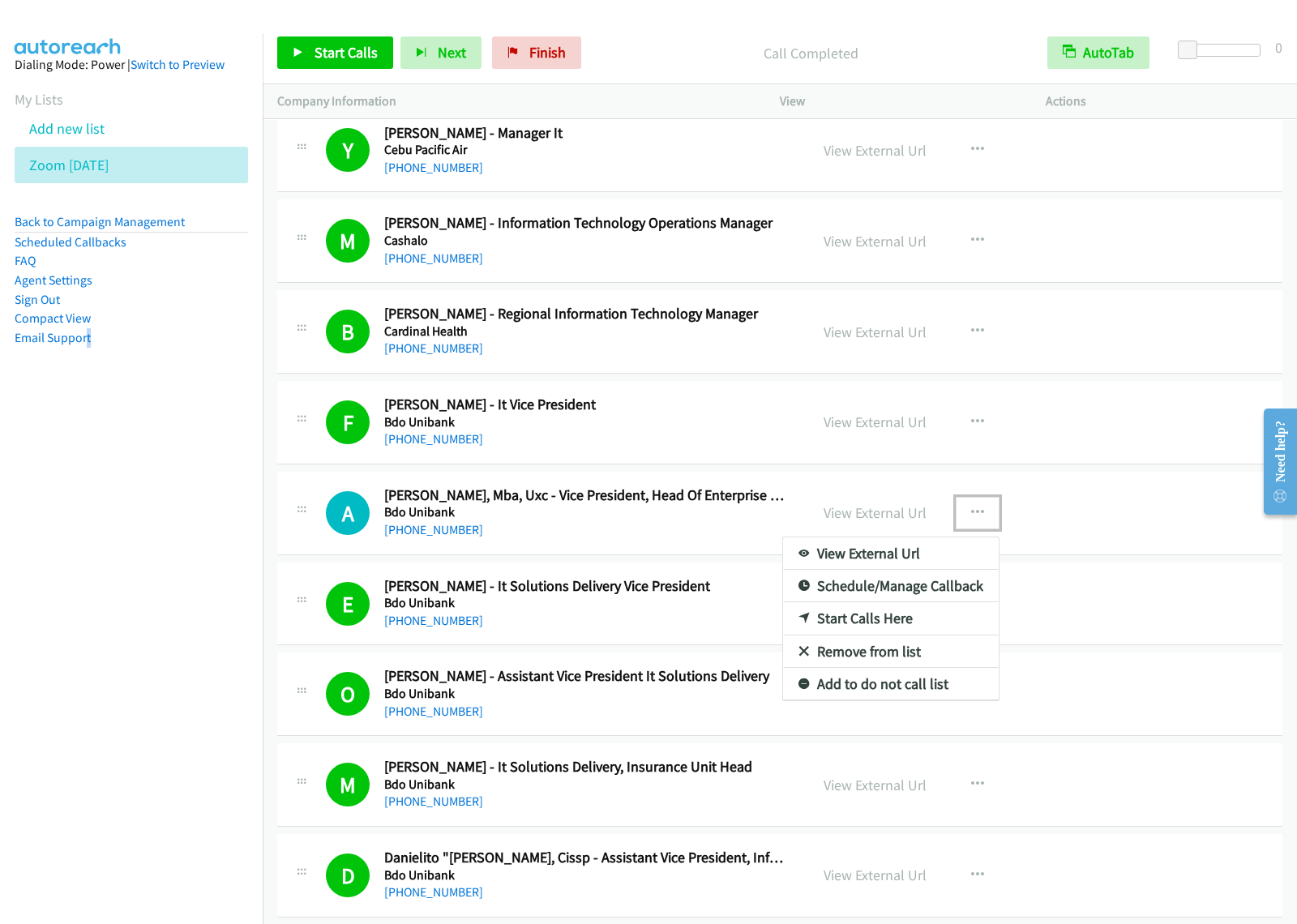
click at [860, 635] on link "Start Calls Here" at bounding box center [891, 618] width 215 height 32
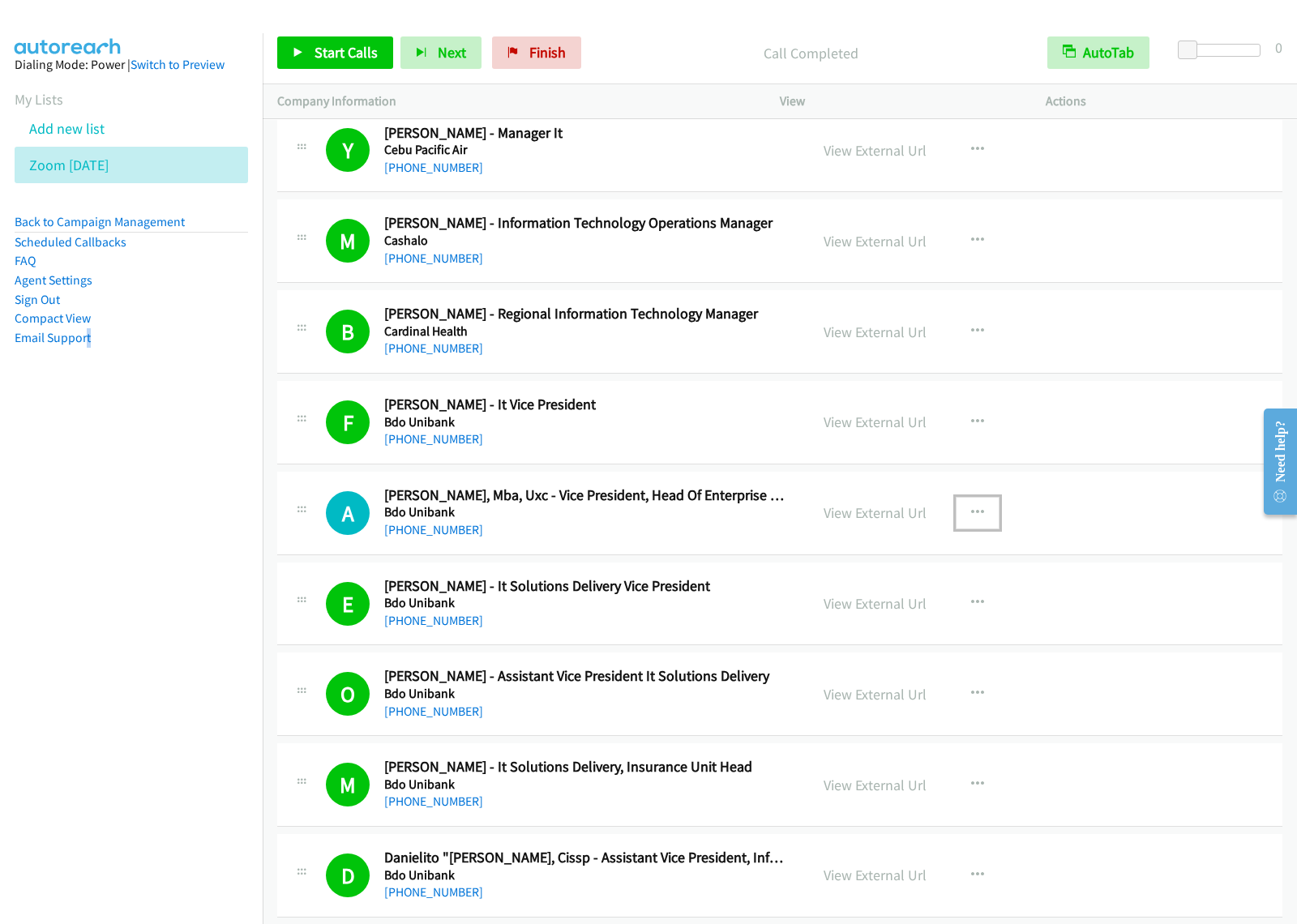
click at [985, 529] on button "button" at bounding box center [977, 512] width 44 height 32
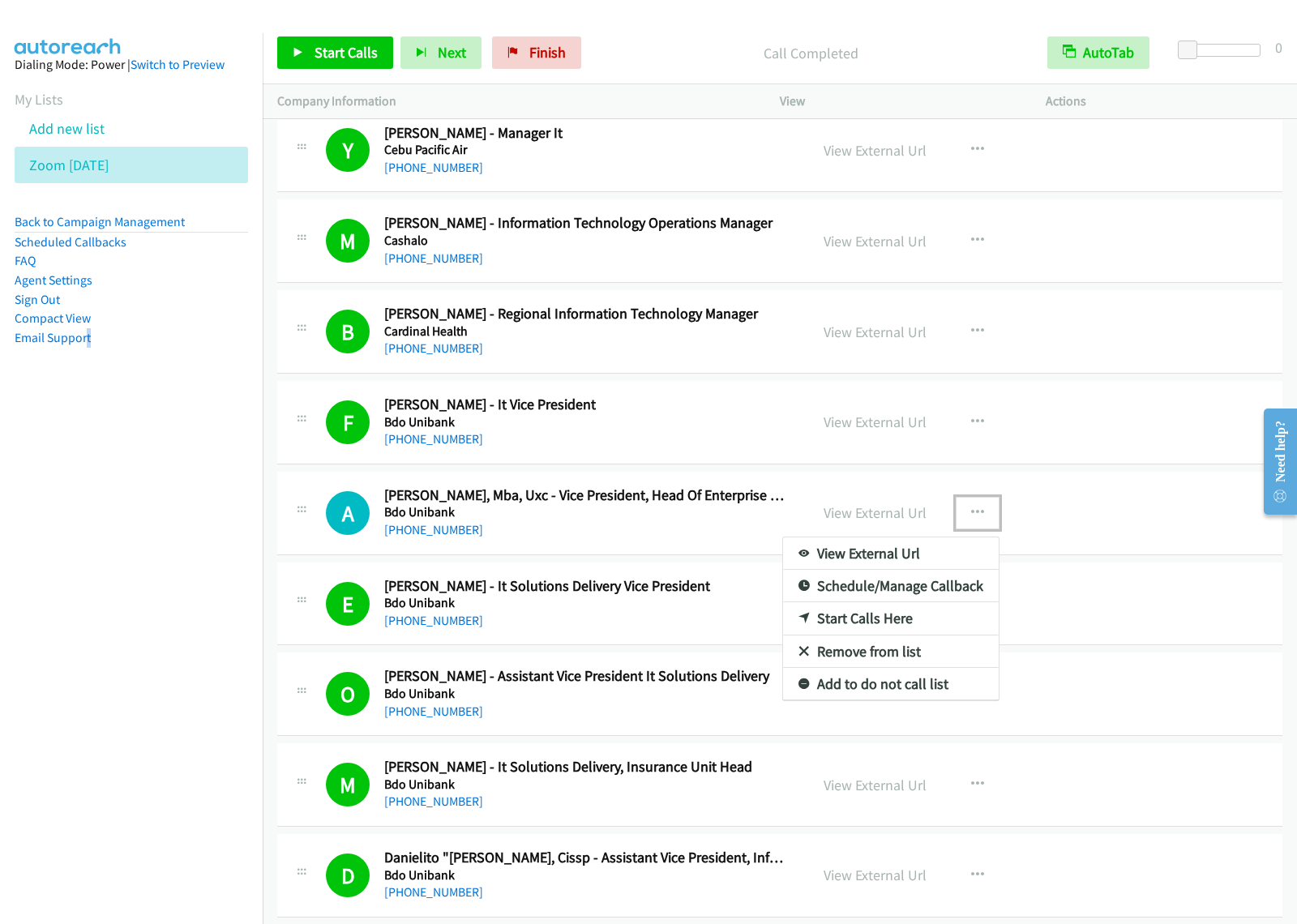
click at [911, 635] on link "Start Calls Here" at bounding box center [891, 618] width 215 height 32
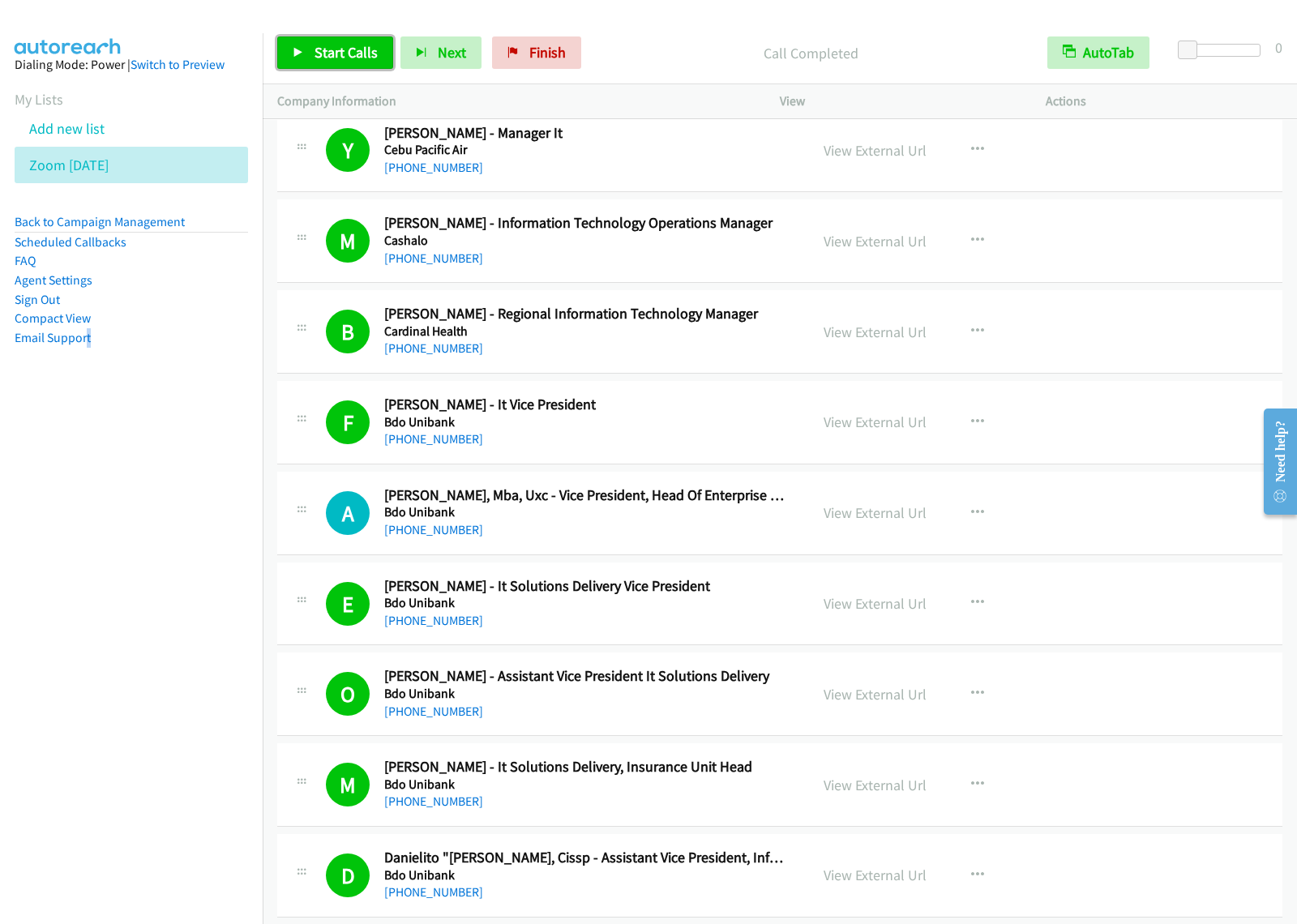
click at [348, 51] on span "Start Calls" at bounding box center [346, 52] width 64 height 19
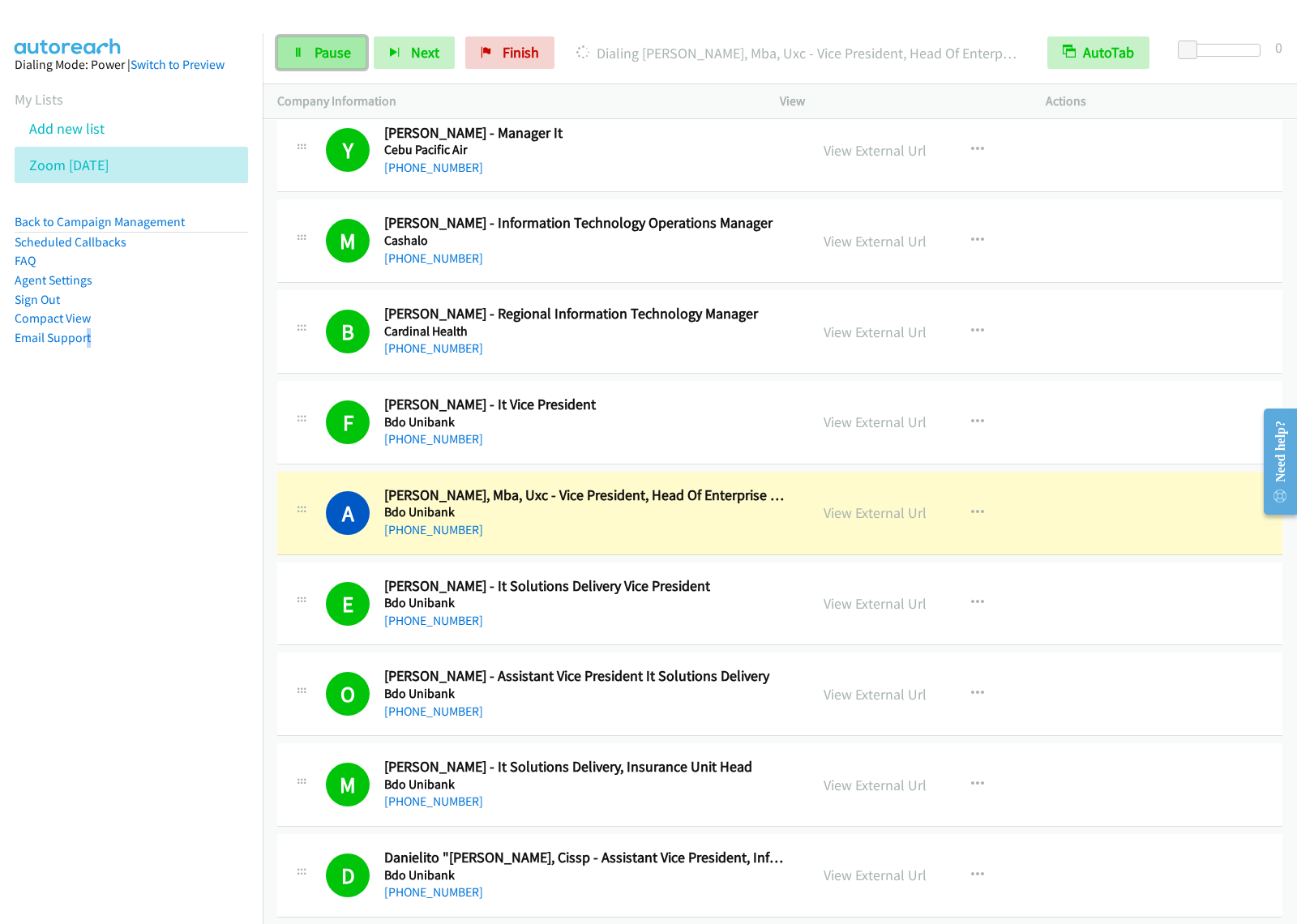
click at [334, 55] on span "Pause" at bounding box center [333, 52] width 36 height 19
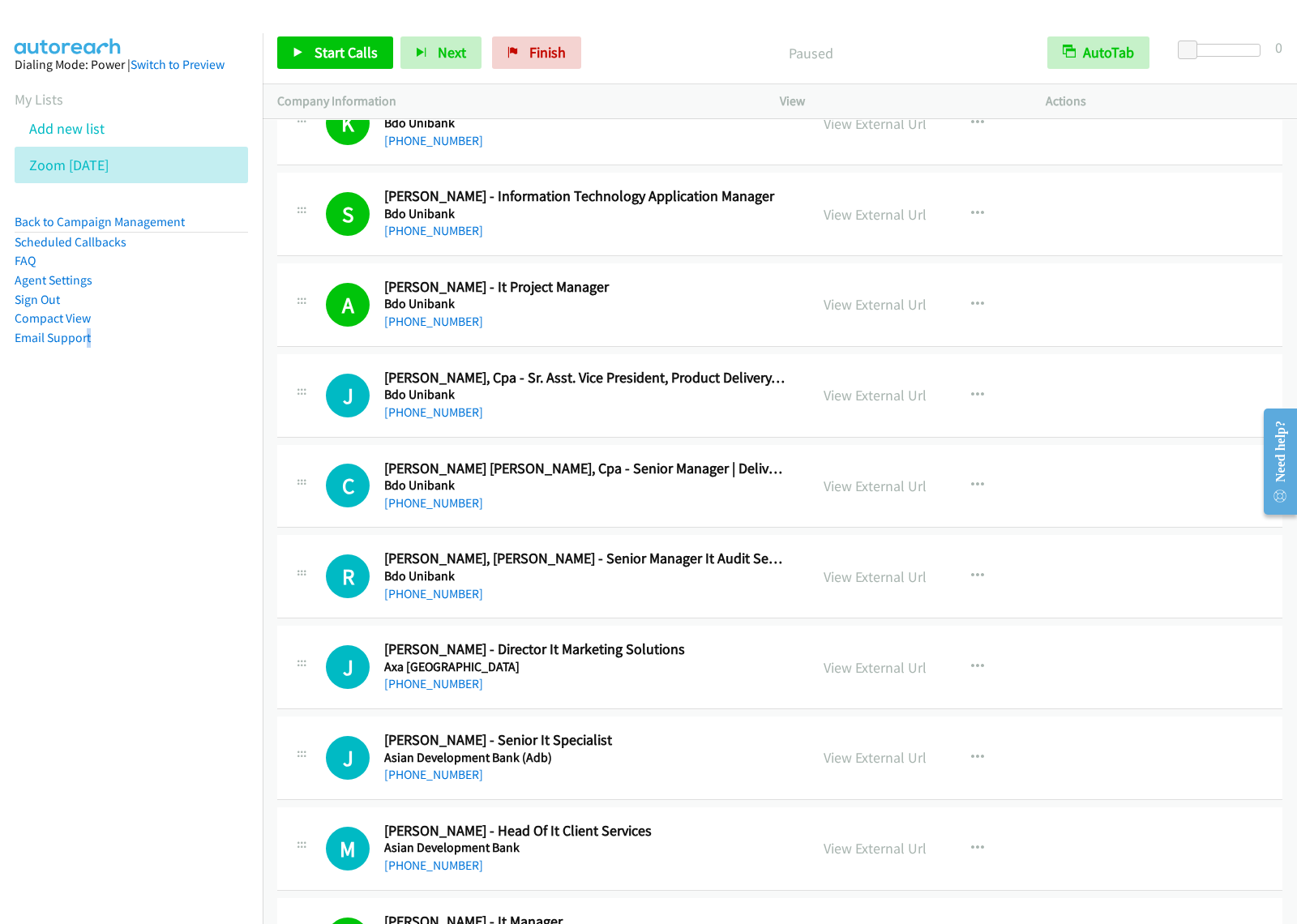
scroll to position [15096, 0]
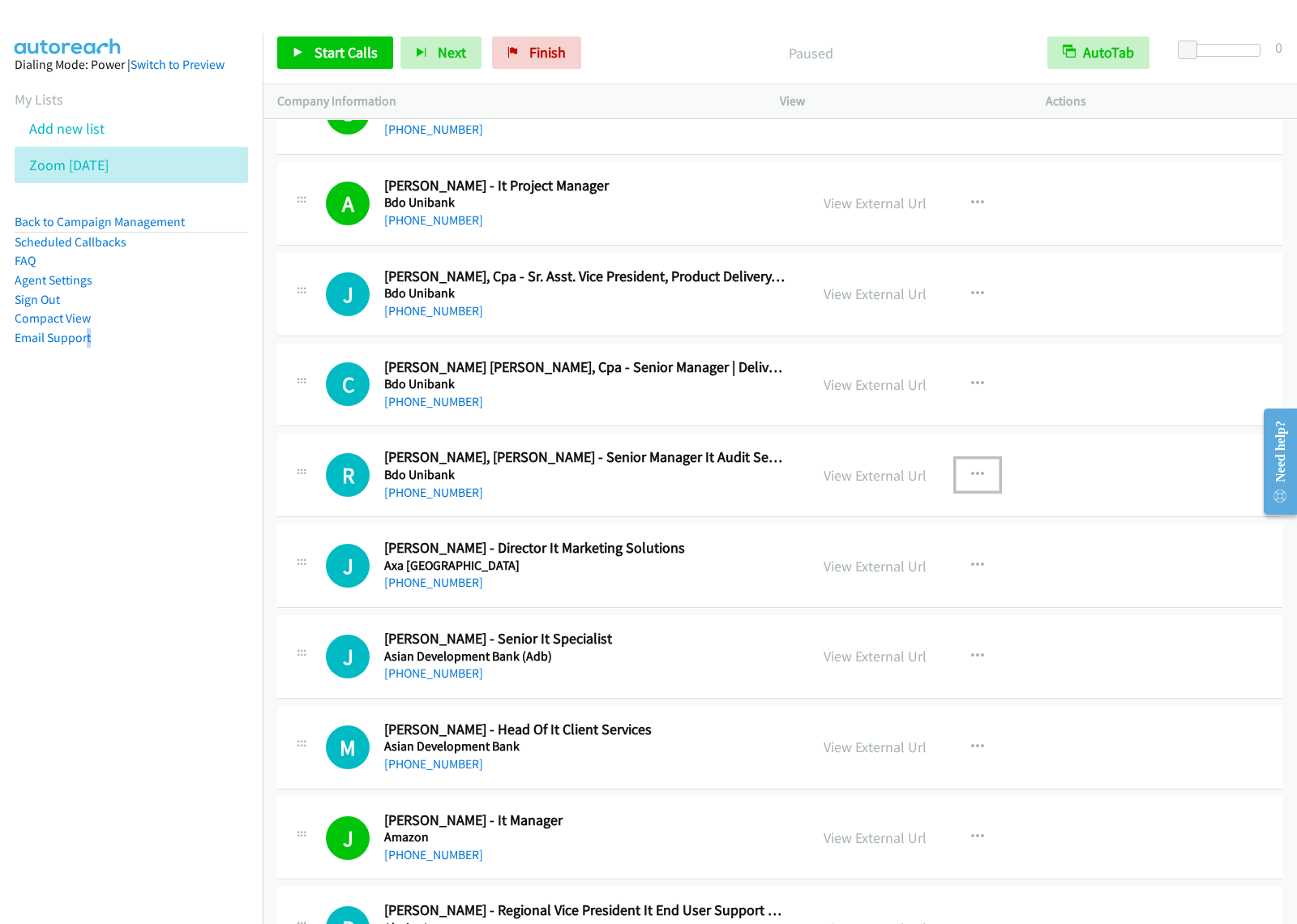
click at [971, 481] on icon "button" at bounding box center [977, 474] width 13 height 13
click at [897, 597] on link "Start Calls Here" at bounding box center [891, 581] width 215 height 32
click at [981, 491] on button "button" at bounding box center [977, 474] width 44 height 32
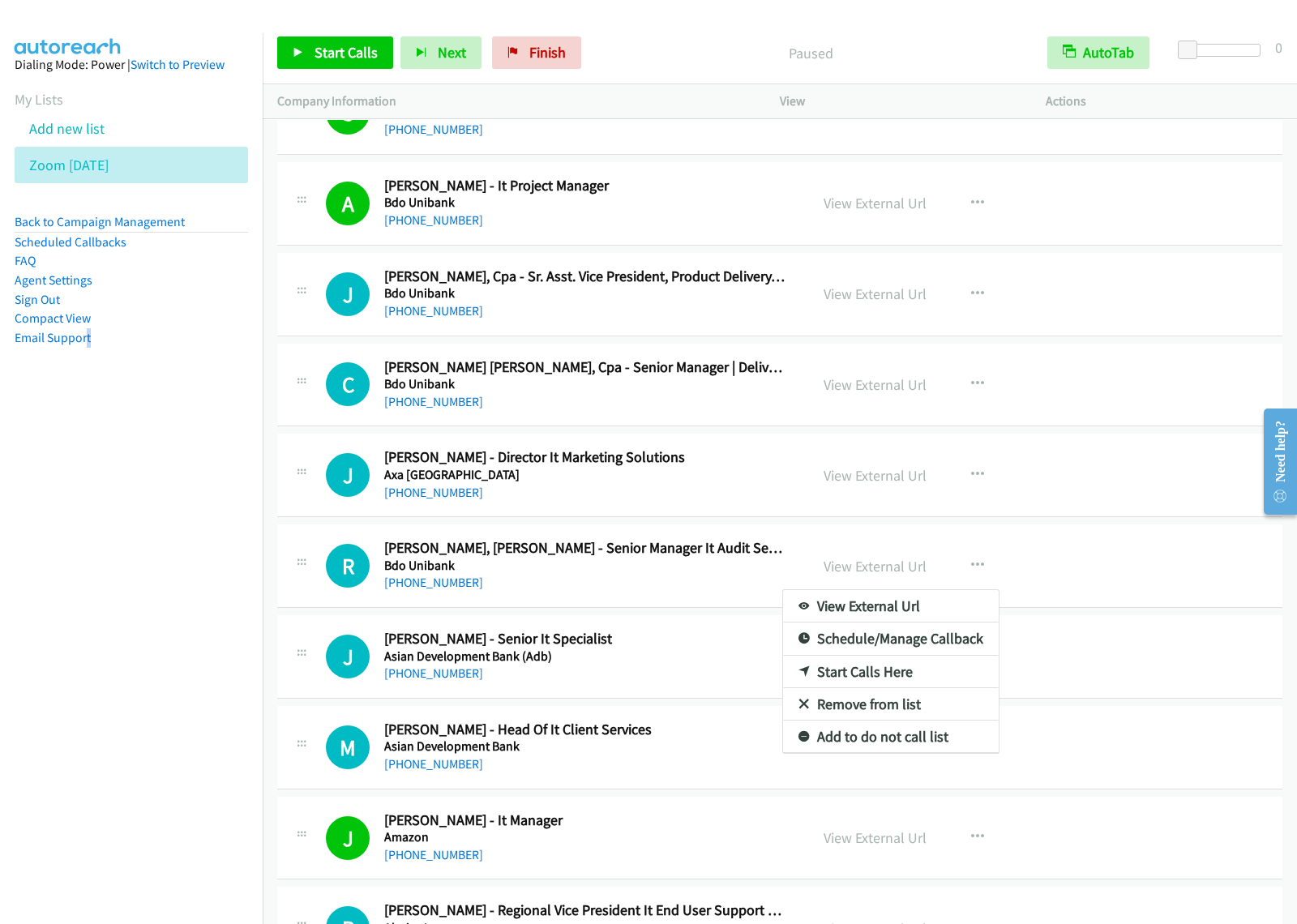
click at [746, 511] on div at bounding box center [648, 462] width 1297 height 924
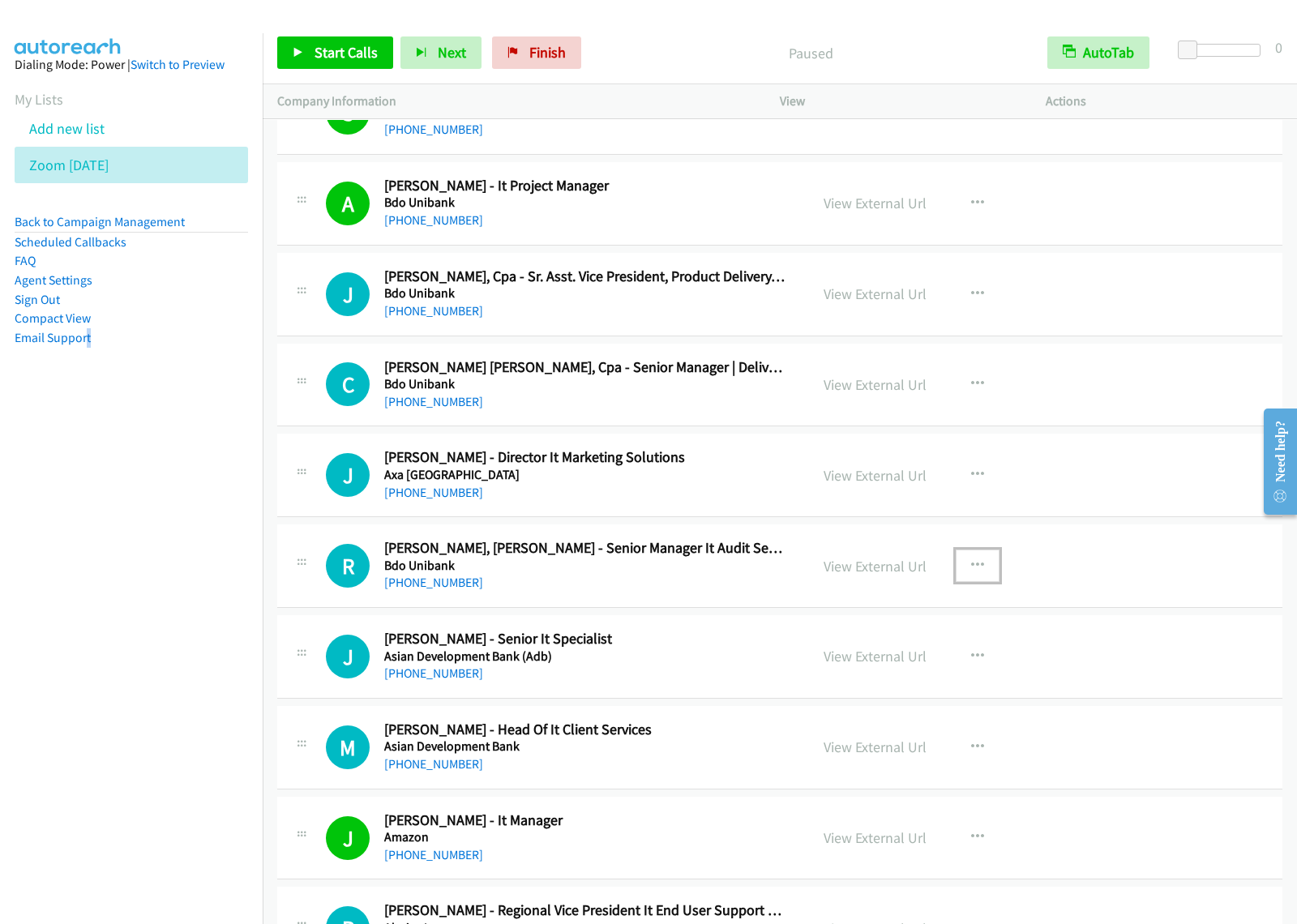
click at [971, 572] on icon "button" at bounding box center [977, 565] width 13 height 13
click at [909, 688] on link "Start Calls Here" at bounding box center [891, 672] width 215 height 32
click at [975, 582] on button "button" at bounding box center [977, 565] width 44 height 32
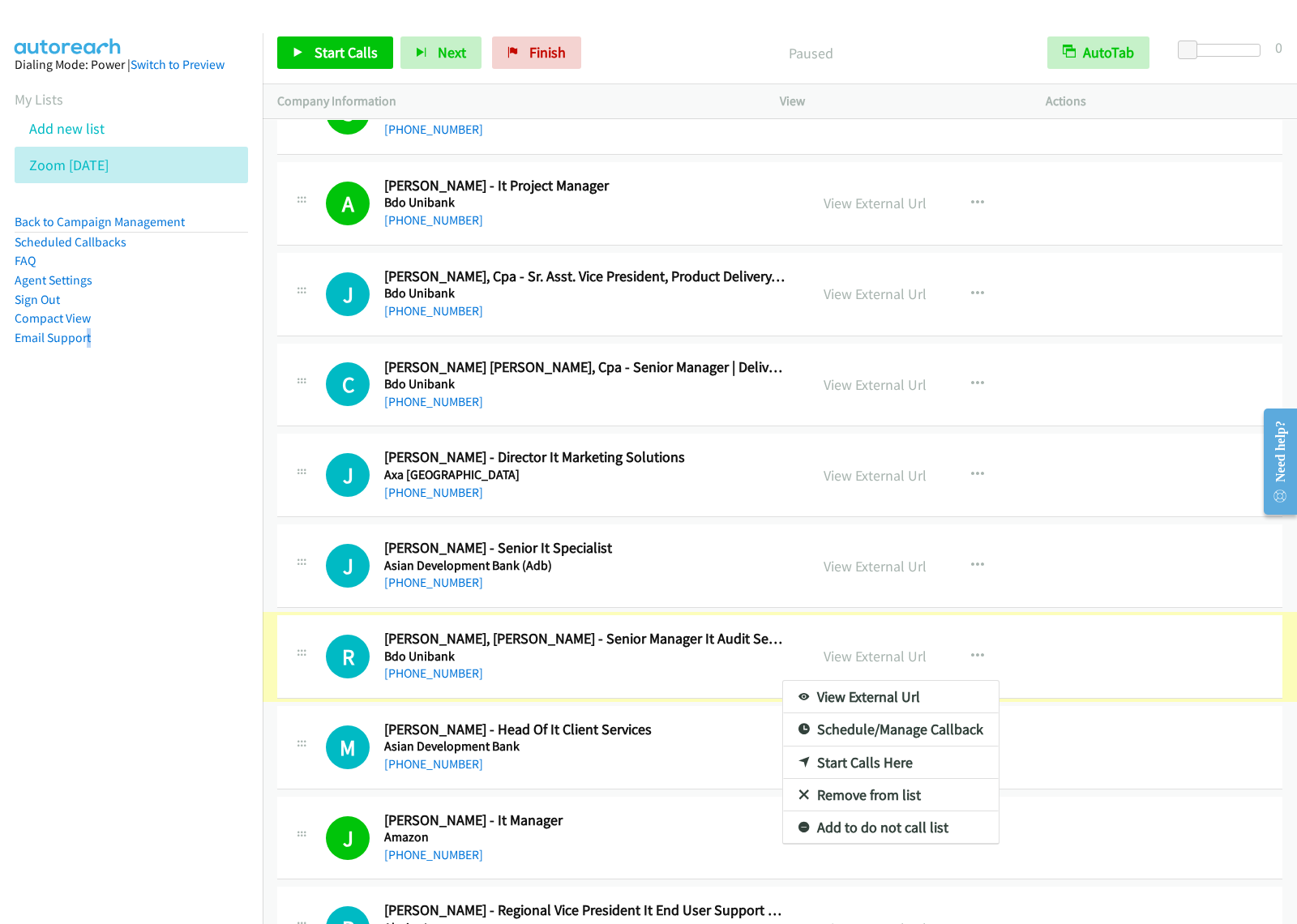
click at [969, 680] on div at bounding box center [648, 462] width 1297 height 924
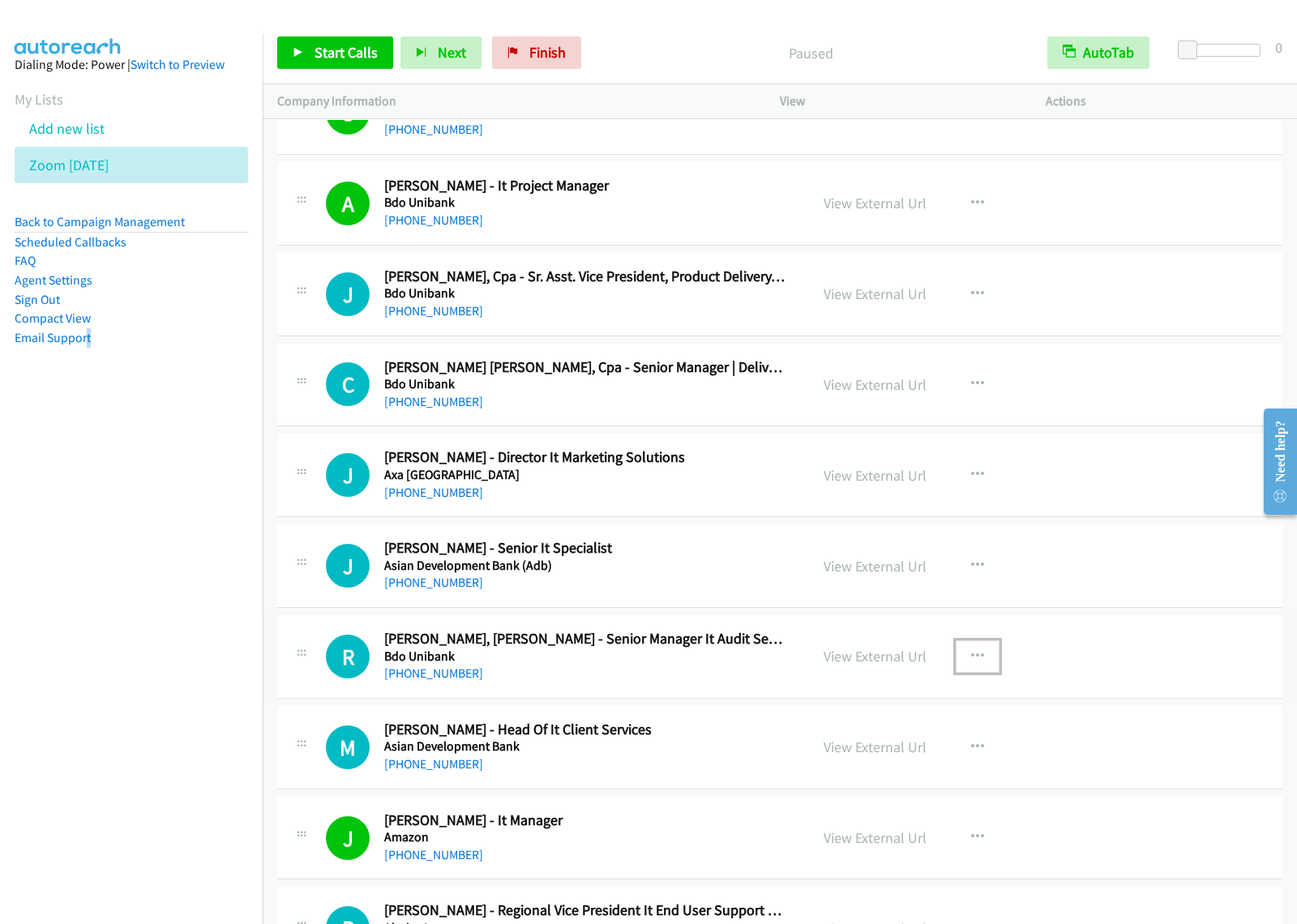
click at [971, 663] on icon "button" at bounding box center [977, 656] width 13 height 13
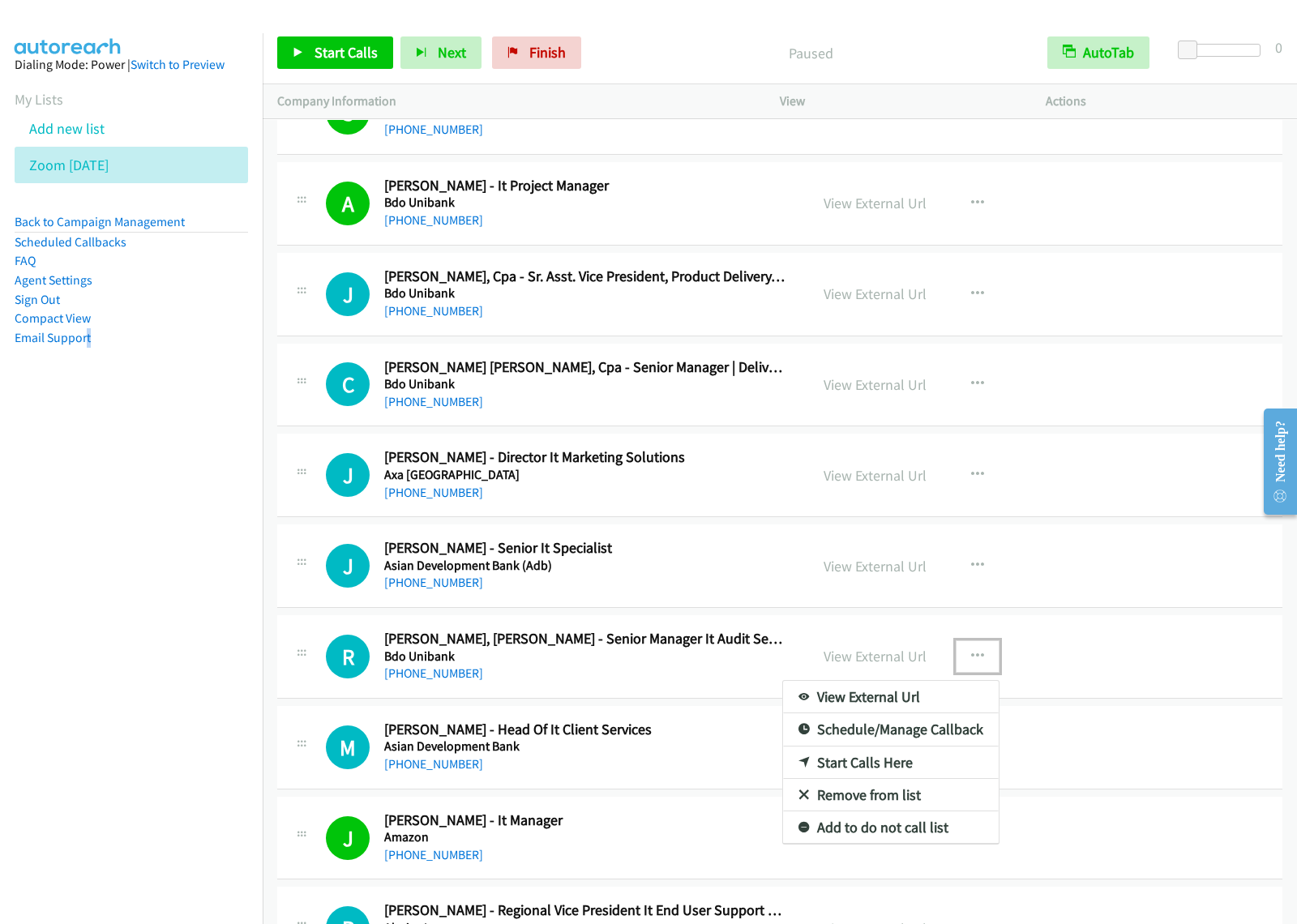
click at [888, 779] on link "Start Calls Here" at bounding box center [891, 762] width 215 height 32
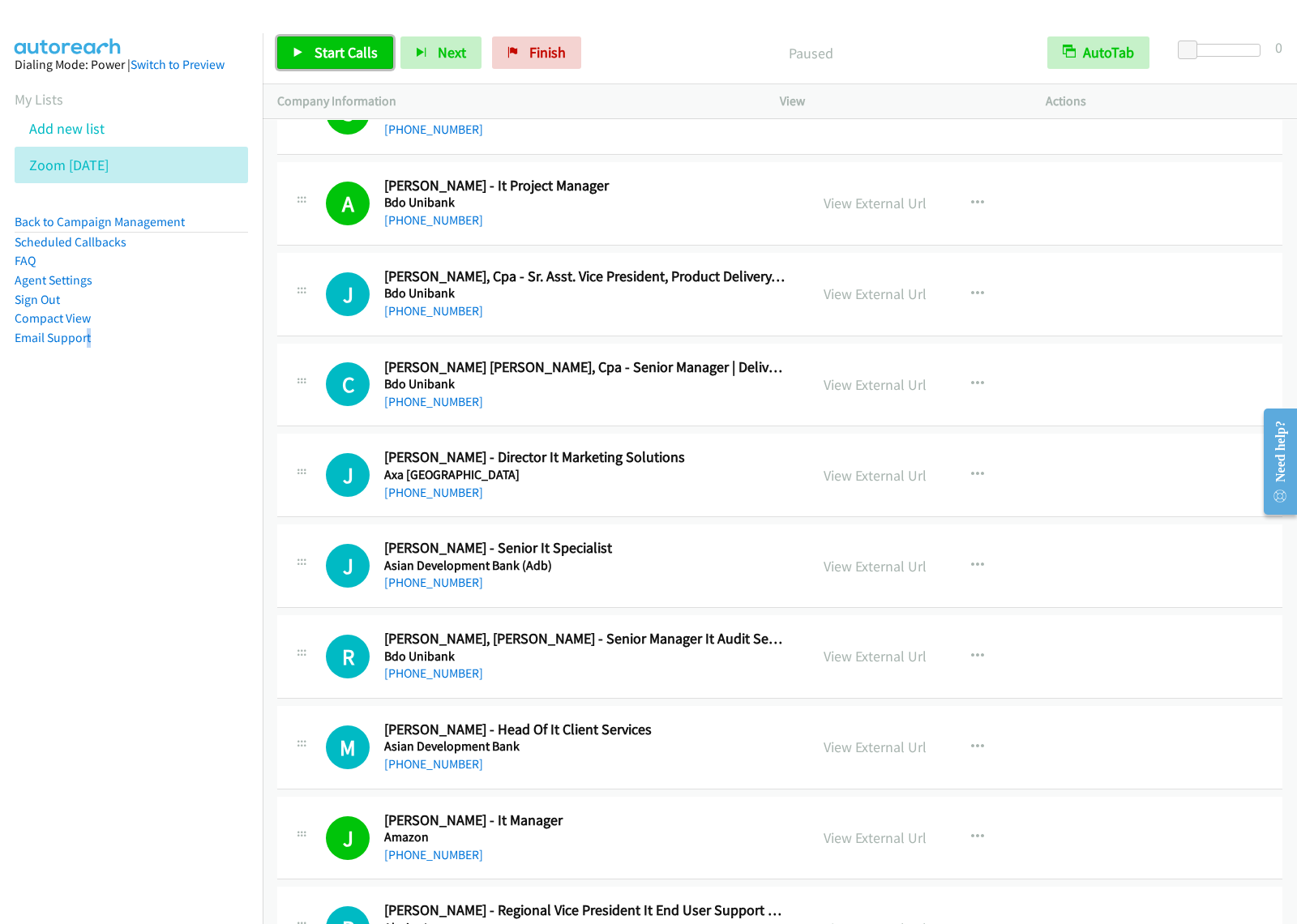
click at [330, 41] on link "Start Calls" at bounding box center [335, 52] width 116 height 32
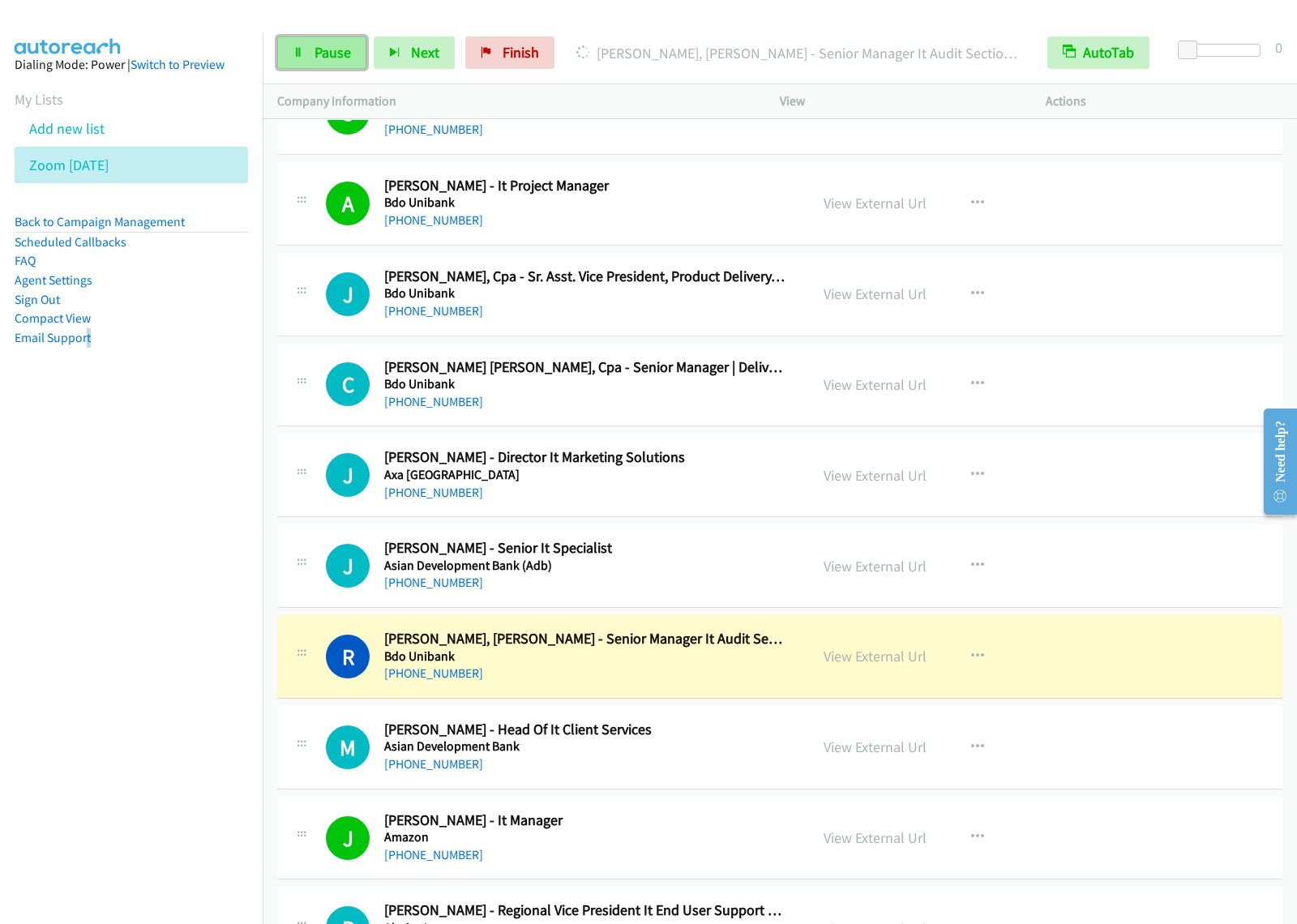
click at [329, 55] on span "Pause" at bounding box center [333, 52] width 36 height 19
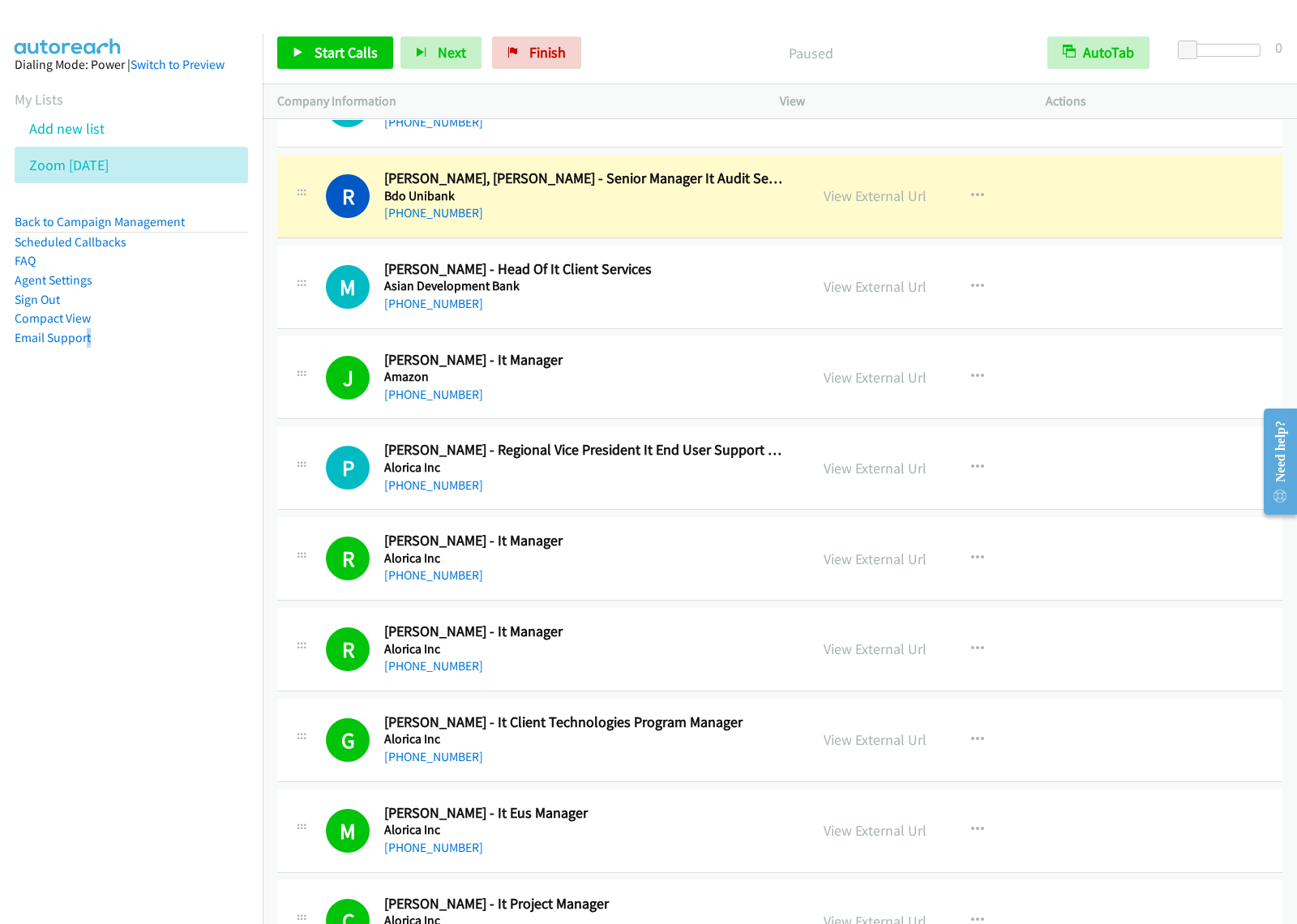
scroll to position [15602, 0]
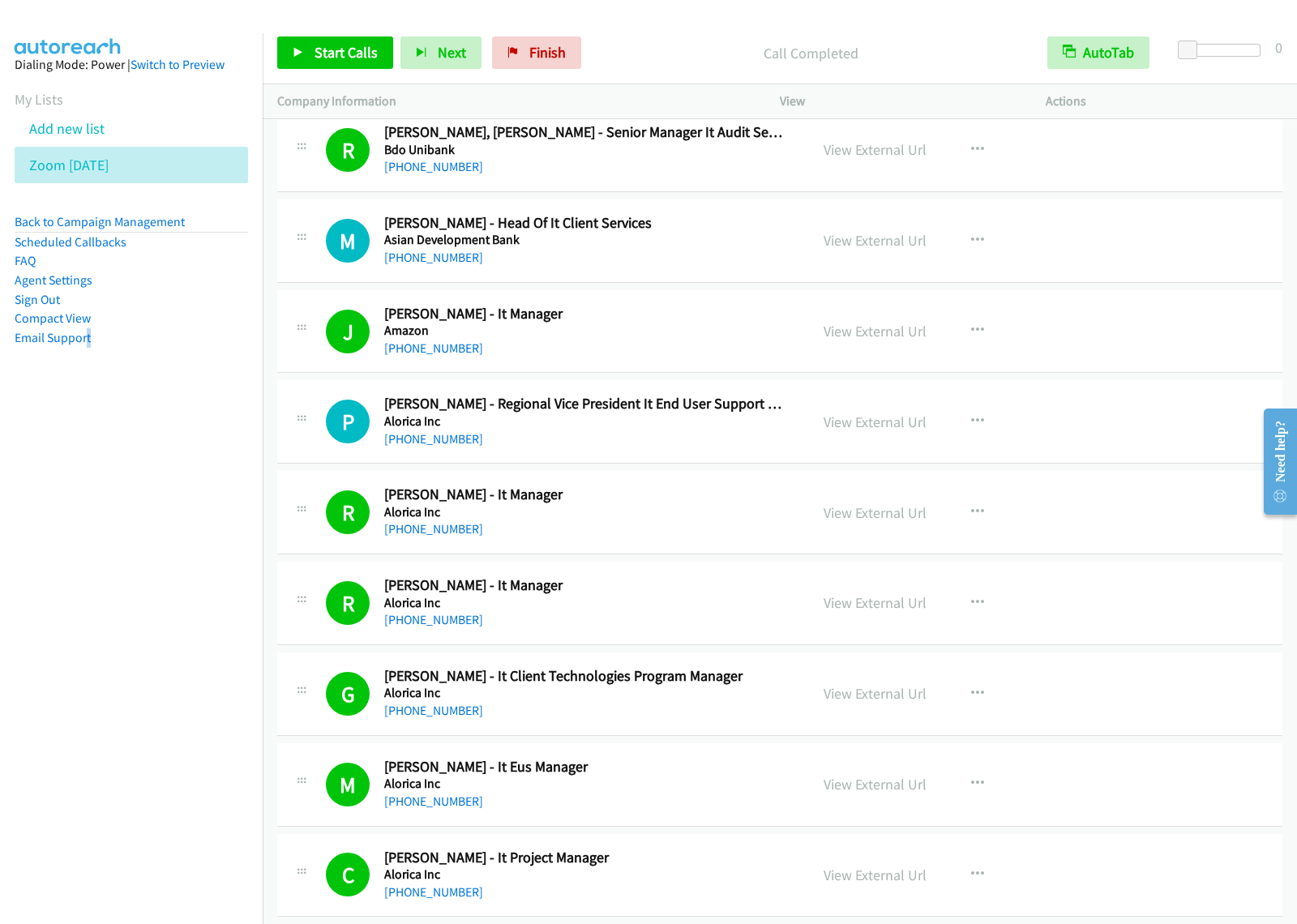
click at [676, 268] on div "[PHONE_NUMBER]" at bounding box center [586, 258] width 403 height 20
click at [971, 247] on icon "button" at bounding box center [977, 241] width 13 height 13
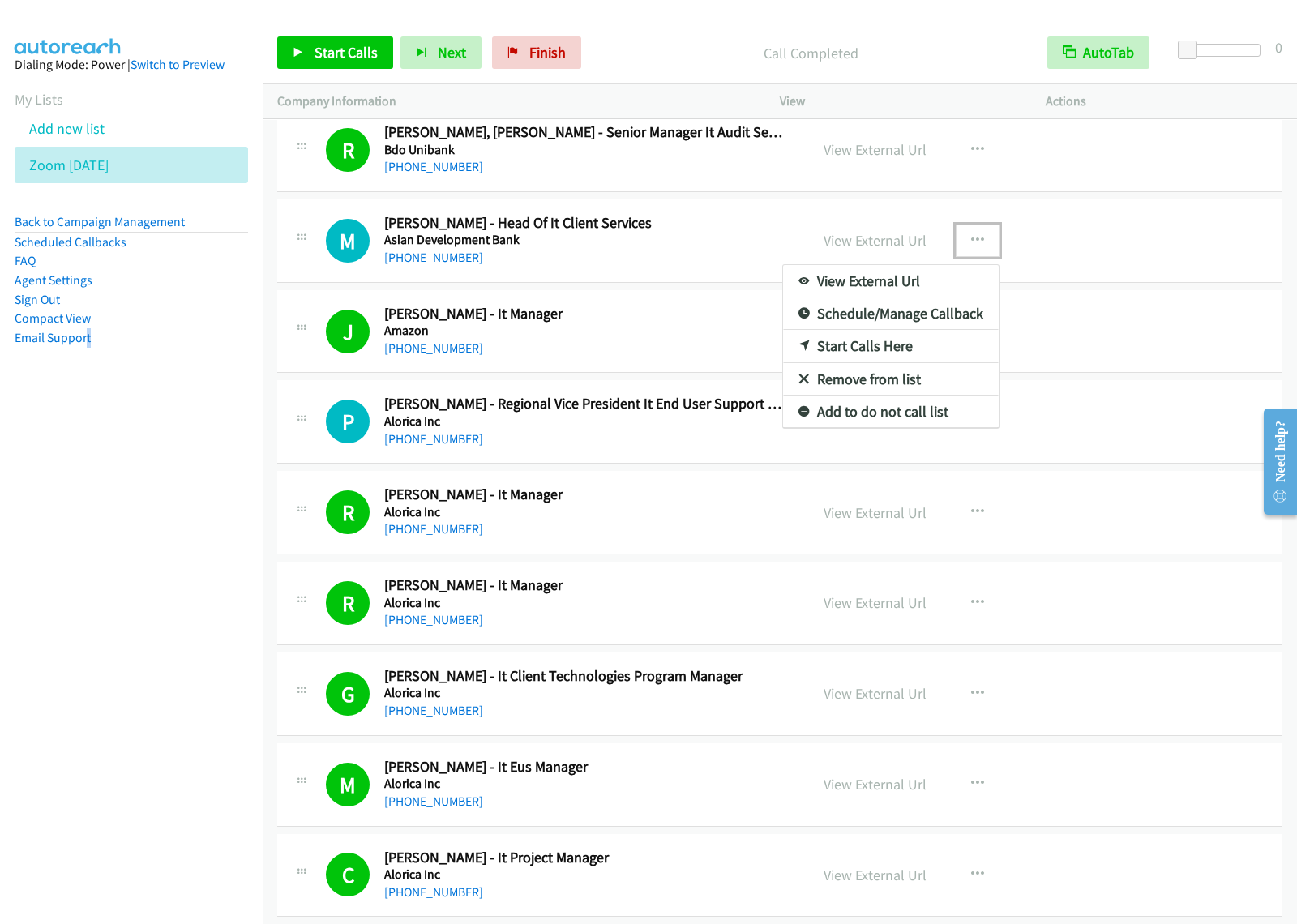
click at [876, 363] on link "Start Calls Here" at bounding box center [891, 345] width 215 height 32
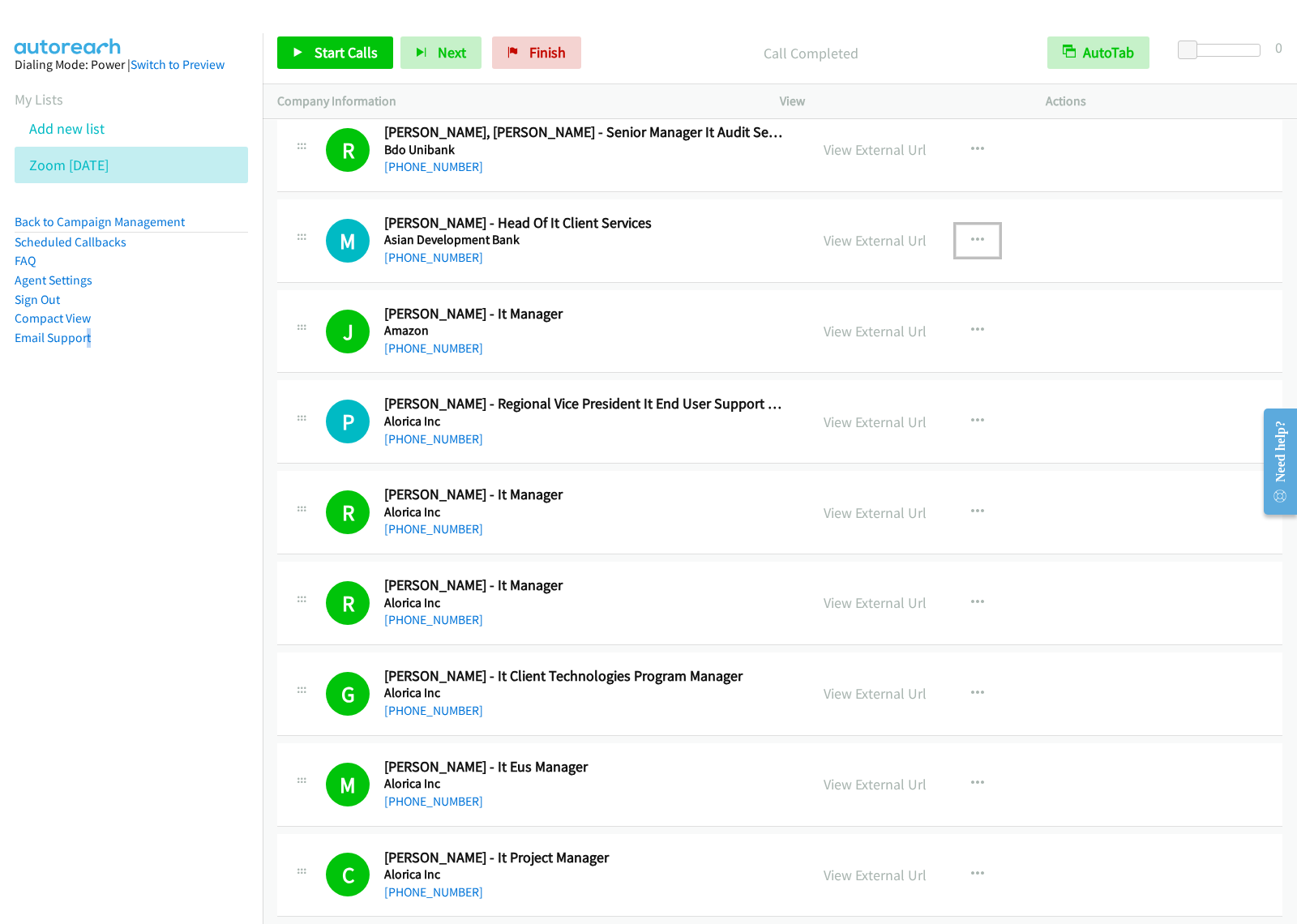
click at [986, 257] on button "button" at bounding box center [977, 241] width 44 height 32
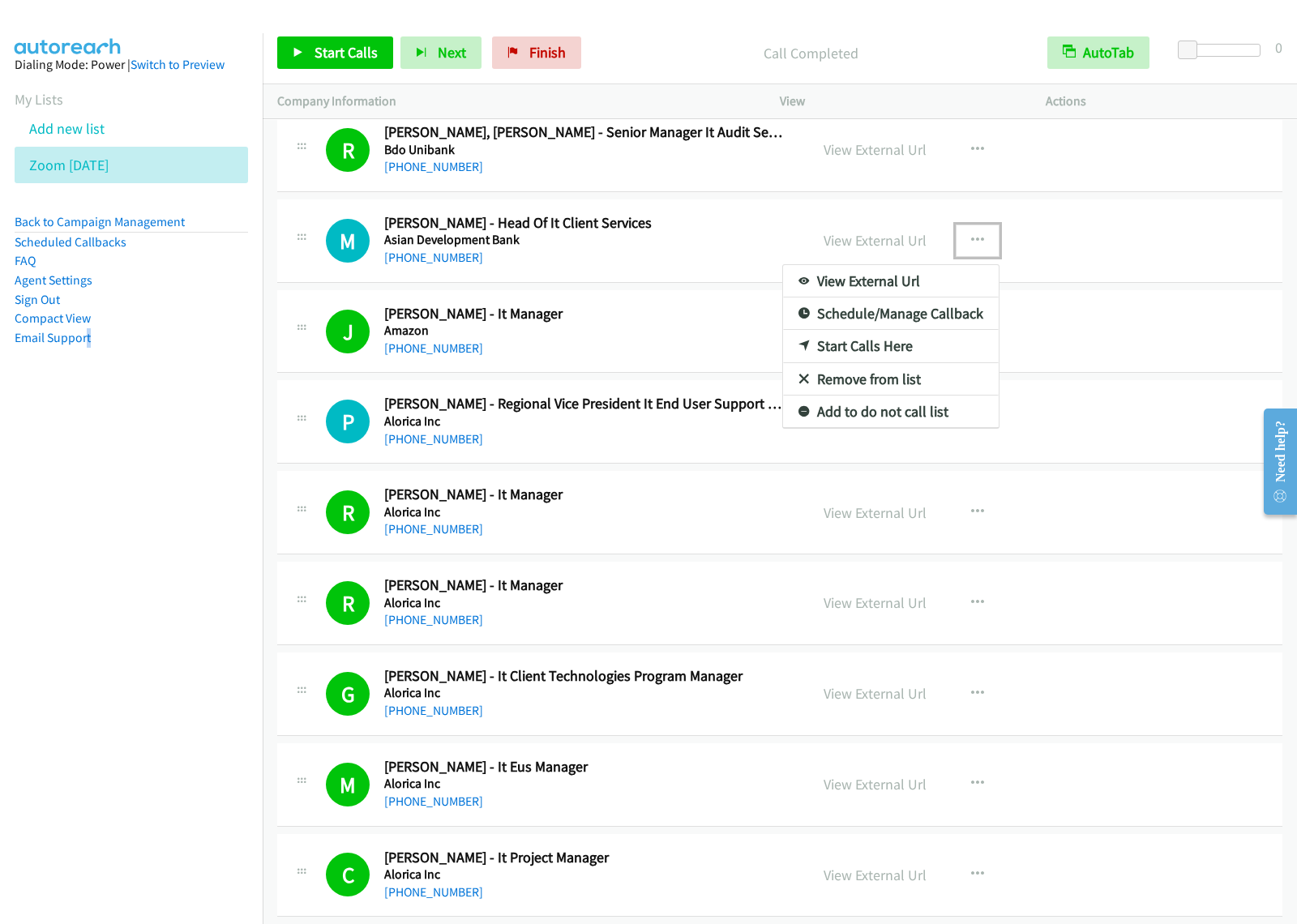
click at [922, 363] on link "Start Calls Here" at bounding box center [891, 345] width 215 height 32
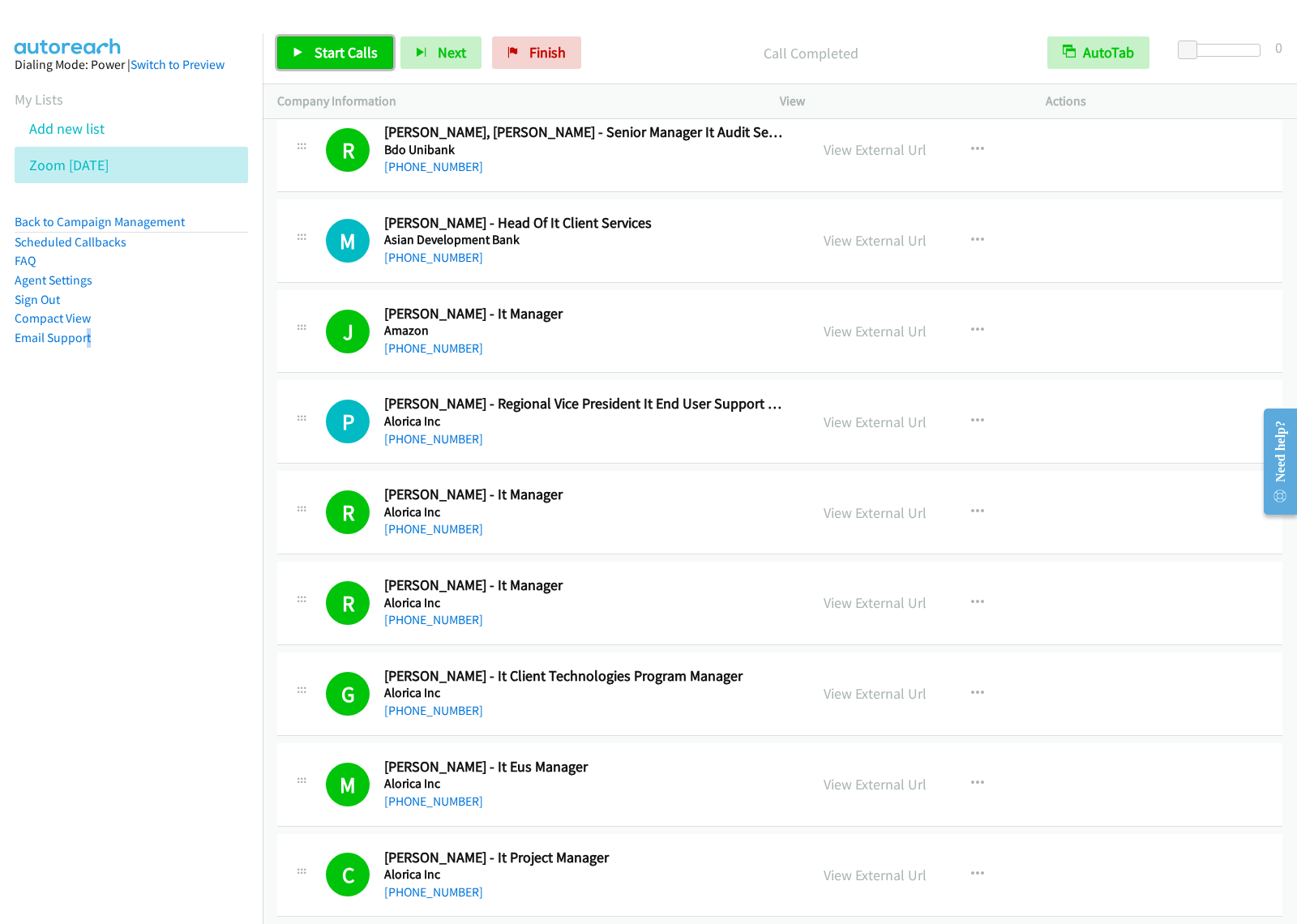
click at [351, 46] on span "Start Calls" at bounding box center [346, 52] width 64 height 19
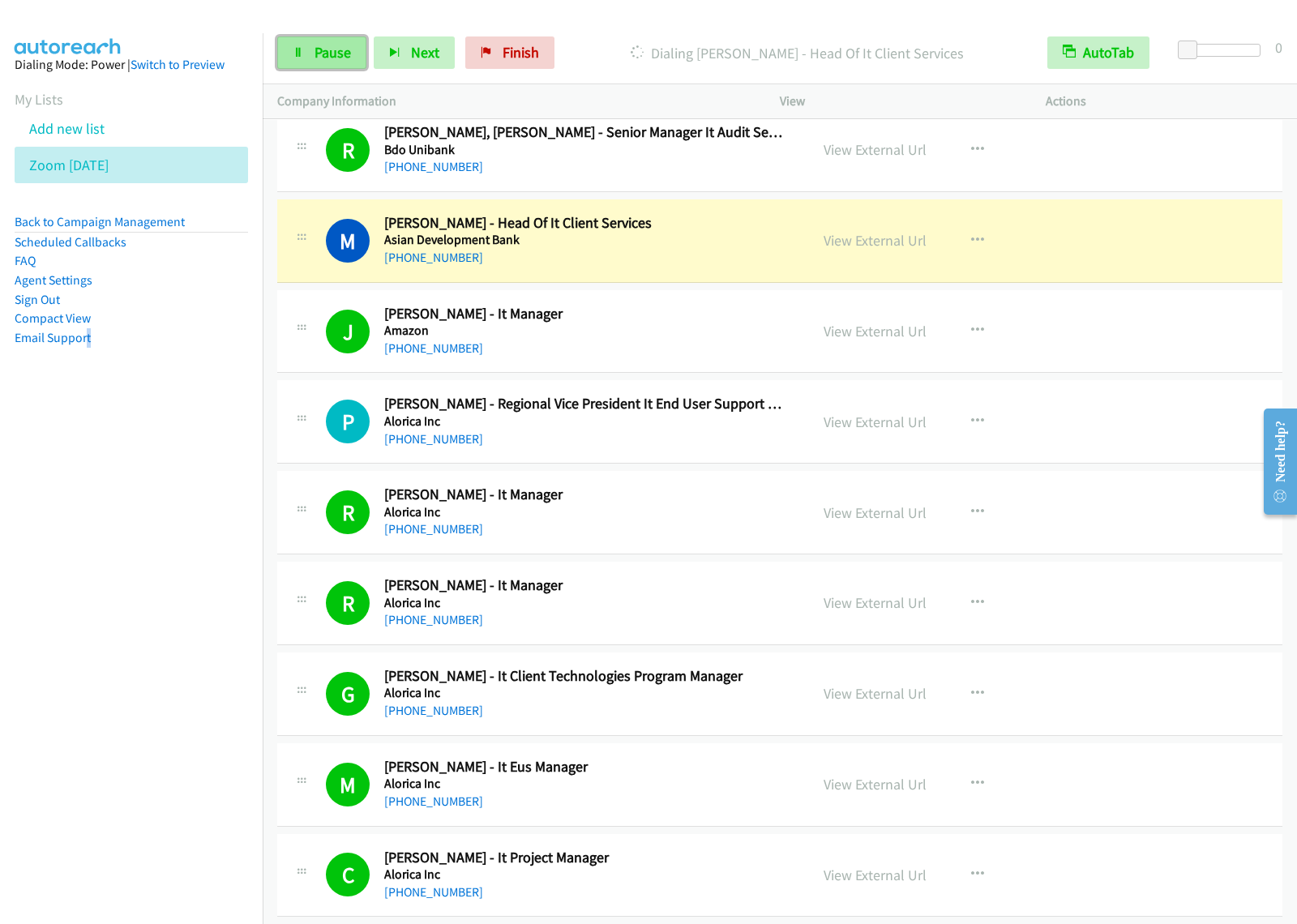
click at [337, 64] on link "Pause" at bounding box center [321, 52] width 89 height 32
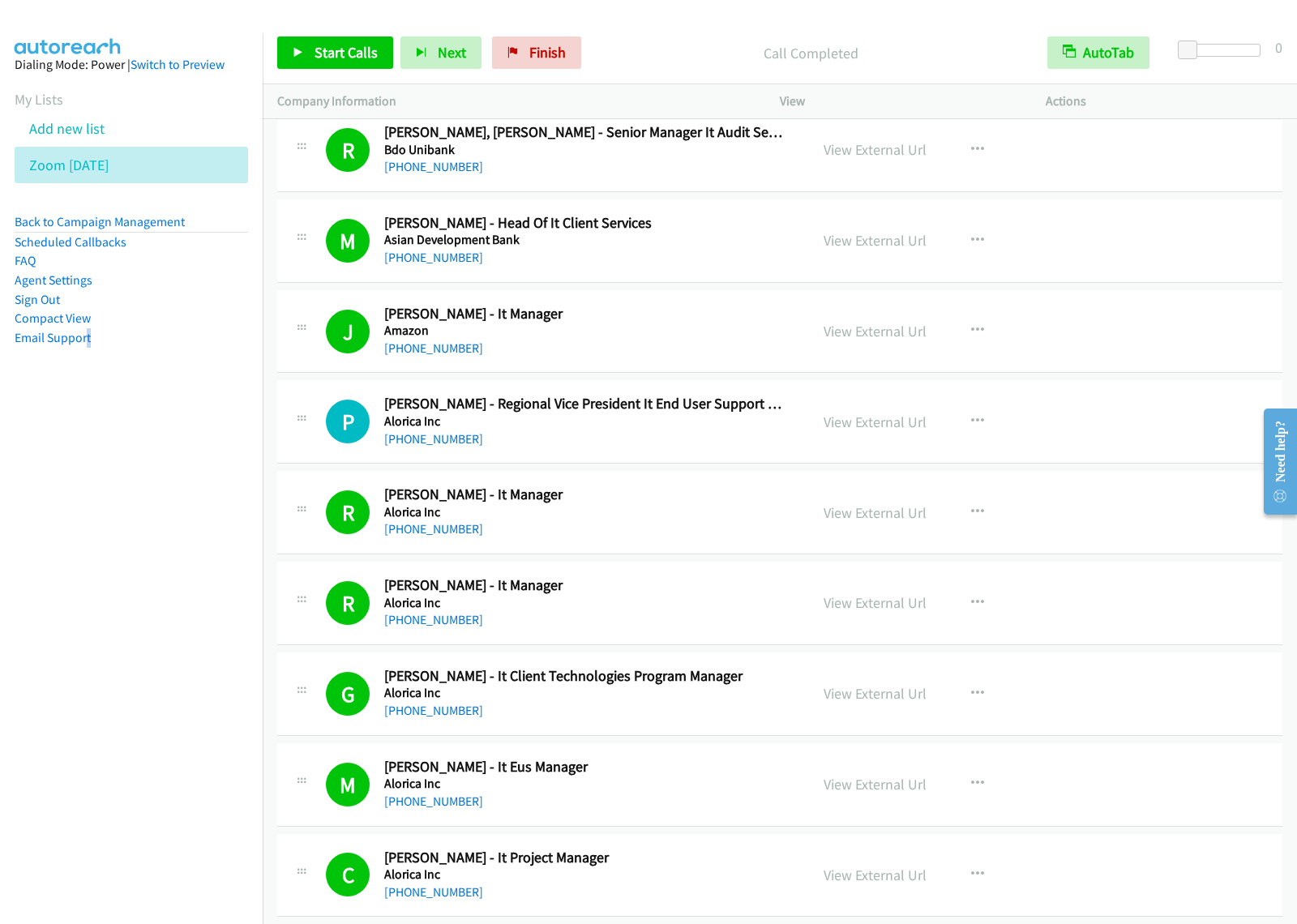
click at [642, 449] on div "[PHONE_NUMBER]" at bounding box center [586, 439] width 403 height 20
click at [982, 438] on button "button" at bounding box center [977, 420] width 44 height 32
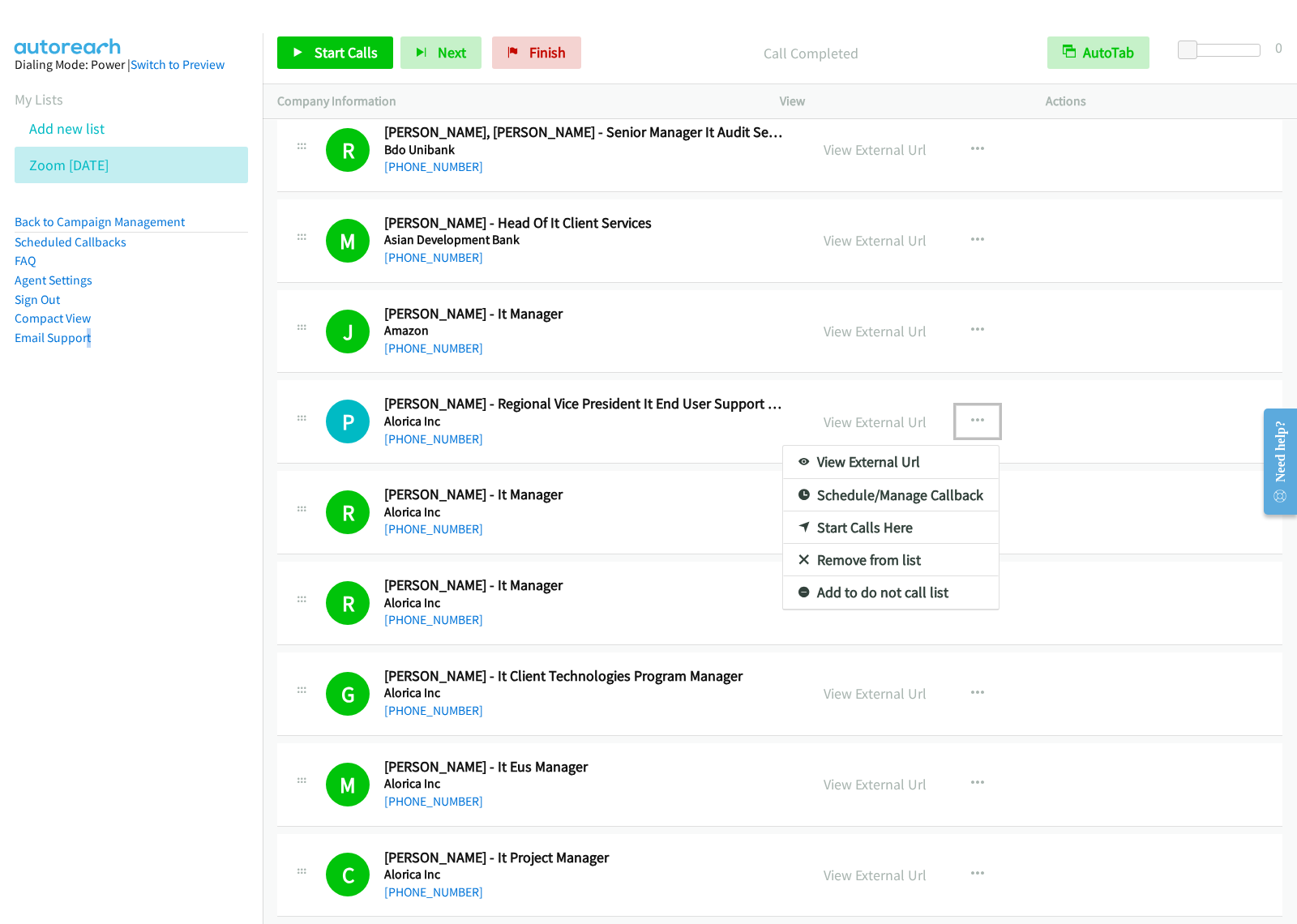
click at [882, 544] on link "Start Calls Here" at bounding box center [891, 527] width 215 height 32
click at [979, 438] on button "button" at bounding box center [977, 420] width 44 height 32
click at [890, 544] on link "Start Calls Here" at bounding box center [891, 527] width 215 height 32
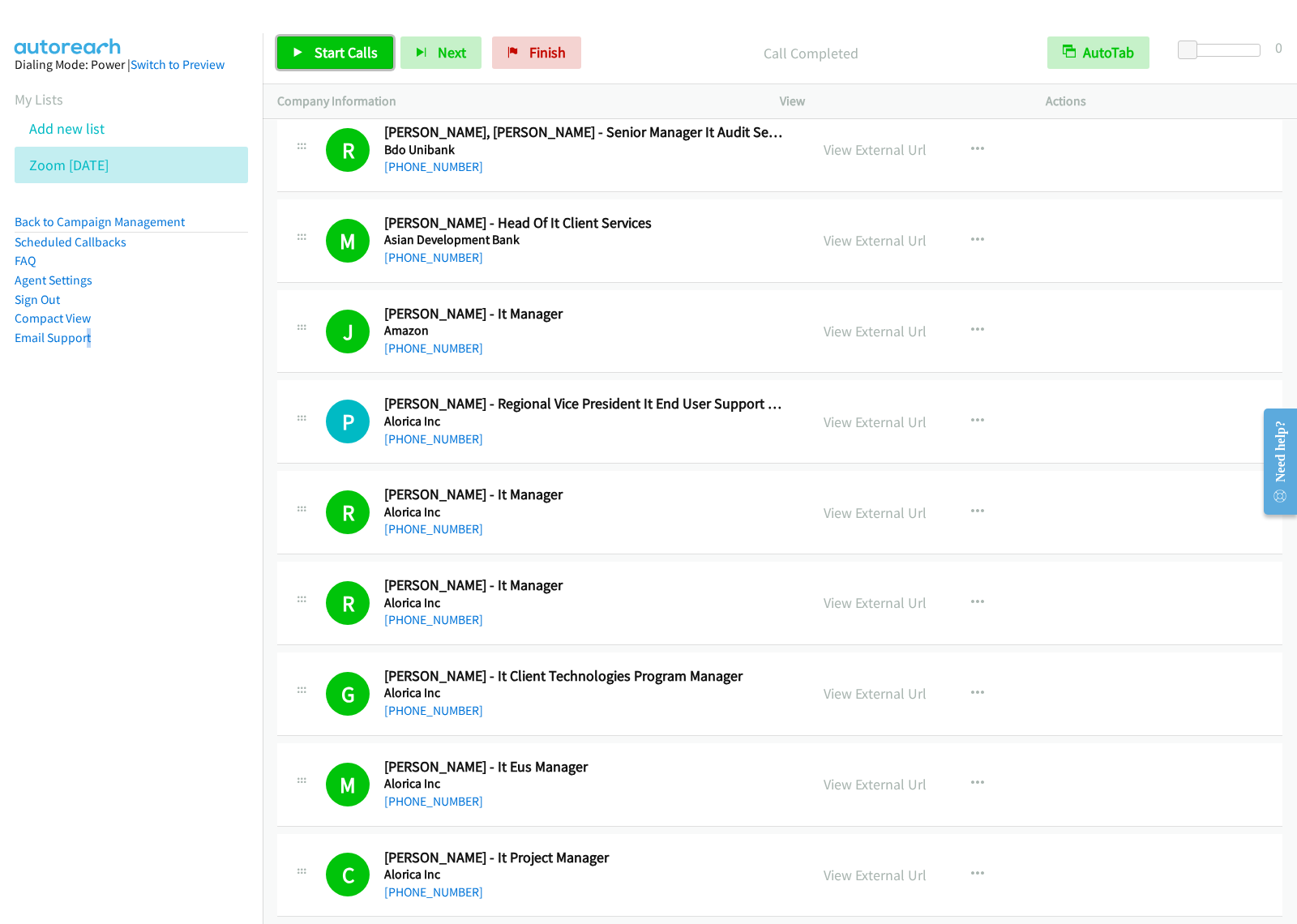
click at [333, 45] on span "Start Calls" at bounding box center [346, 52] width 64 height 19
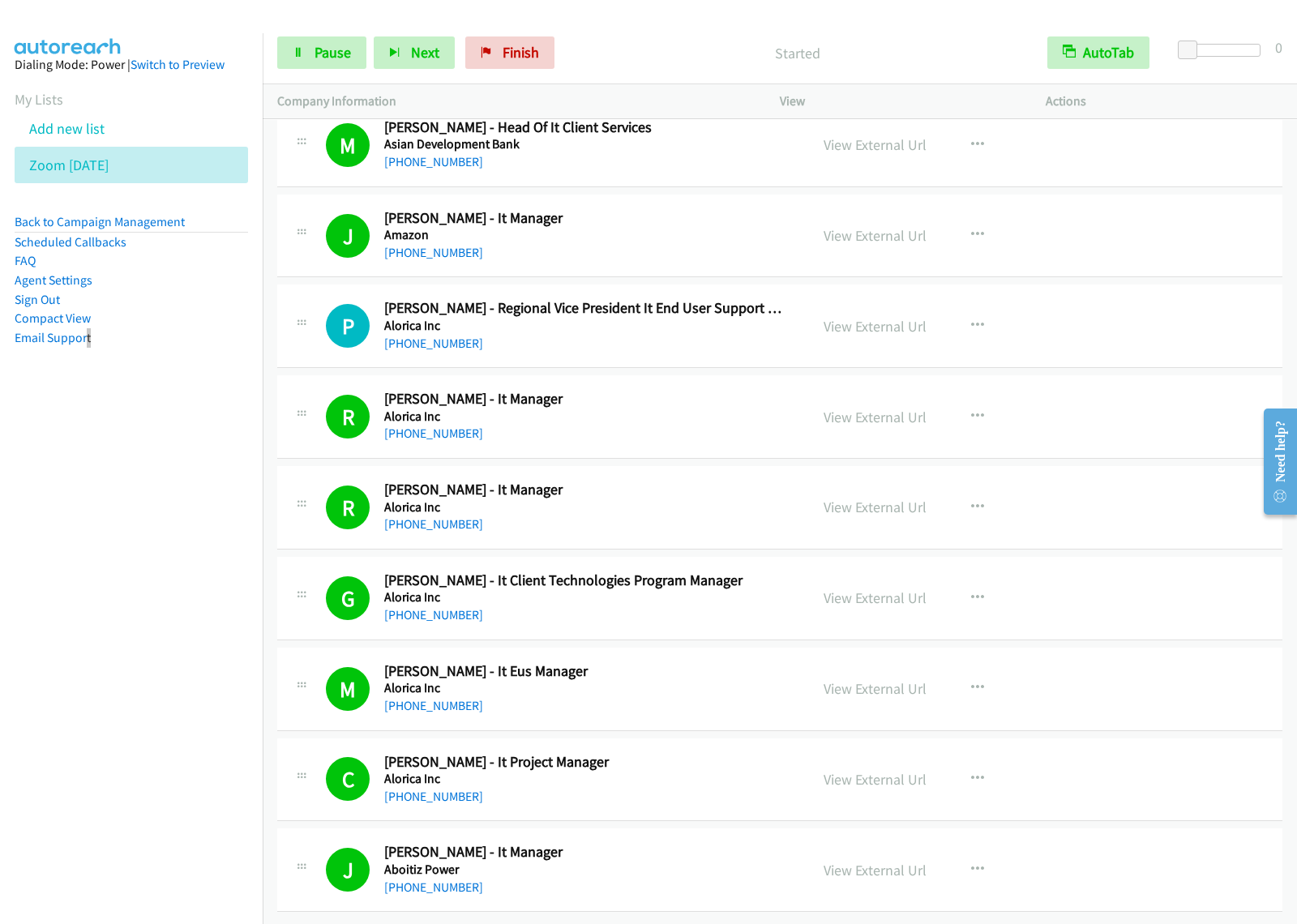
scroll to position [15738, 0]
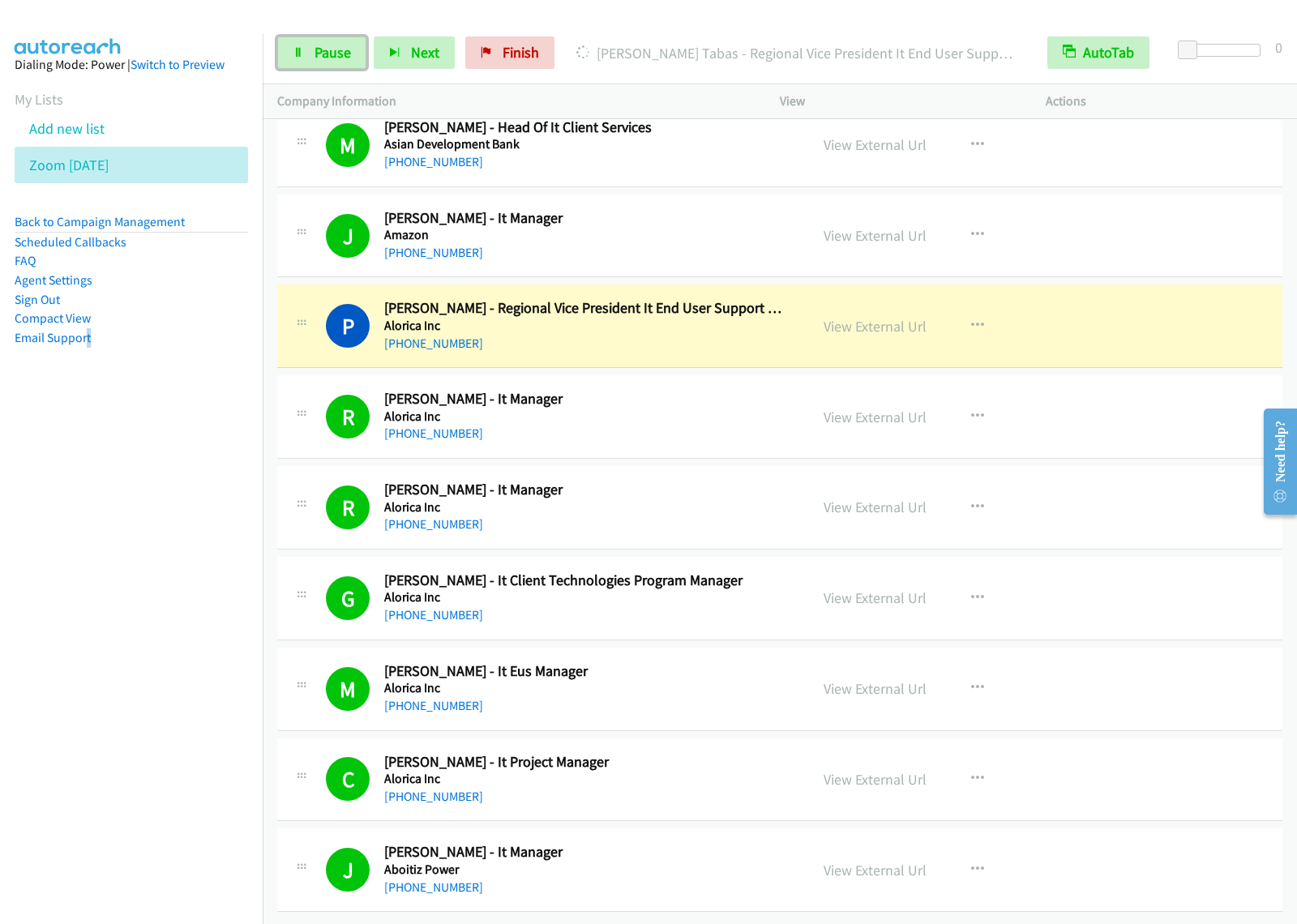
drag, startPoint x: 327, startPoint y: 54, endPoint x: 425, endPoint y: 89, distance: 104.1
click at [329, 53] on span "Pause" at bounding box center [333, 52] width 36 height 19
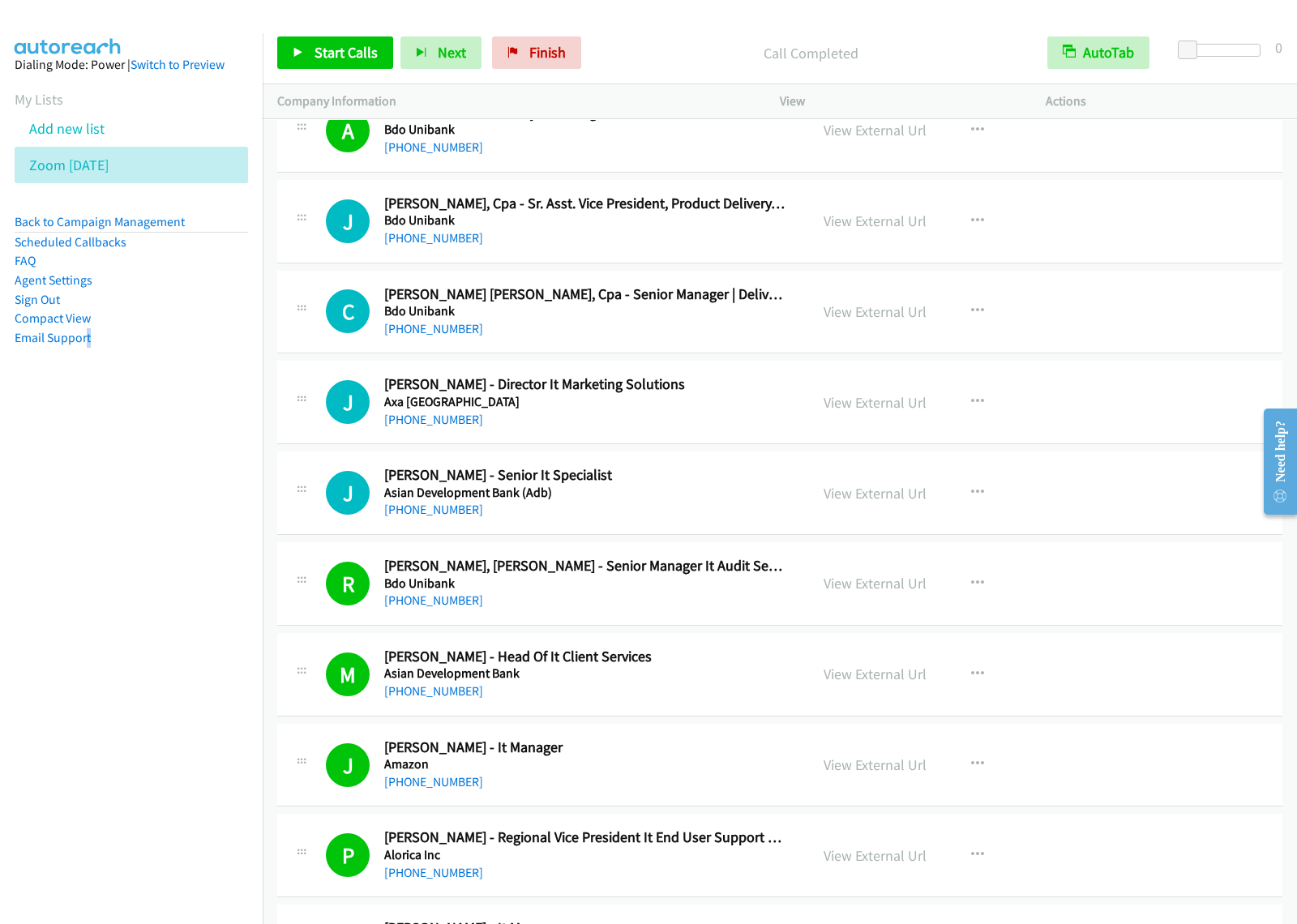
scroll to position [15131, 0]
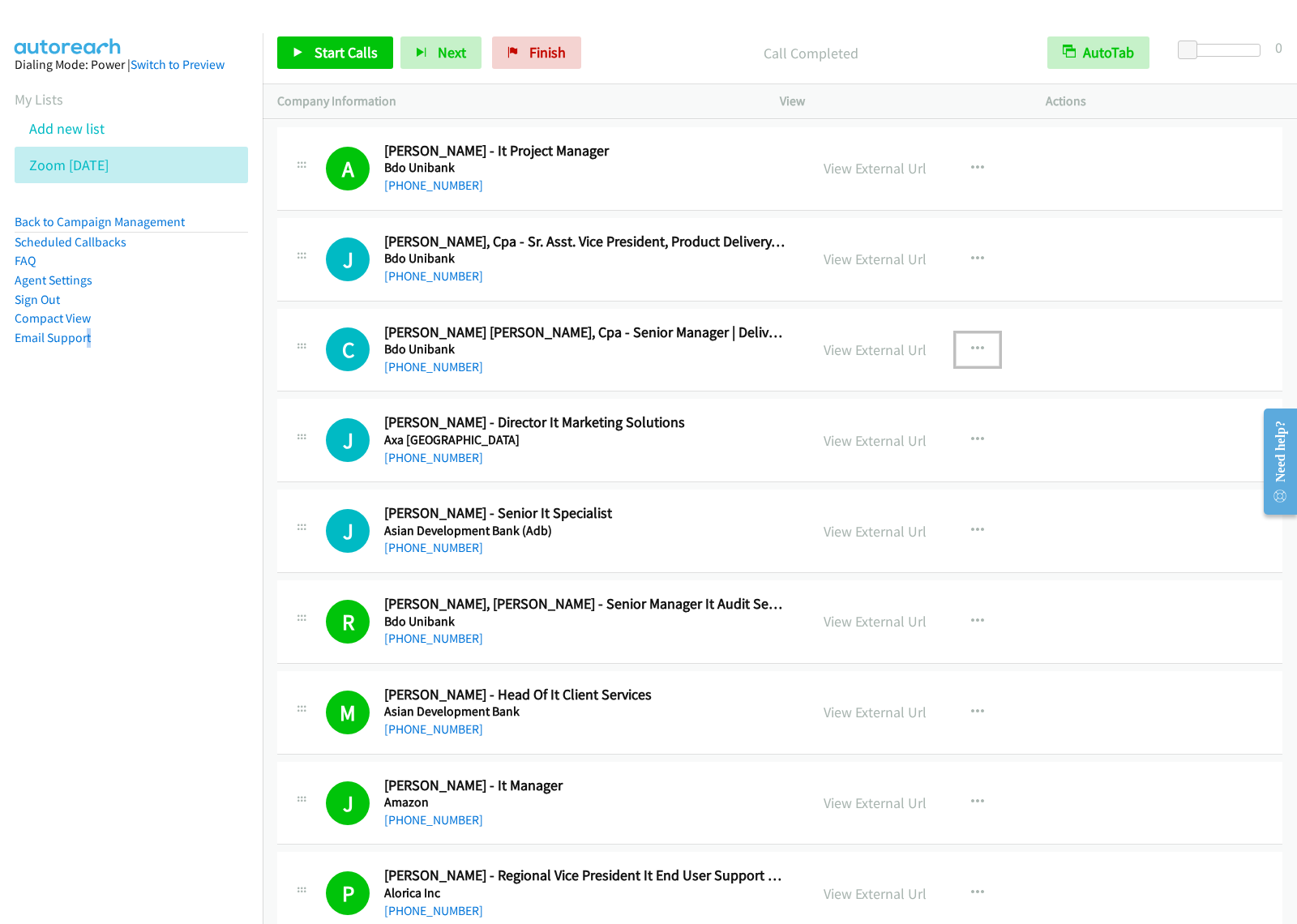
click at [971, 356] on icon "button" at bounding box center [977, 349] width 13 height 13
click at [894, 407] on link "View External Url" at bounding box center [891, 390] width 215 height 32
click at [975, 356] on icon "button" at bounding box center [977, 349] width 13 height 13
click at [889, 471] on link "Start Calls Here" at bounding box center [891, 455] width 215 height 32
click at [973, 356] on icon "button" at bounding box center [977, 349] width 13 height 13
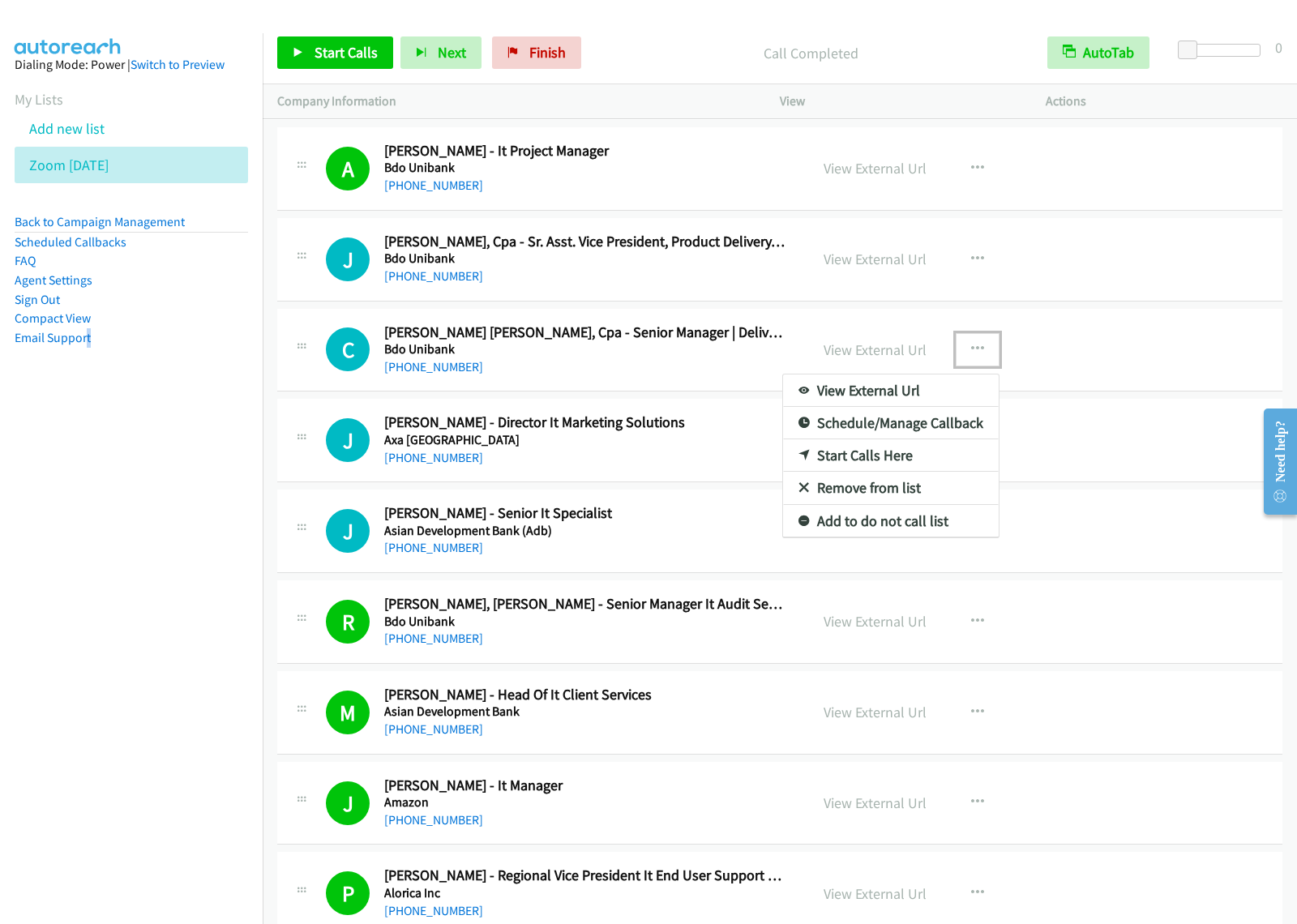
click at [911, 471] on link "Start Calls Here" at bounding box center [891, 455] width 215 height 32
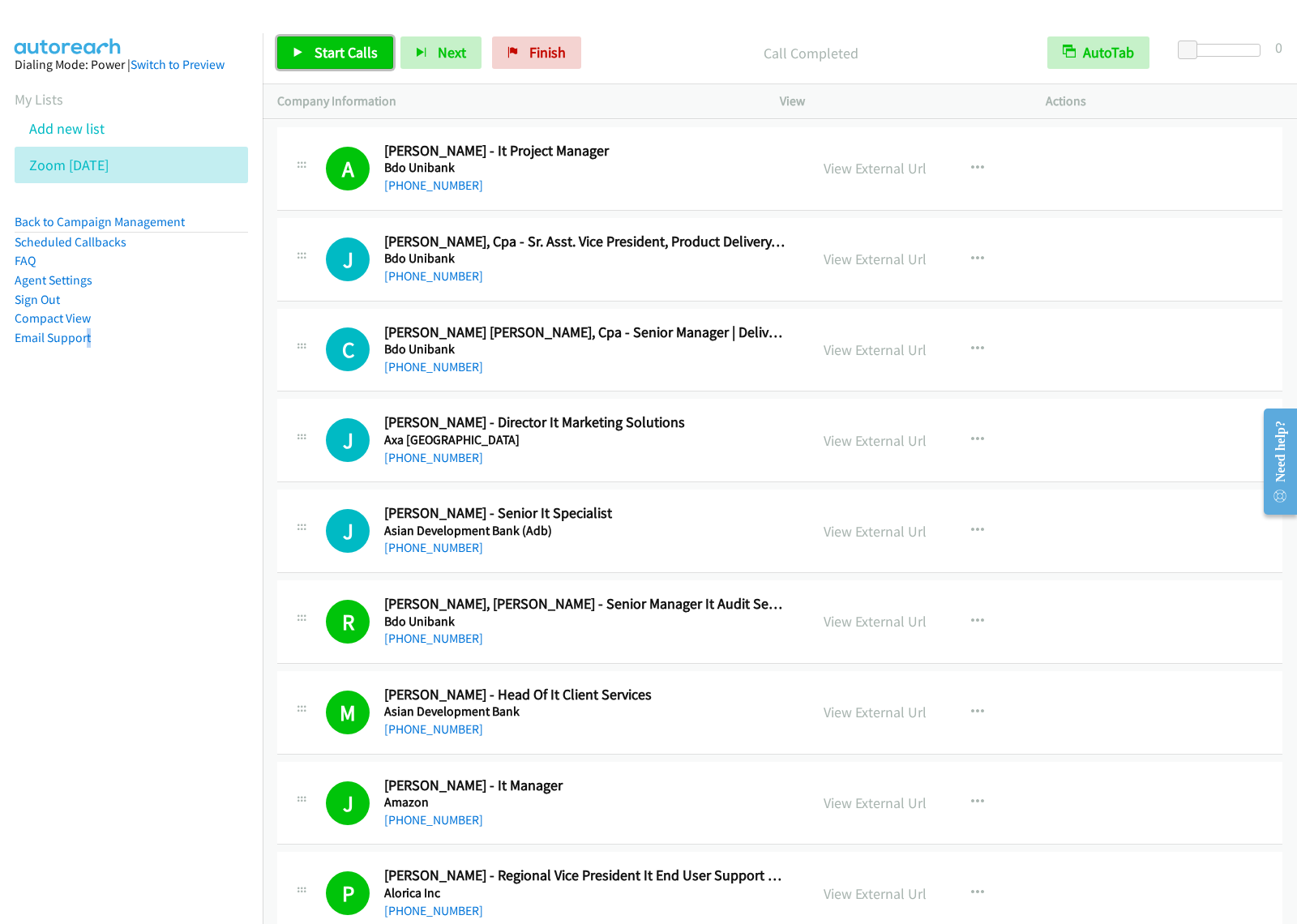
click at [318, 66] on link "Start Calls" at bounding box center [335, 52] width 116 height 32
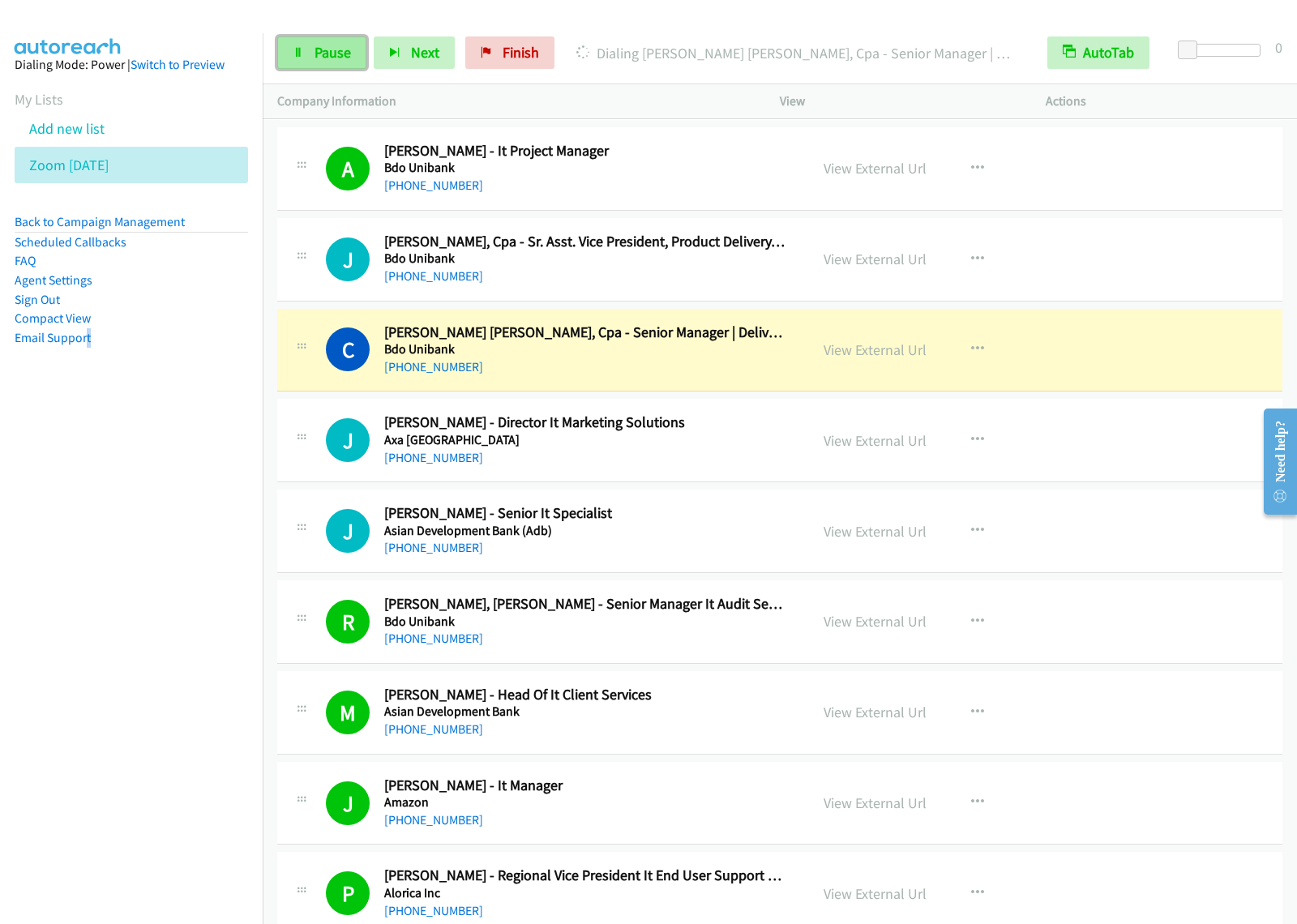
click at [330, 53] on span "Pause" at bounding box center [333, 52] width 36 height 19
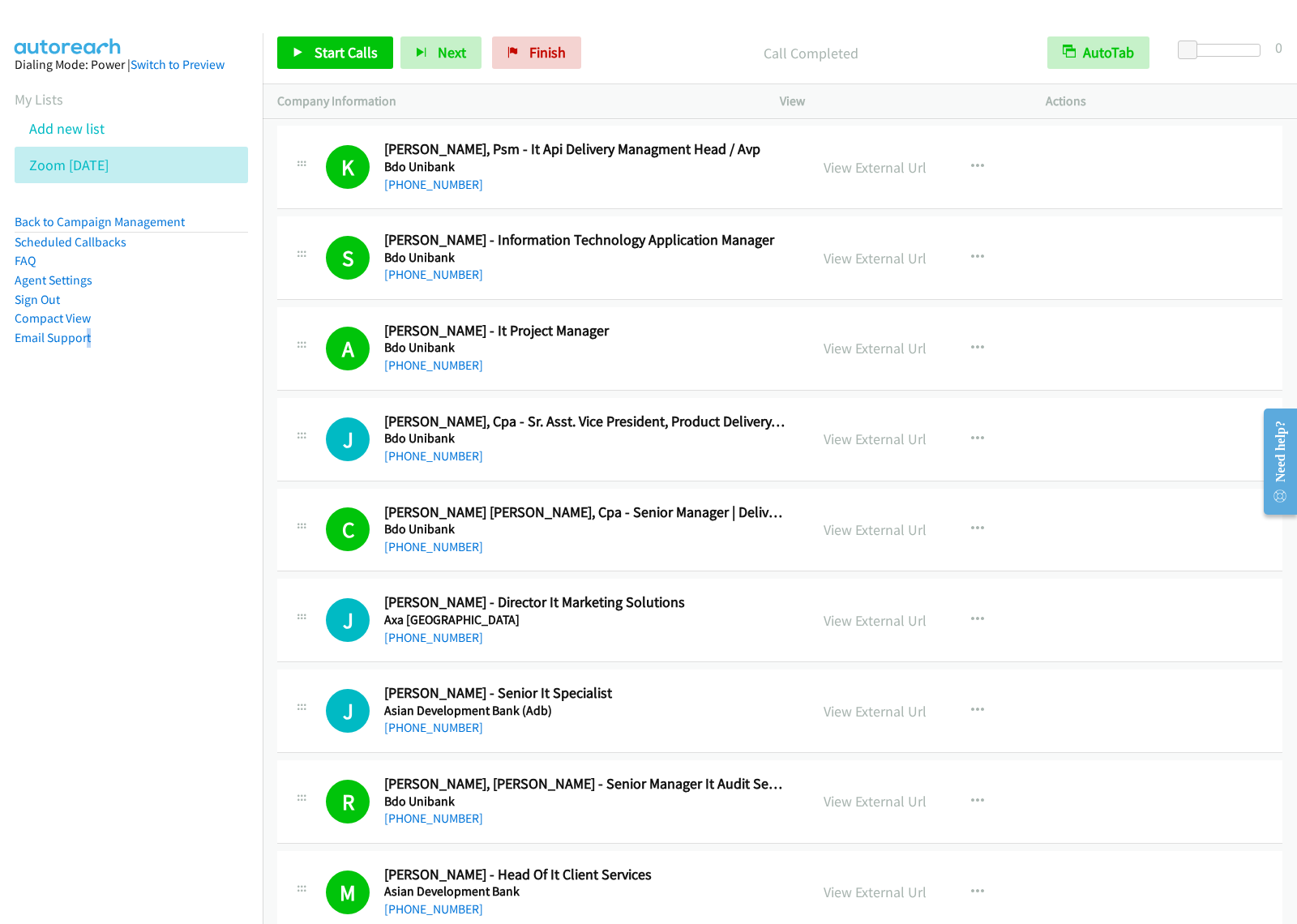
scroll to position [14928, 0]
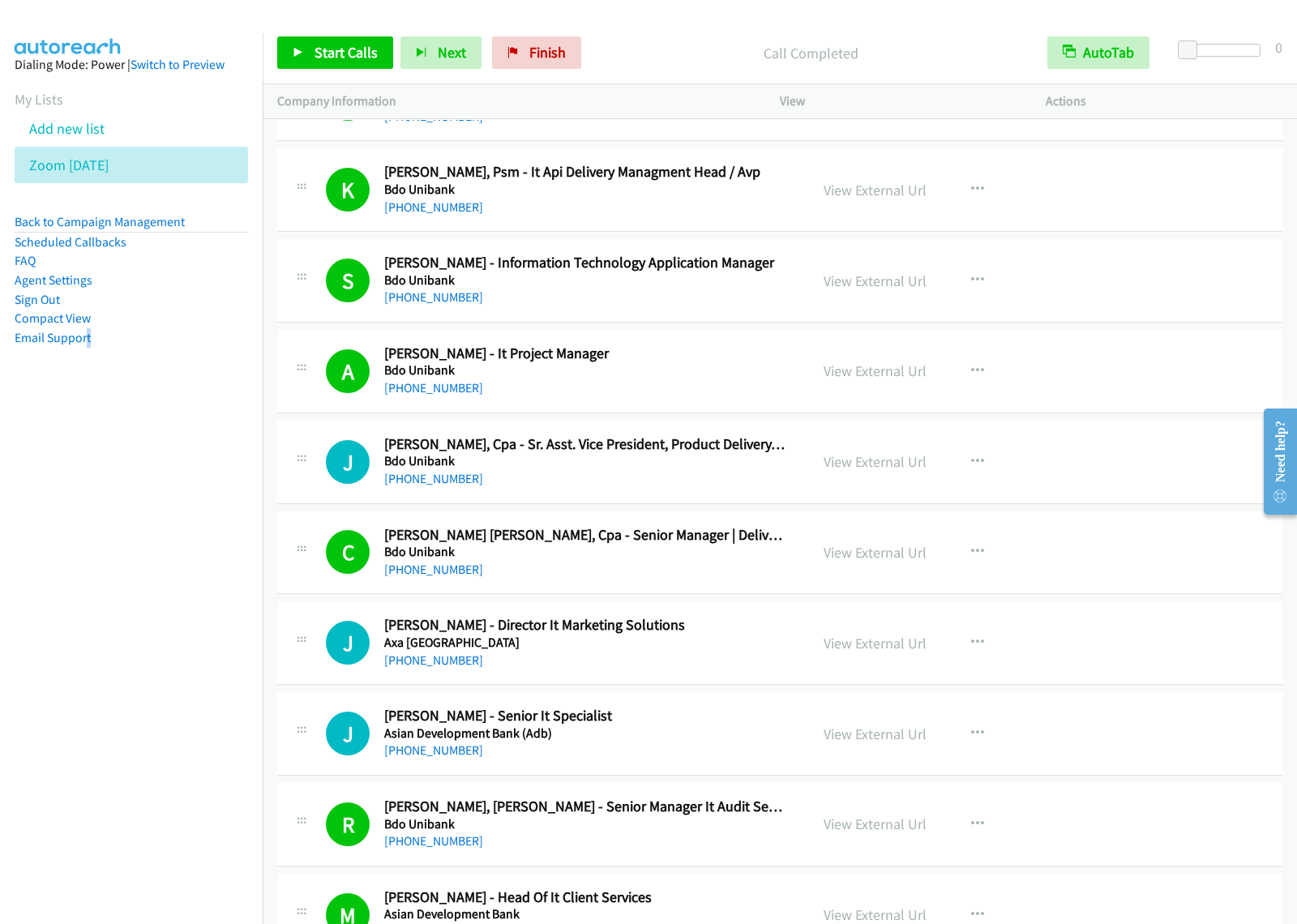
click at [673, 489] on div "[PHONE_NUMBER]" at bounding box center [586, 479] width 403 height 20
click at [987, 478] on button "button" at bounding box center [977, 462] width 44 height 32
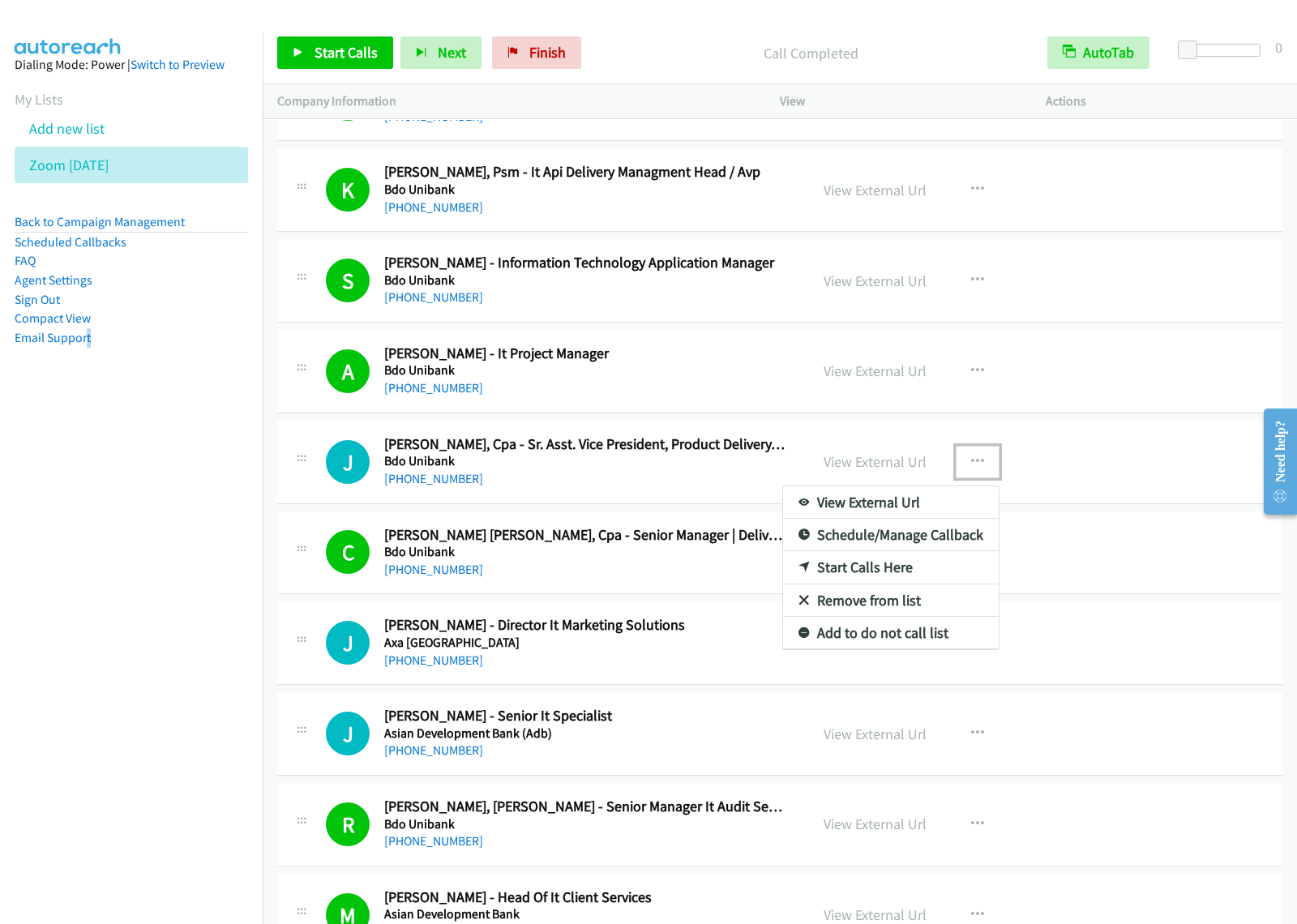
click at [902, 519] on link "View External Url" at bounding box center [891, 502] width 215 height 32
click at [971, 468] on icon "button" at bounding box center [977, 462] width 13 height 13
click at [888, 584] on link "Start Calls Here" at bounding box center [891, 567] width 215 height 32
click at [956, 478] on button "button" at bounding box center [977, 462] width 44 height 32
click at [908, 584] on link "Start Calls Here" at bounding box center [891, 567] width 215 height 32
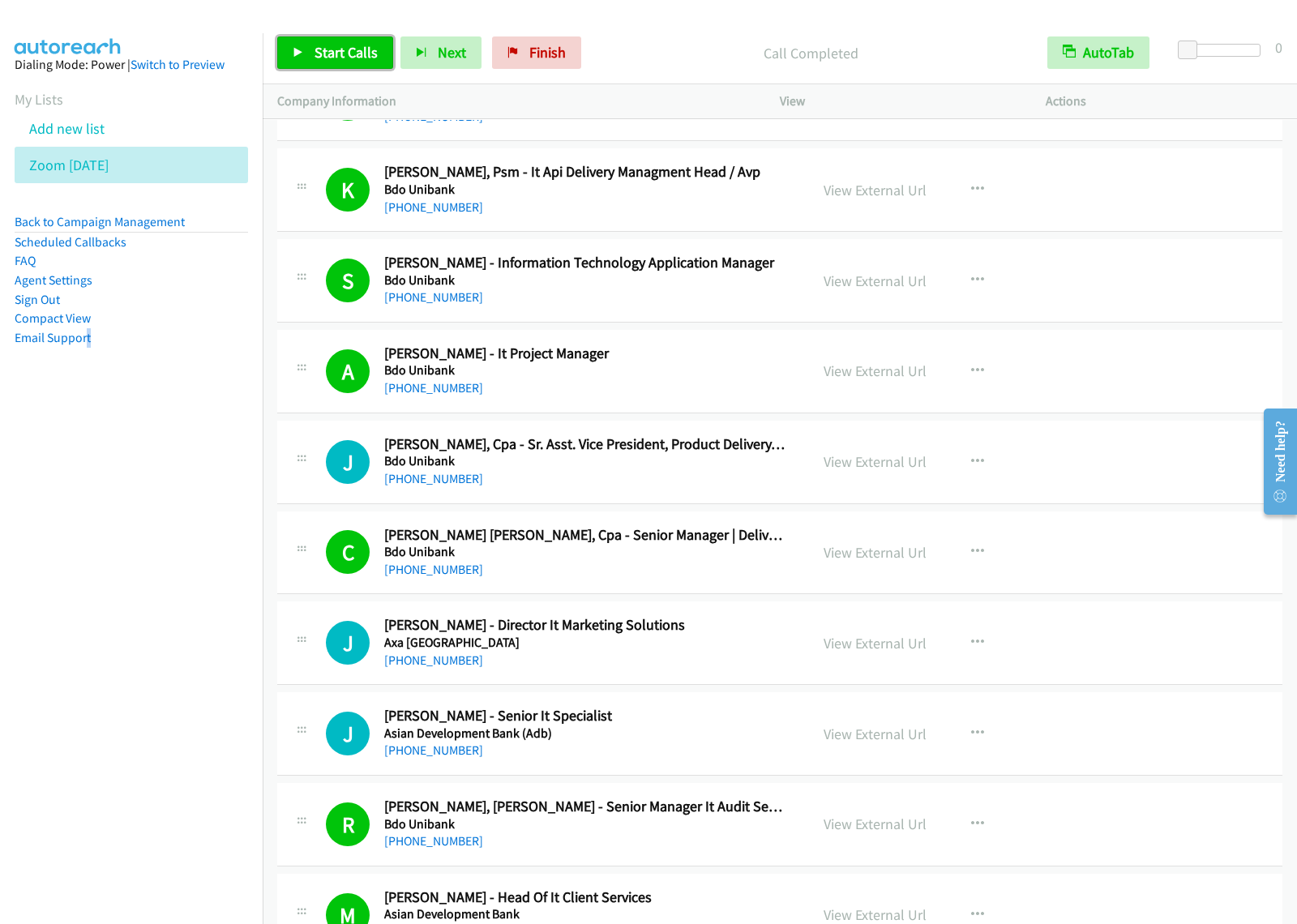
click at [335, 53] on span "Start Calls" at bounding box center [346, 52] width 64 height 19
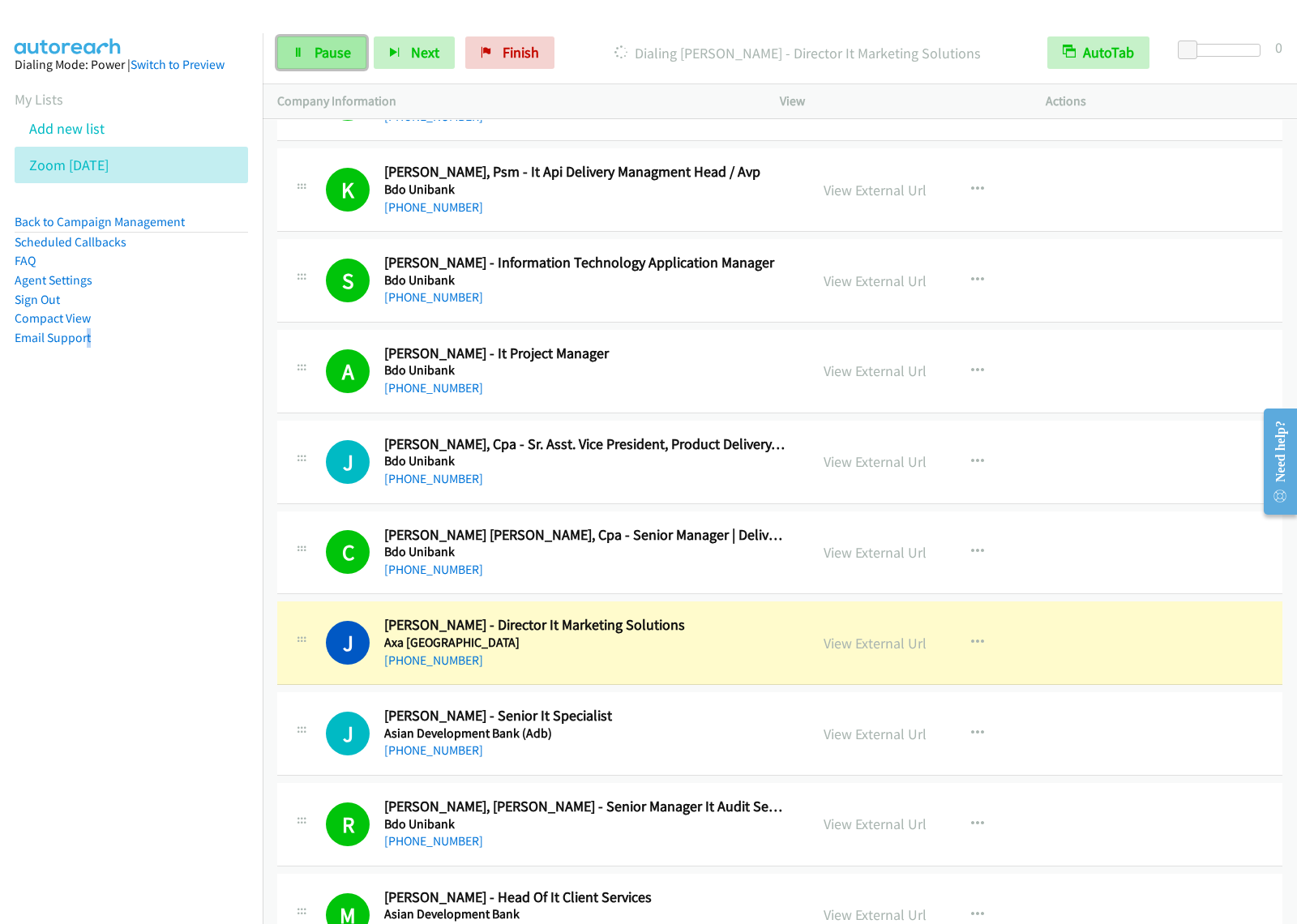
click at [323, 61] on span "Pause" at bounding box center [333, 52] width 36 height 19
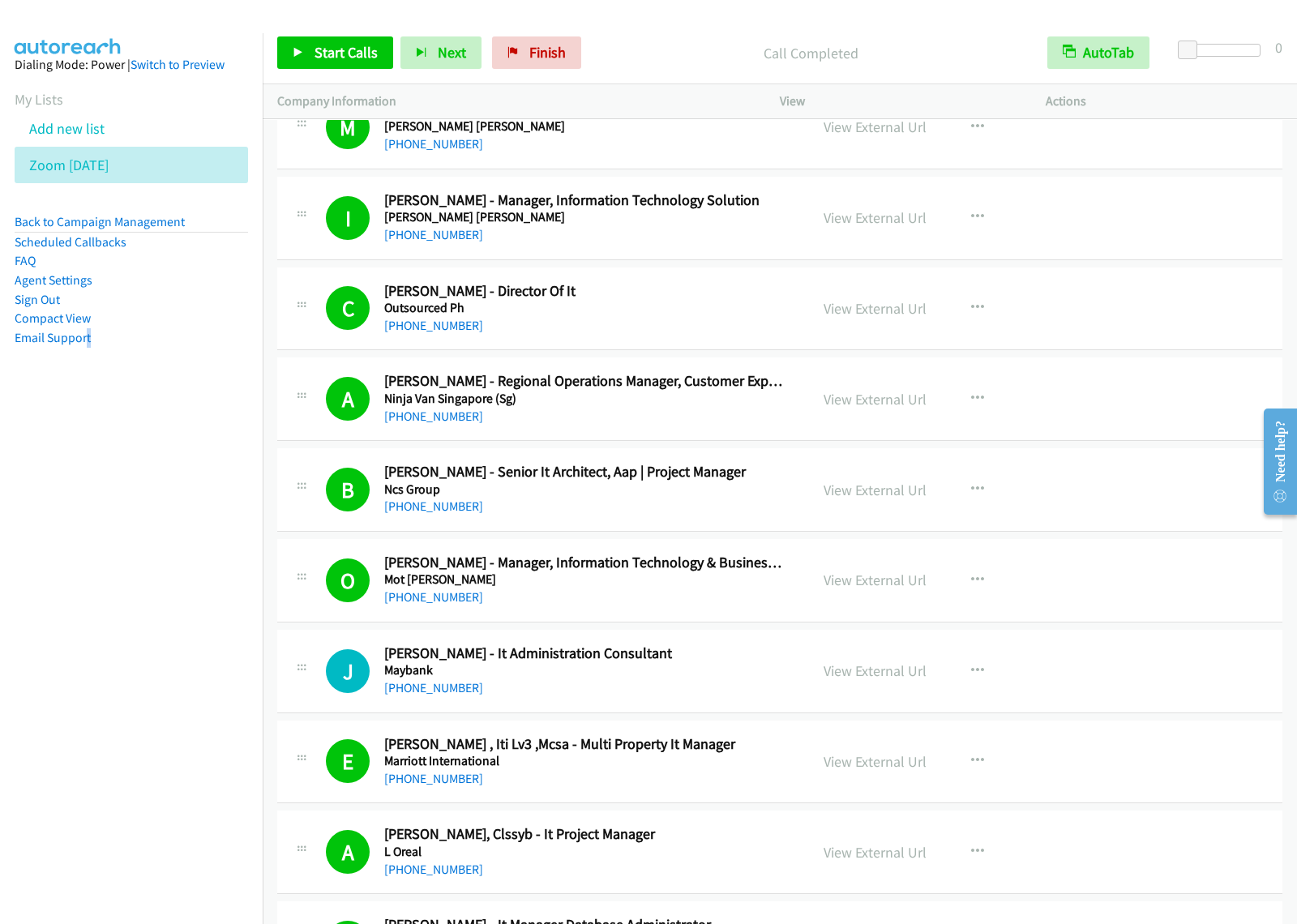
scroll to position [9964, 0]
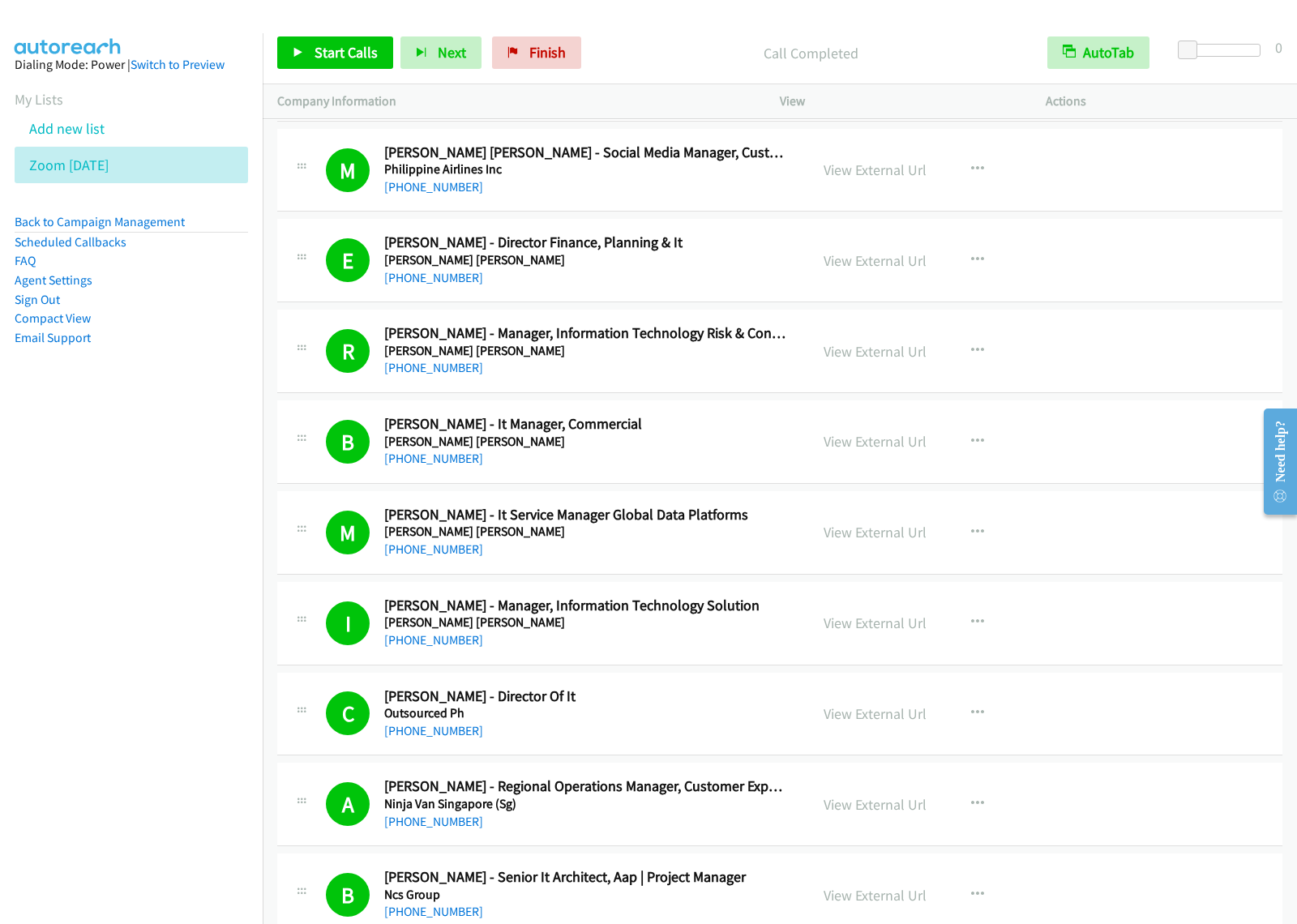
click at [73, 483] on nav "Dialing Mode: Power | Switch to Preview My Lists Add new list Zoom [DATE] Back …" at bounding box center [131, 495] width 263 height 924
